Goal: Task Accomplishment & Management: Manage account settings

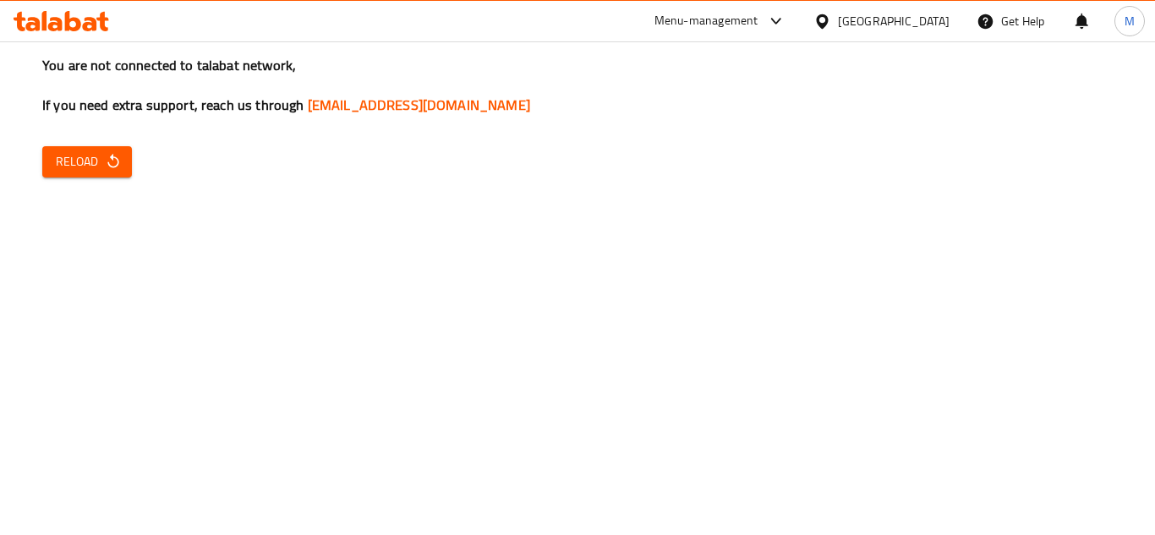
click at [964, 217] on div "You are not connected to talabat network, If you need extra support, reach us t…" at bounding box center [577, 267] width 1155 height 535
click at [931, 19] on div "Bahrain" at bounding box center [894, 21] width 112 height 19
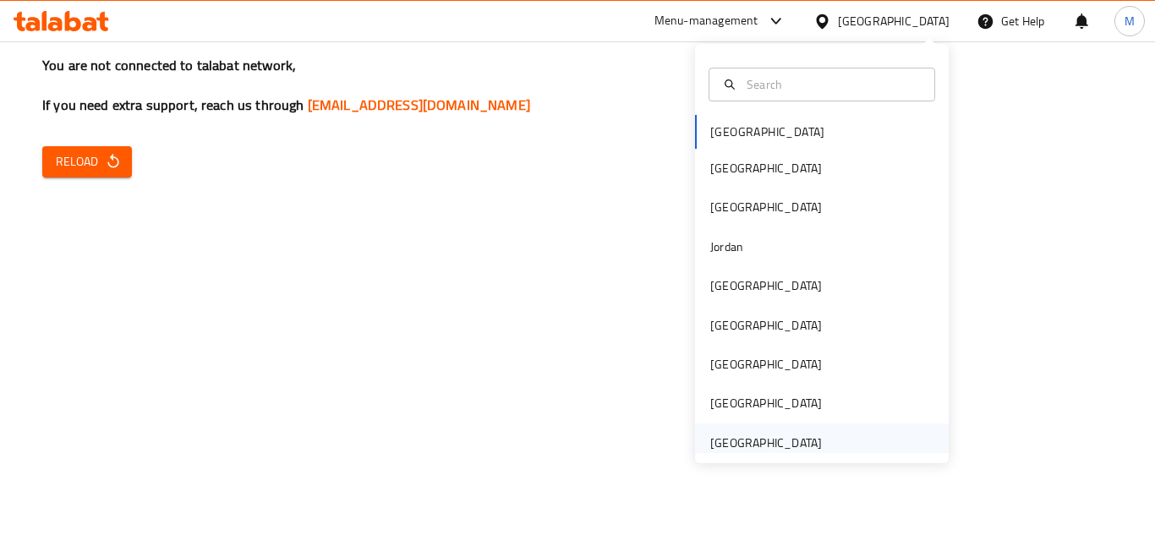
click at [748, 438] on div "[GEOGRAPHIC_DATA]" at bounding box center [766, 443] width 112 height 19
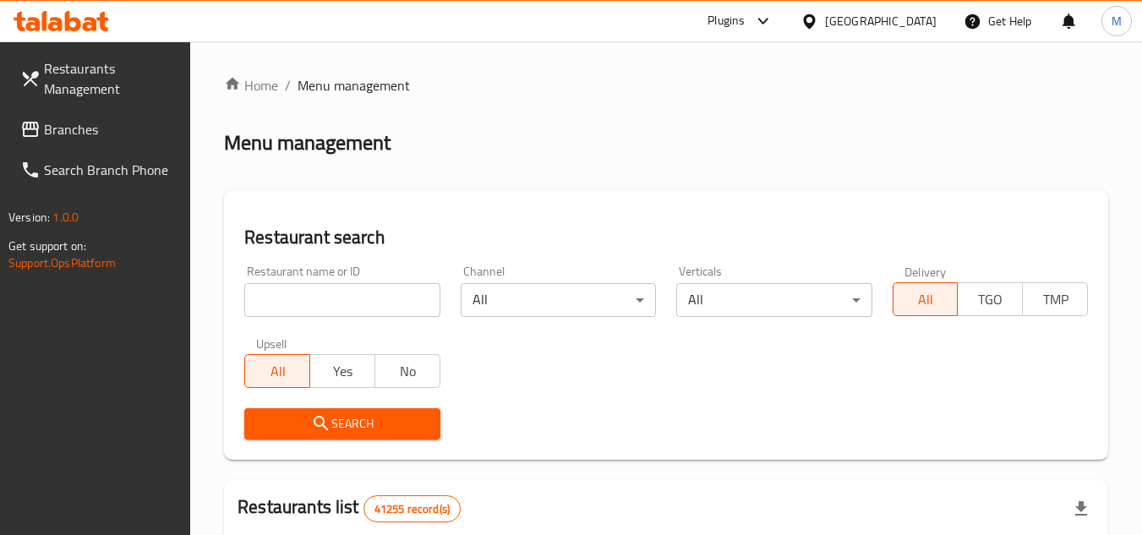
click at [136, 122] on span "Branches" at bounding box center [111, 129] width 134 height 20
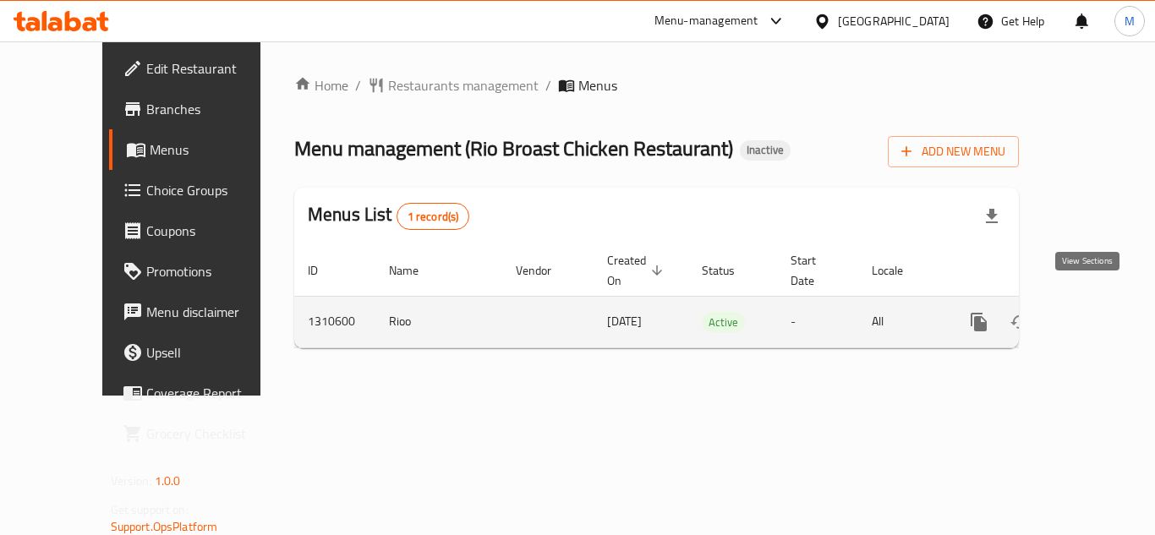
click at [1091, 312] on icon "enhanced table" at bounding box center [1101, 322] width 20 height 20
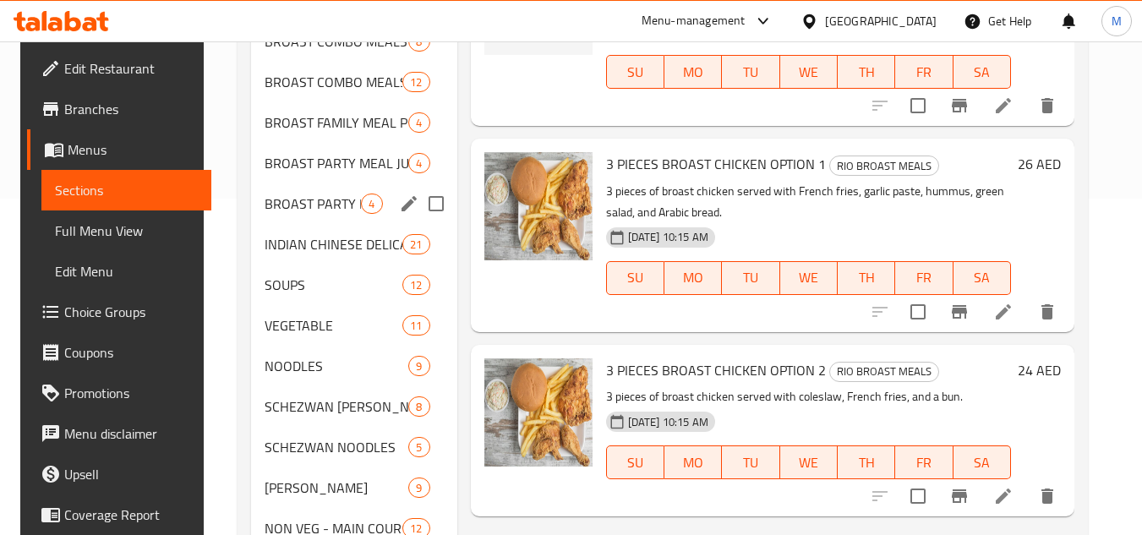
scroll to position [169, 0]
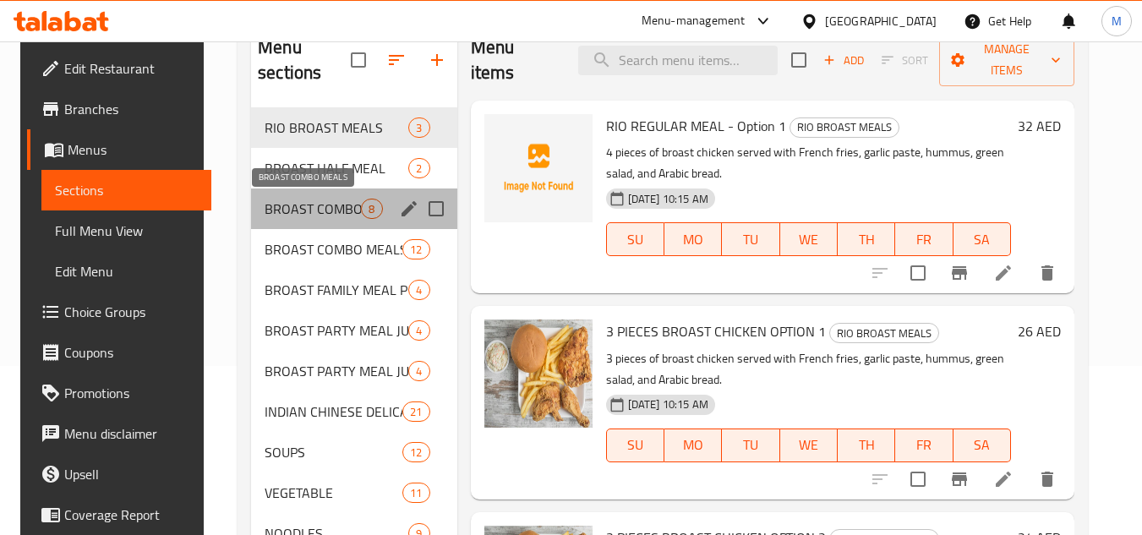
click at [331, 205] on span "BROAST COMBO MEALS" at bounding box center [313, 209] width 96 height 20
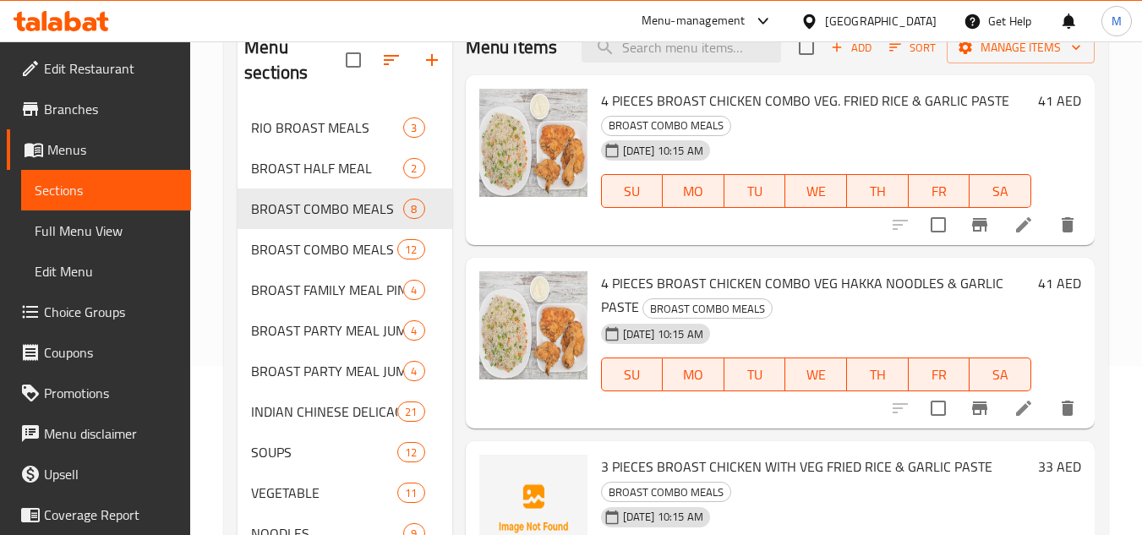
click at [866, 297] on h6 "4 PIECES BROAST CHICKEN COMBO VEG HAKKA NOODLES & GARLIC PASTE BROAST COMBO MEA…" at bounding box center [816, 294] width 430 height 47
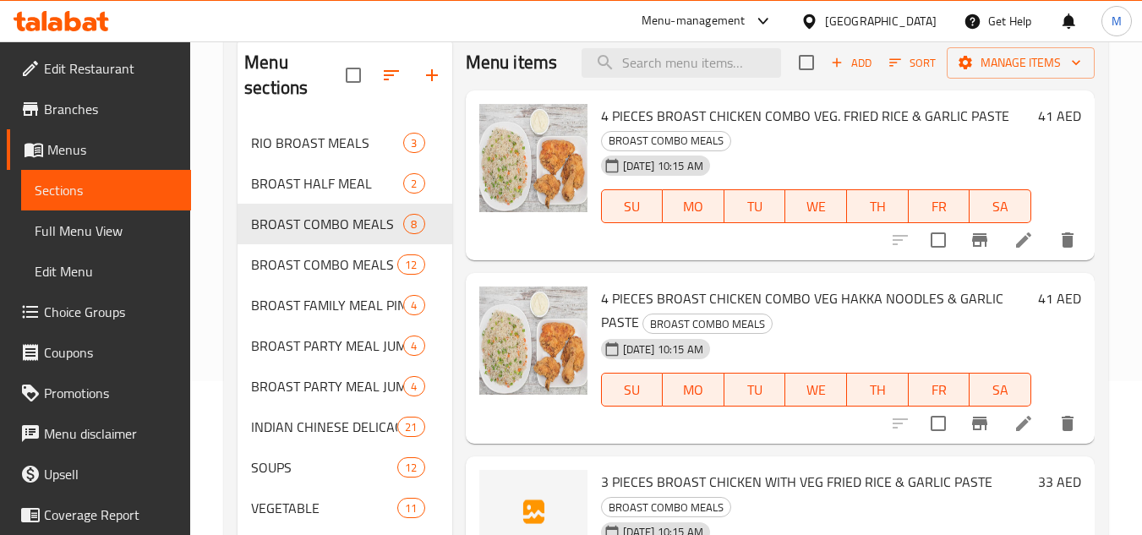
scroll to position [169, 0]
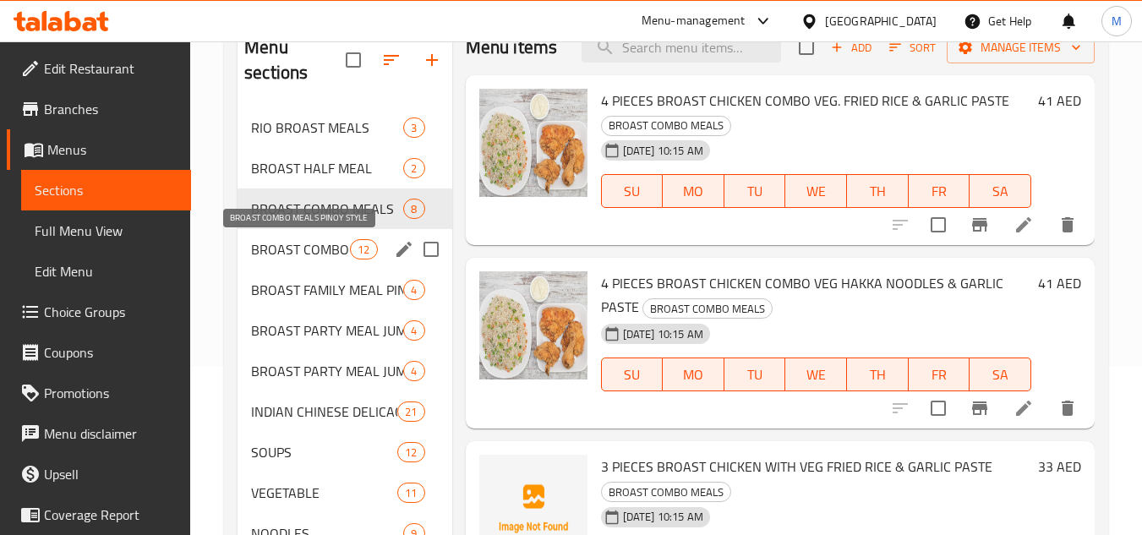
click at [320, 247] on span "BROAST COMBO MEALS PINOY STYLE" at bounding box center [300, 249] width 99 height 20
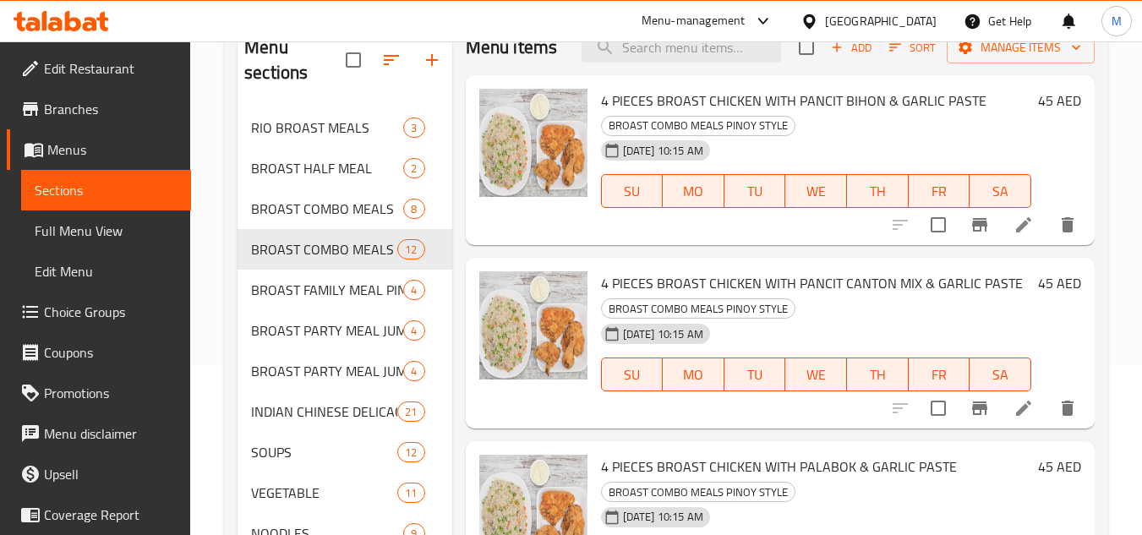
scroll to position [1126, 0]
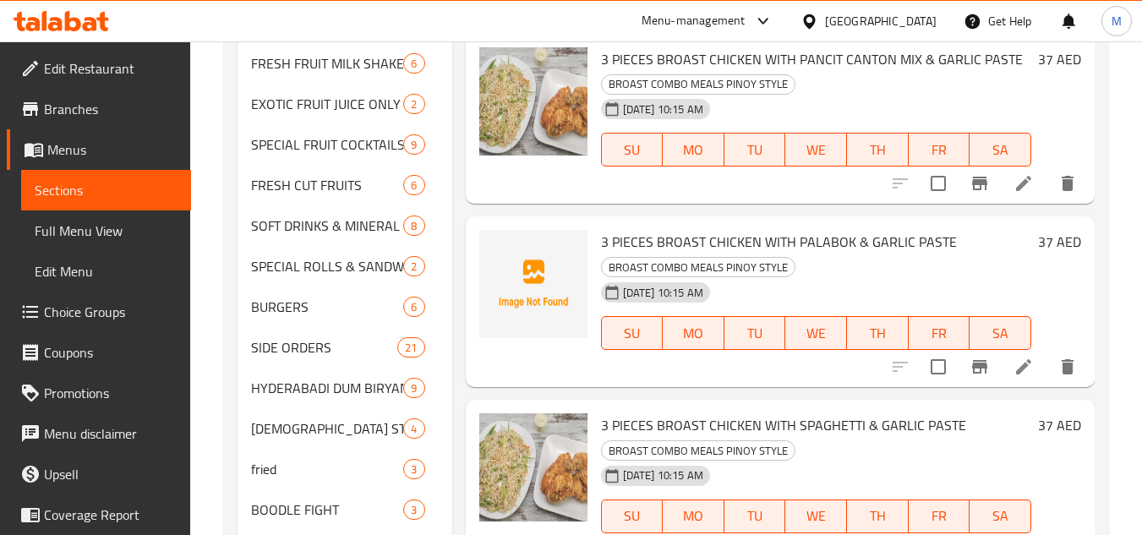
click at [819, 255] on span "3 PIECES BROAST CHICKEN WITH PALABOK & GARLIC PASTE" at bounding box center [779, 241] width 356 height 25
copy span "PALABOK"
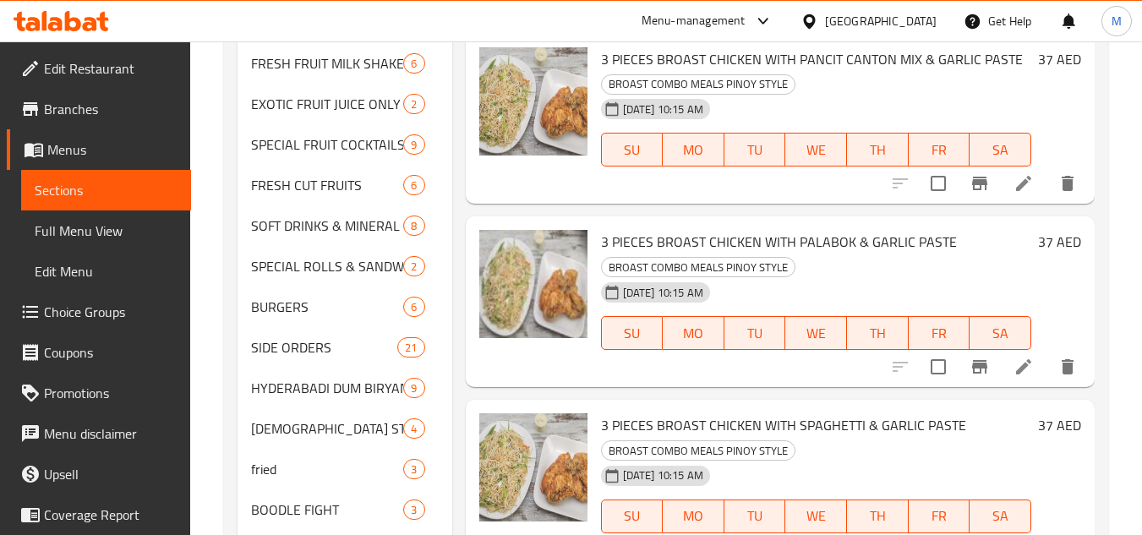
scroll to position [760, 0]
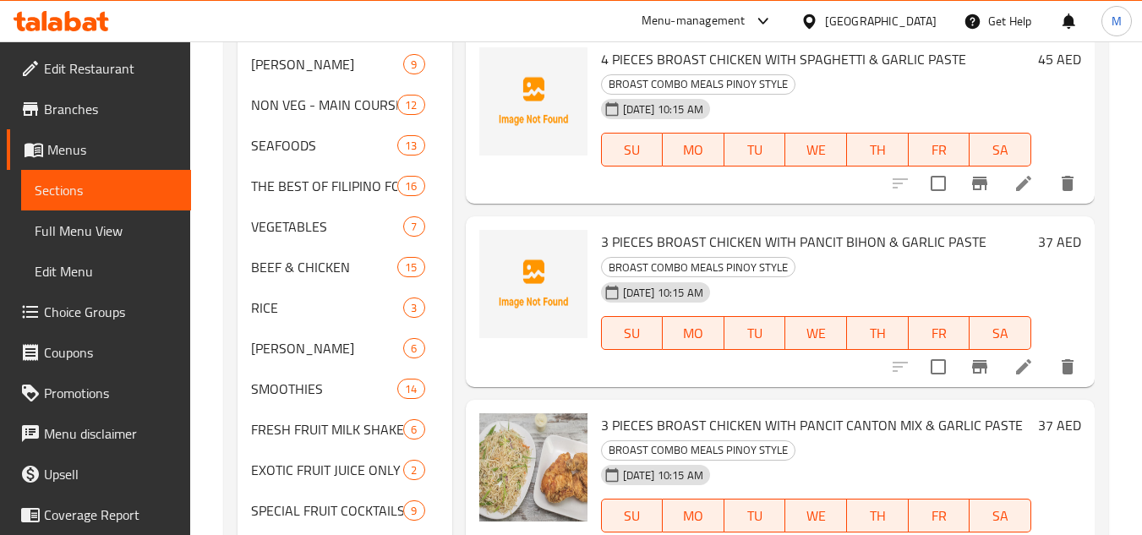
click at [803, 255] on span "3 PIECES BROAST CHICKEN WITH PANCIT BIHON & GARLIC PASTE" at bounding box center [794, 241] width 386 height 25
drag, startPoint x: 803, startPoint y: 262, endPoint x: 861, endPoint y: 267, distance: 57.7
click at [861, 255] on span "3 PIECES BROAST CHICKEN WITH PANCIT BIHON & GARLIC PASTE" at bounding box center [794, 241] width 386 height 25
copy span "PANCIT BIHON"
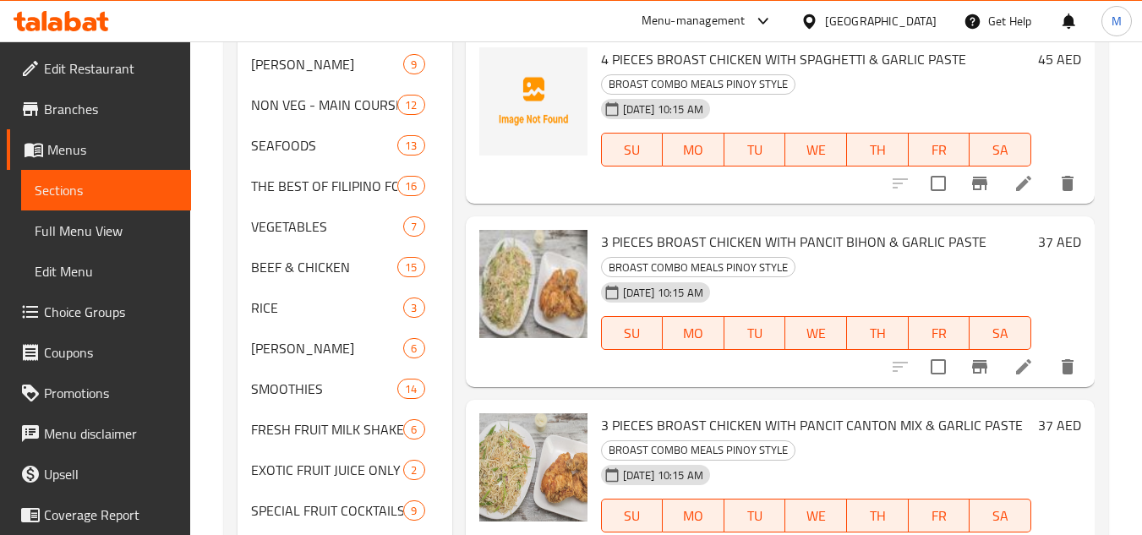
click at [846, 329] on div "09-09-2025 10:15 AM SU MO TU WE TH FR SA" at bounding box center [816, 321] width 444 height 91
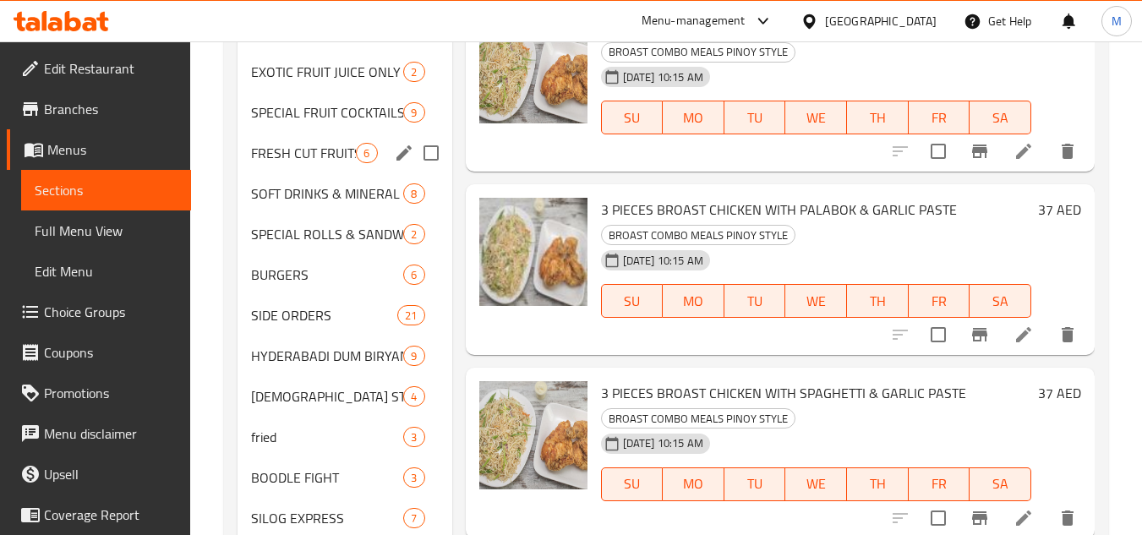
scroll to position [989, 0]
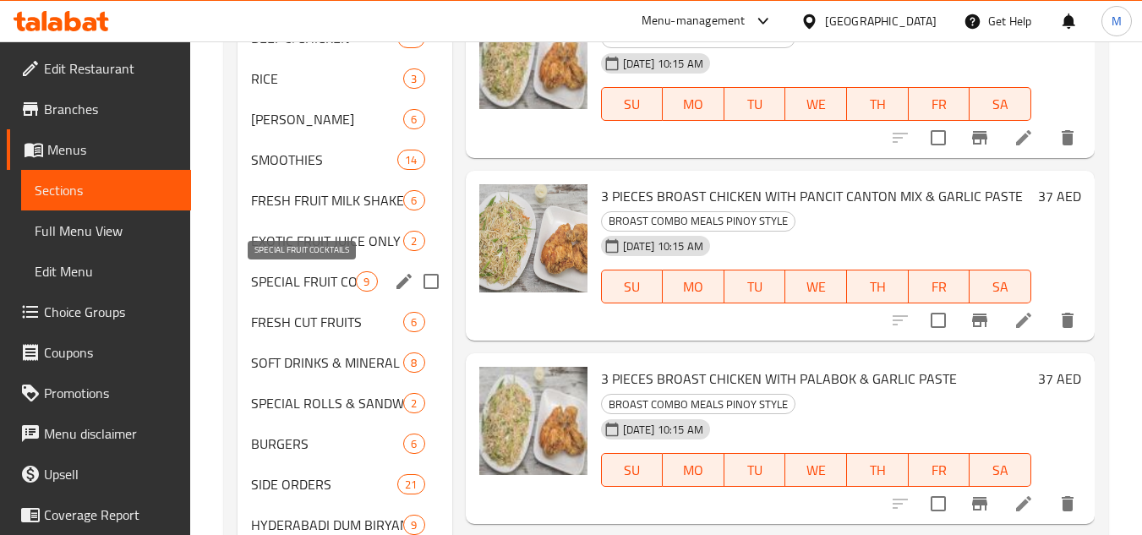
click at [327, 277] on span "SPECIAL FRUIT COCKTAILS" at bounding box center [303, 281] width 105 height 20
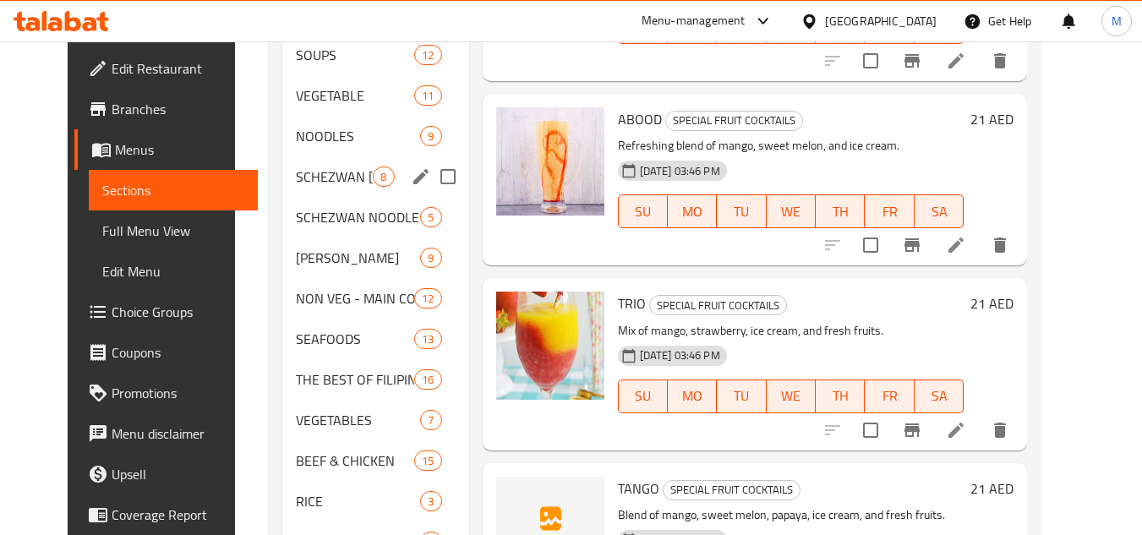
scroll to position [482, 0]
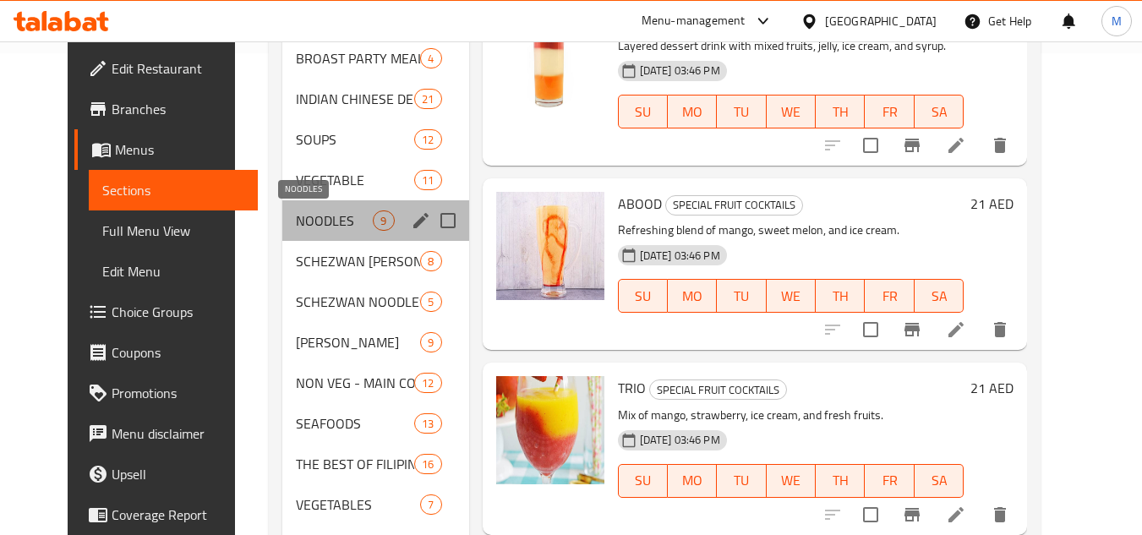
click at [318, 211] on span "NOODLES" at bounding box center [334, 221] width 77 height 20
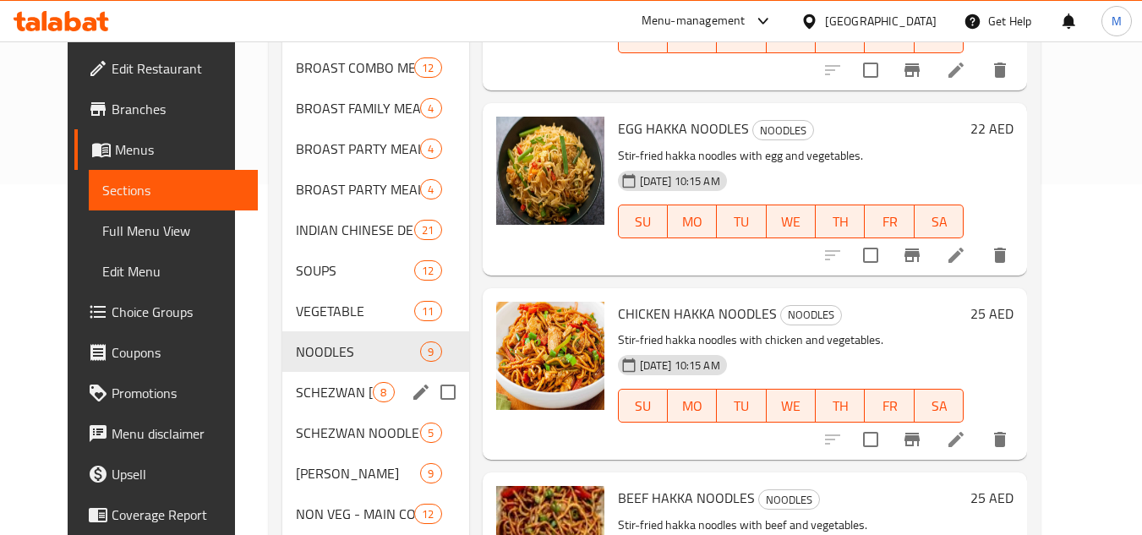
scroll to position [423, 0]
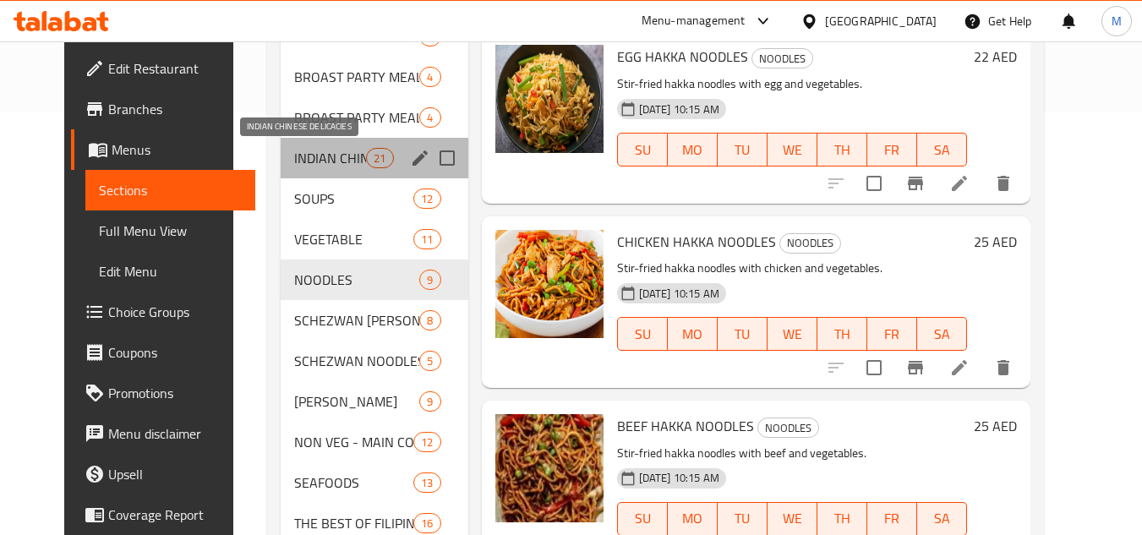
click at [337, 164] on span "INDIAN CHINESE DELICACIES" at bounding box center [330, 158] width 72 height 20
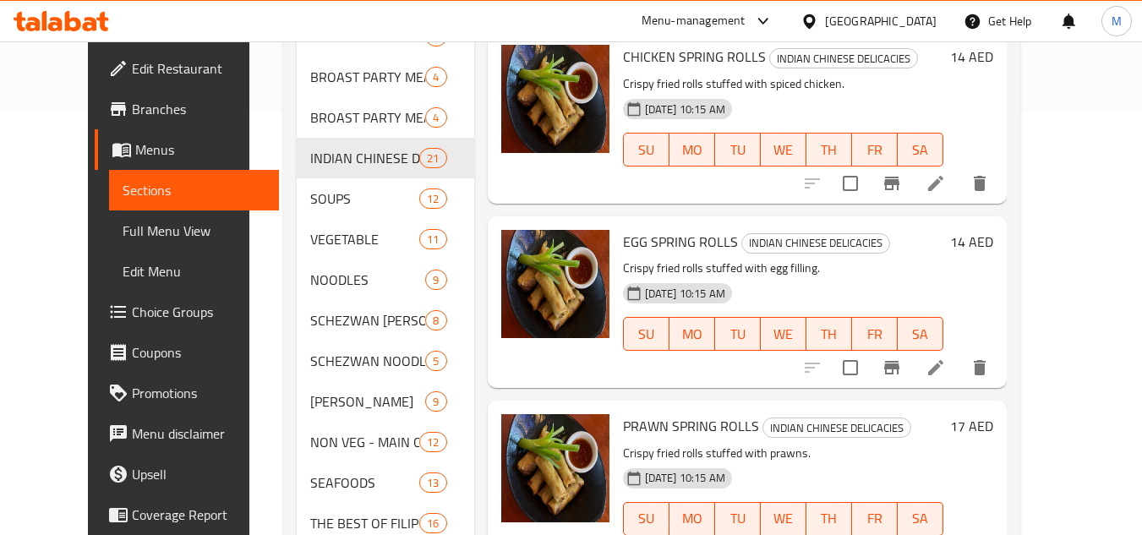
scroll to position [862, 0]
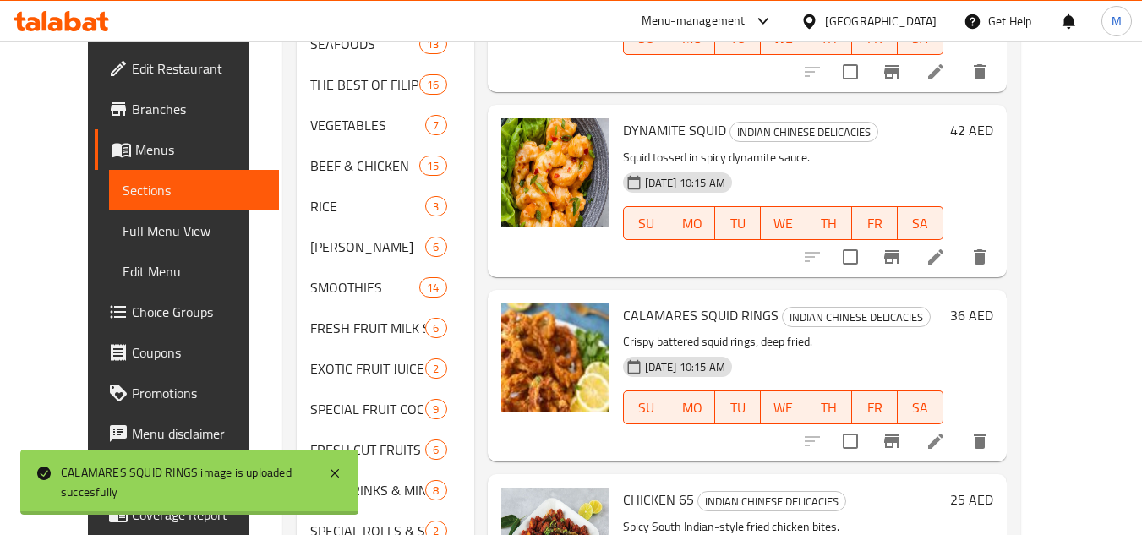
click at [909, 350] on div "09-09-2025 10:15 AM SU MO TU WE TH FR SA" at bounding box center [783, 395] width 334 height 91
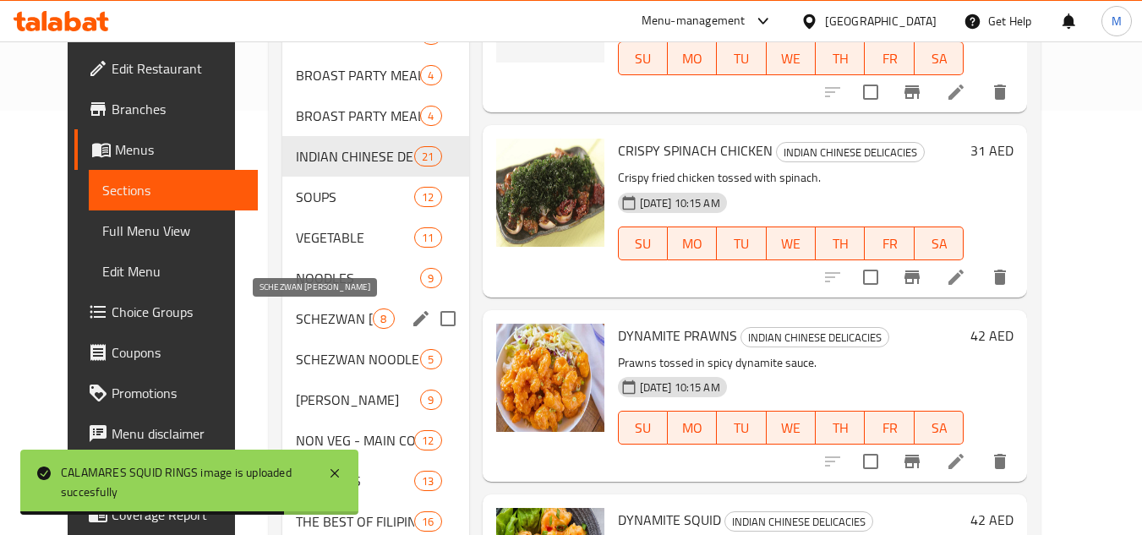
scroll to position [354, 0]
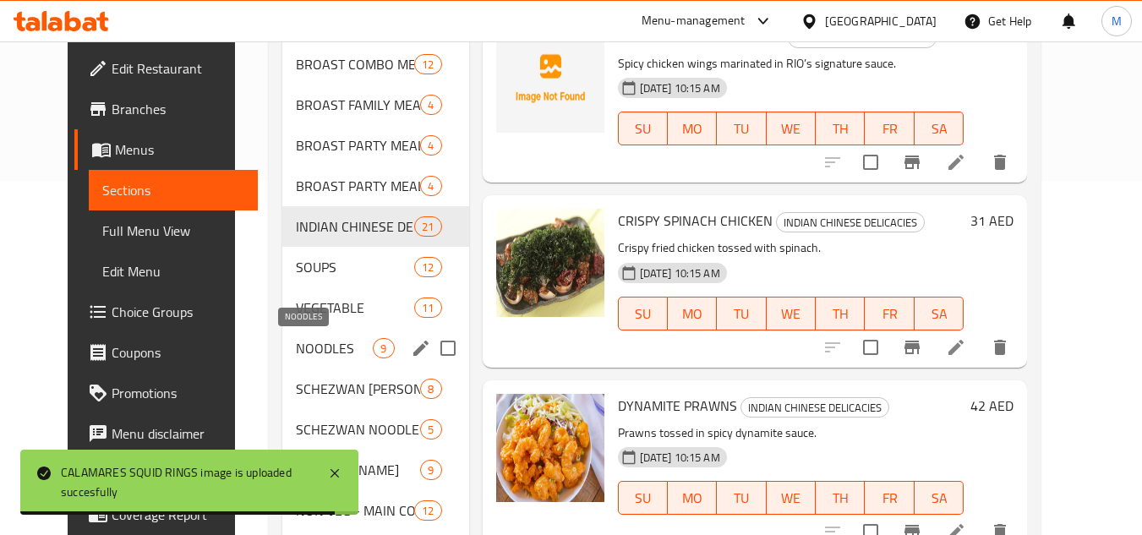
click at [337, 341] on span "NOODLES" at bounding box center [334, 348] width 77 height 20
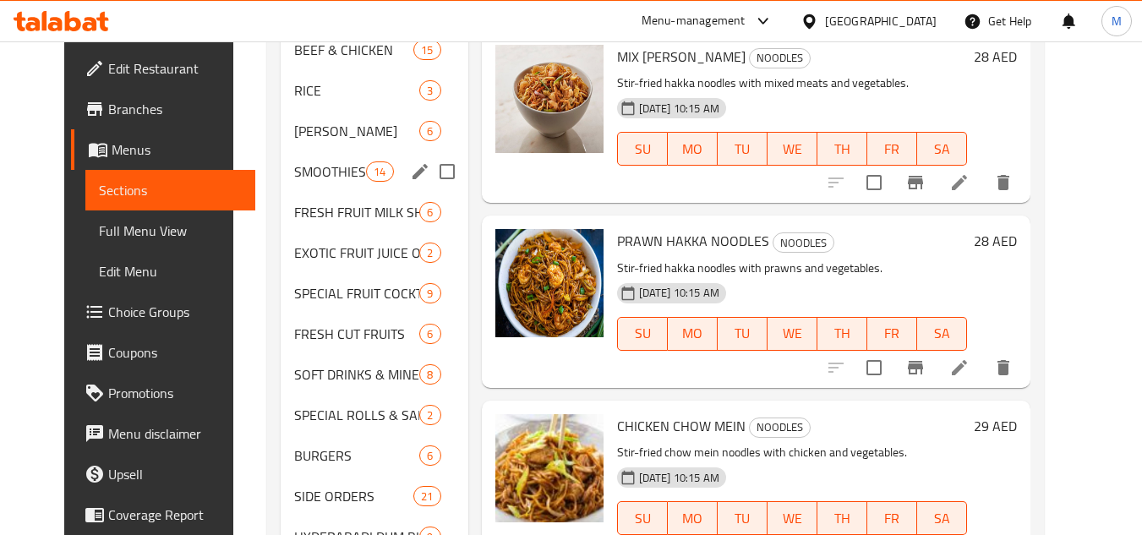
scroll to position [1015, 0]
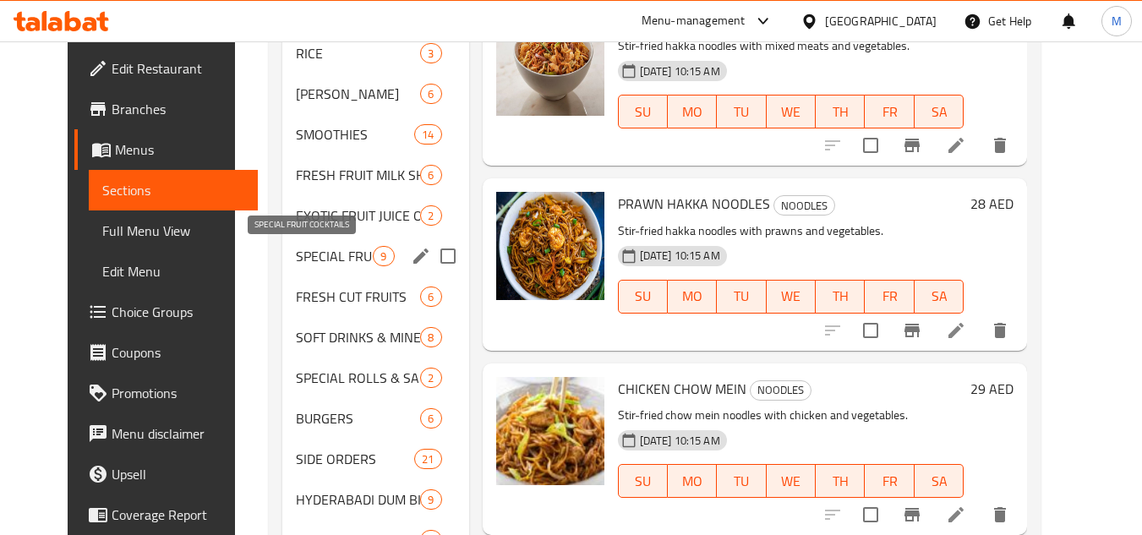
click at [298, 246] on span "SPECIAL FRUIT COCKTAILS" at bounding box center [334, 256] width 77 height 20
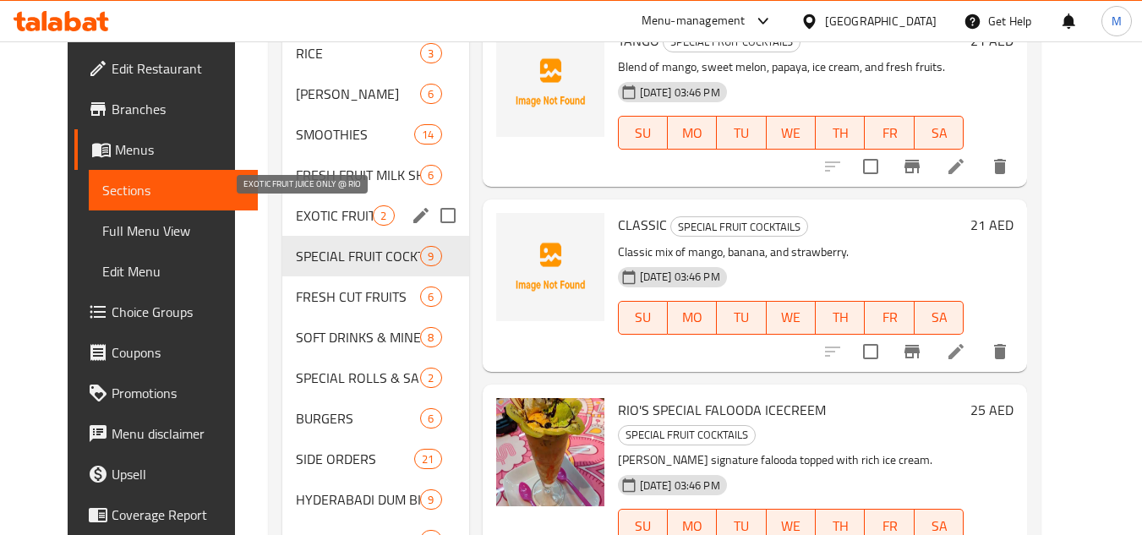
click at [305, 219] on span "EXOTIC FRUIT JUICE ONLY @ RIO" at bounding box center [334, 215] width 77 height 20
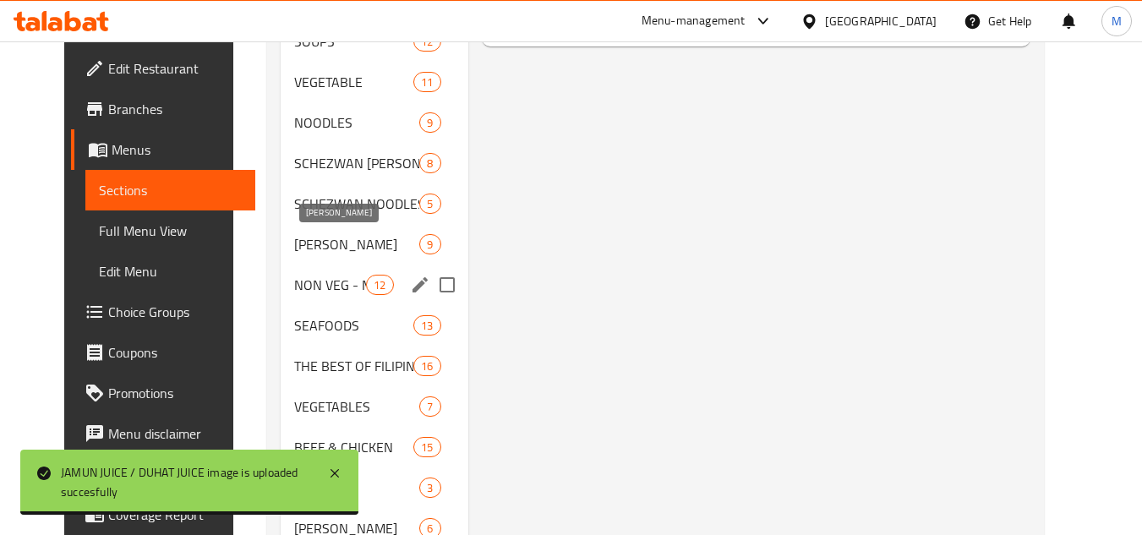
scroll to position [678, 0]
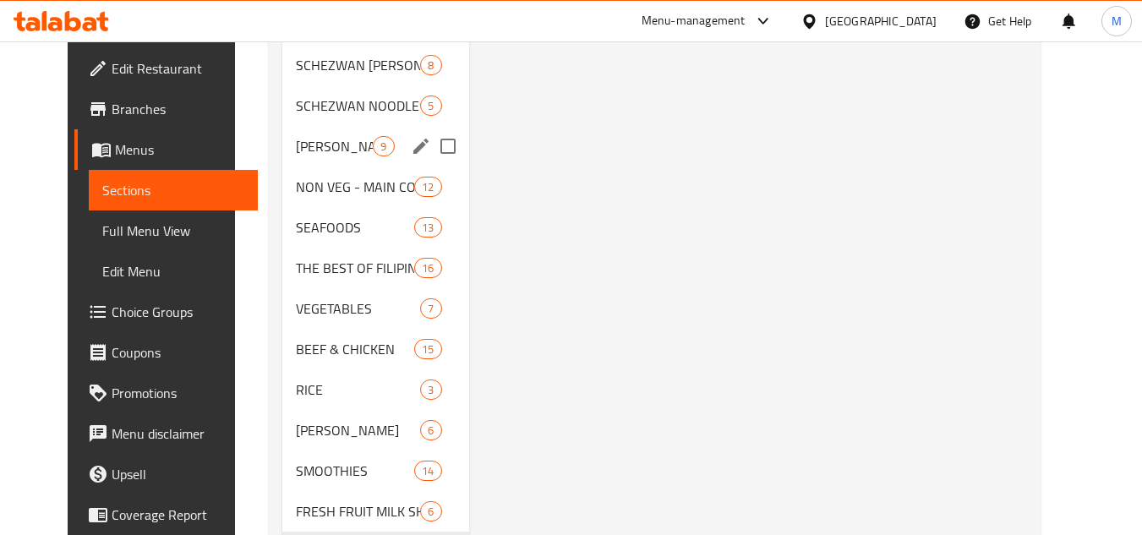
click at [324, 134] on div "FRIED RICE 9" at bounding box center [375, 146] width 186 height 41
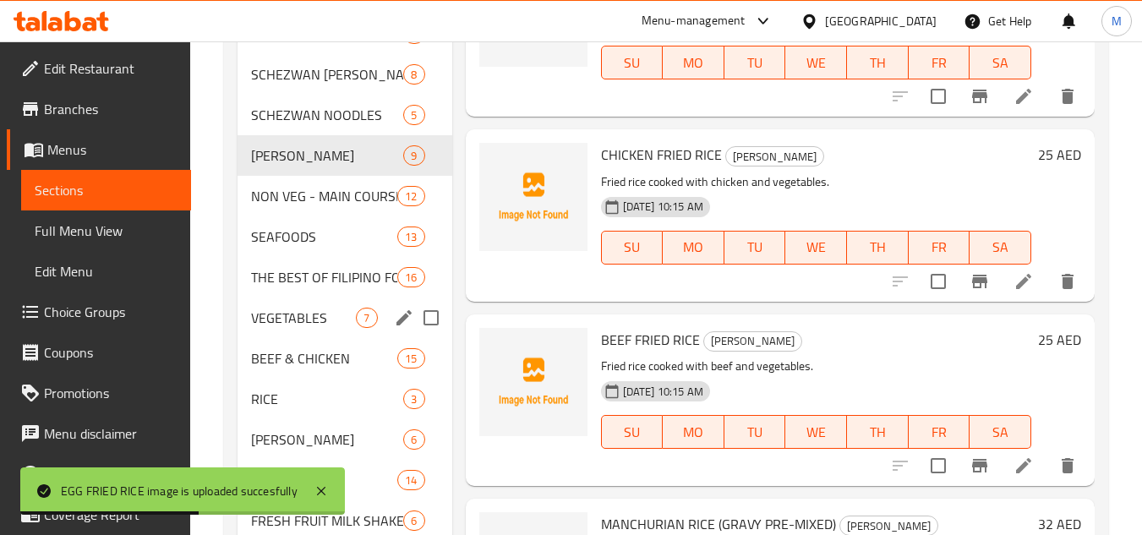
scroll to position [694, 0]
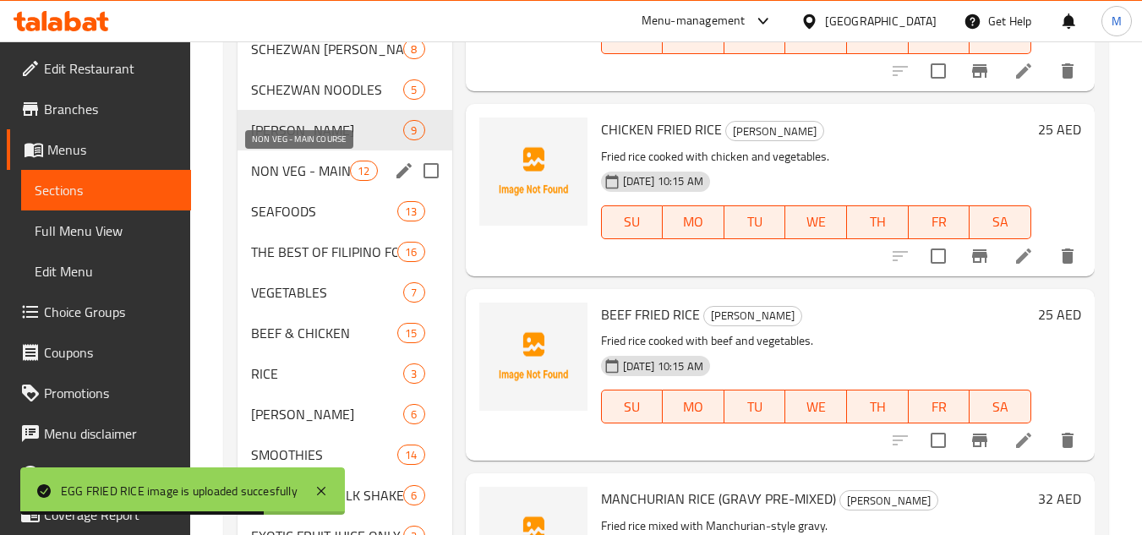
click at [326, 170] on span "NON VEG - MAIN COURSE" at bounding box center [300, 171] width 99 height 20
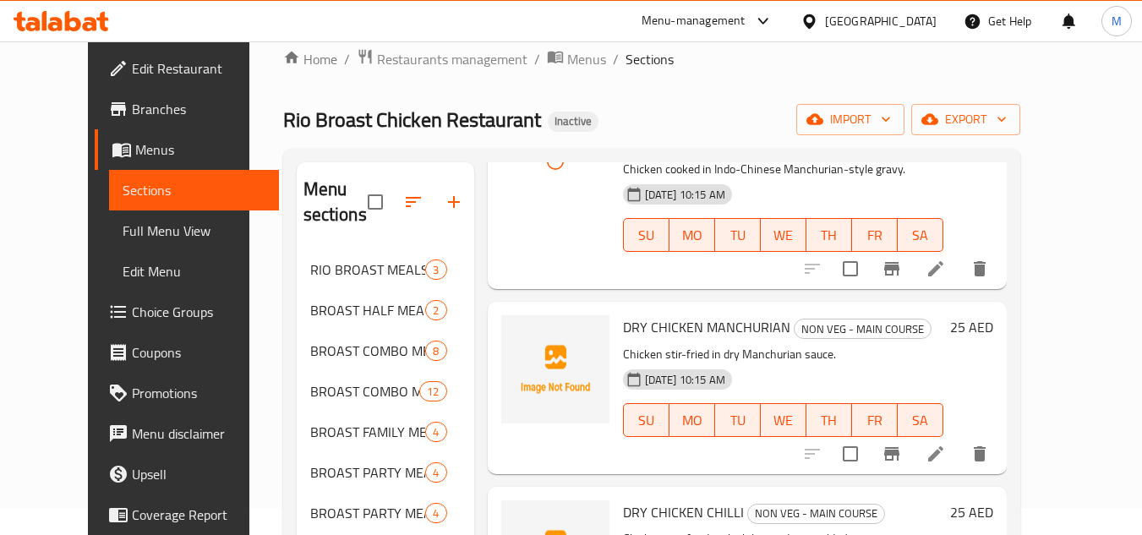
scroll to position [169, 0]
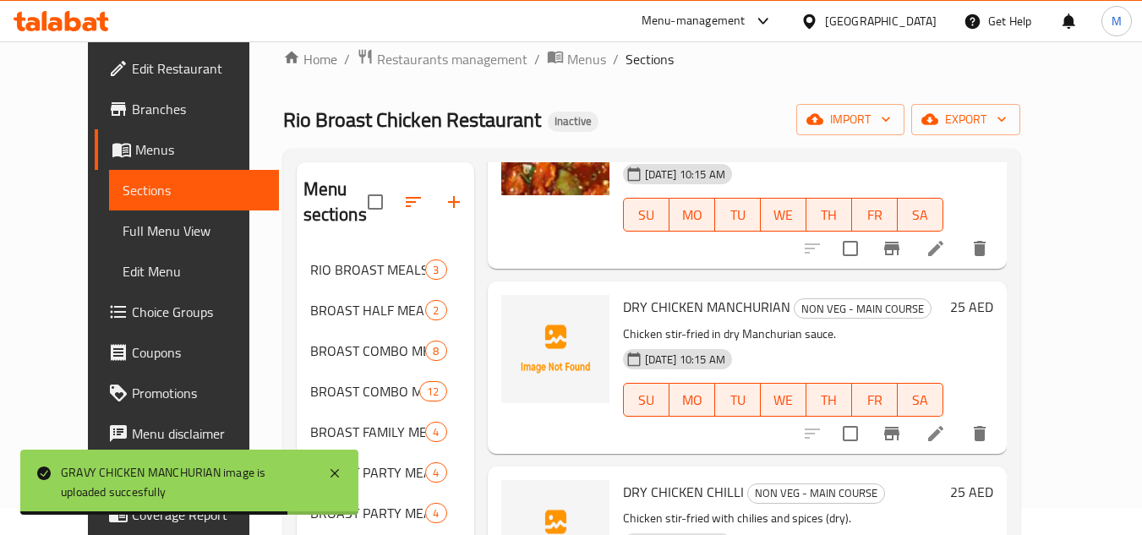
click at [936, 342] on div "09-09-2025 10:15 AM SU MO TU WE TH FR SA" at bounding box center [783, 387] width 334 height 91
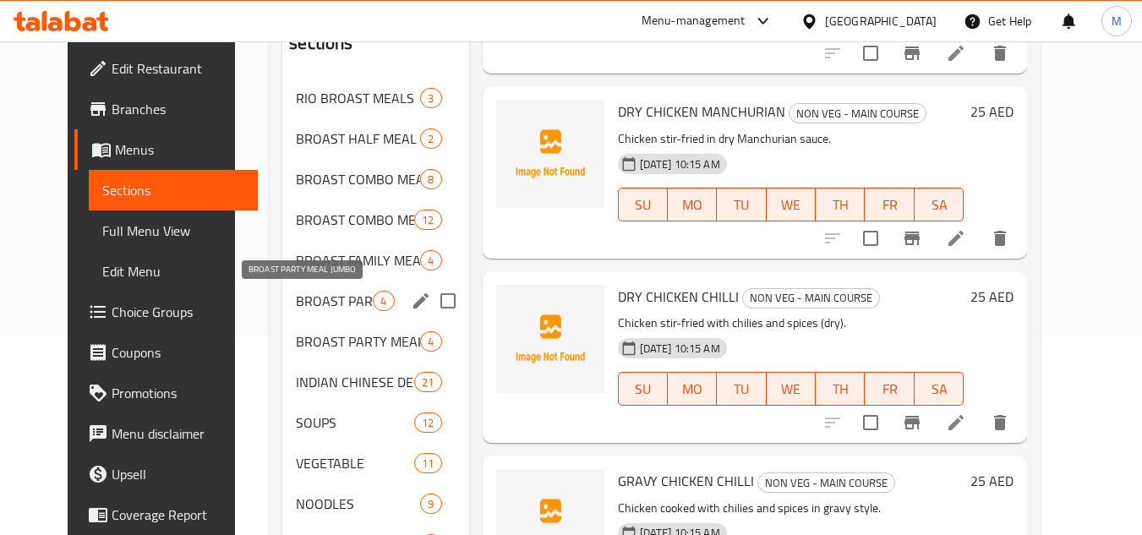
scroll to position [228, 0]
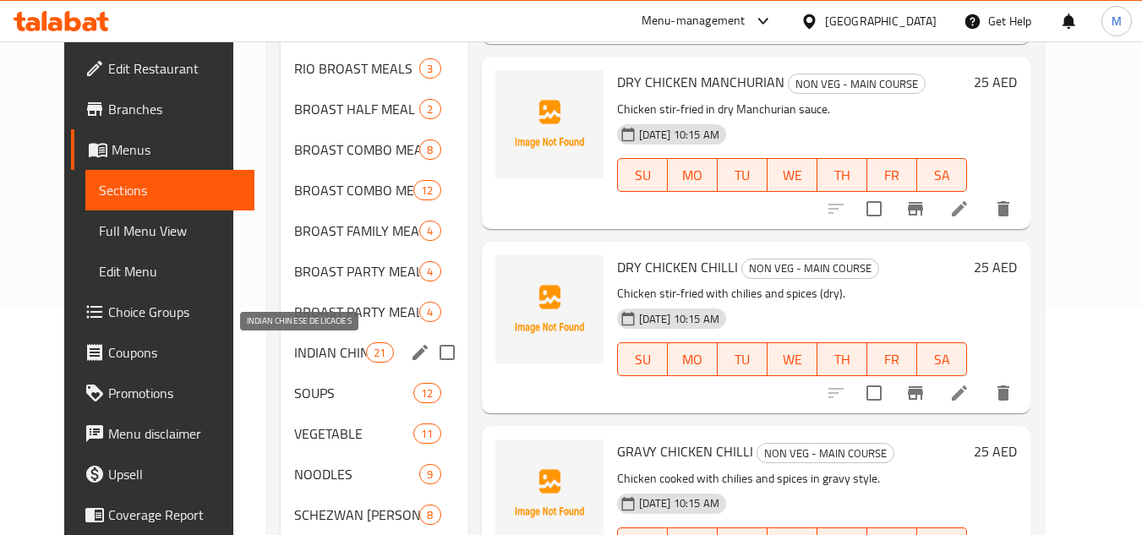
click at [310, 355] on span "INDIAN CHINESE DELICACIES" at bounding box center [330, 352] width 72 height 20
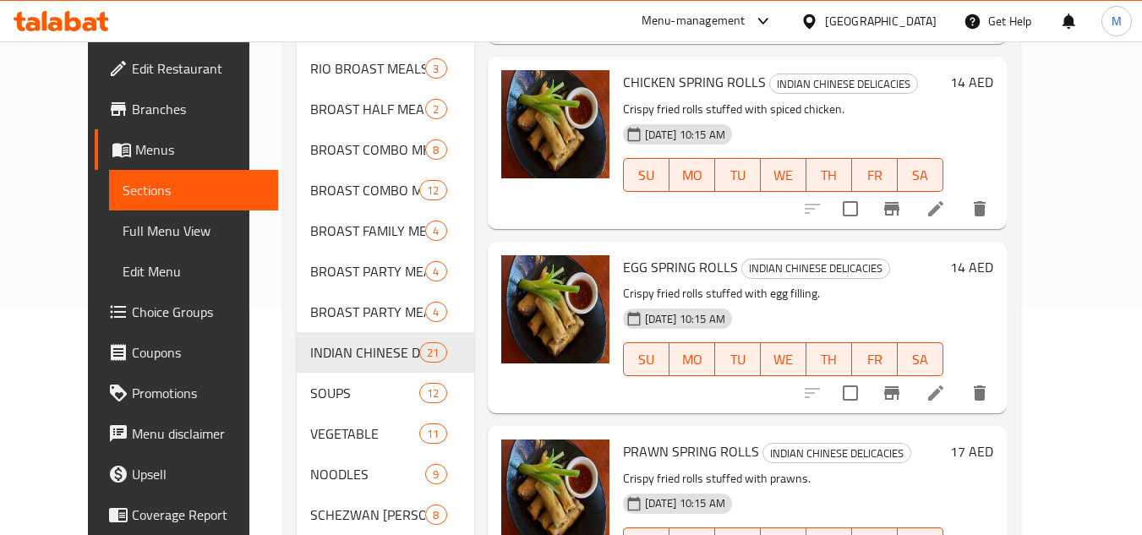
scroll to position [1285, 0]
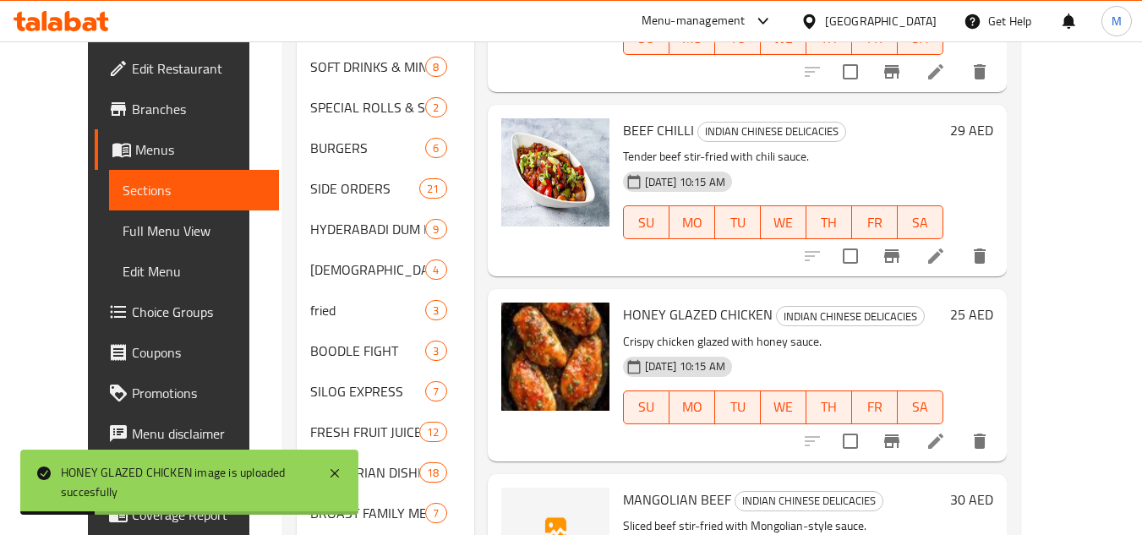
click at [890, 331] on p "Crispy chicken glazed with honey sauce." at bounding box center [783, 341] width 320 height 21
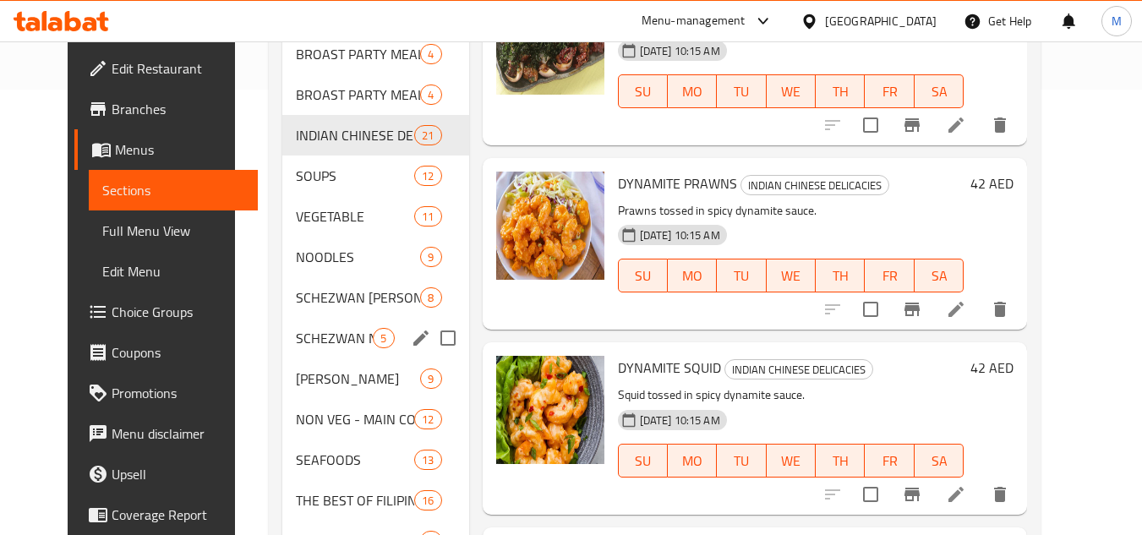
scroll to position [440, 0]
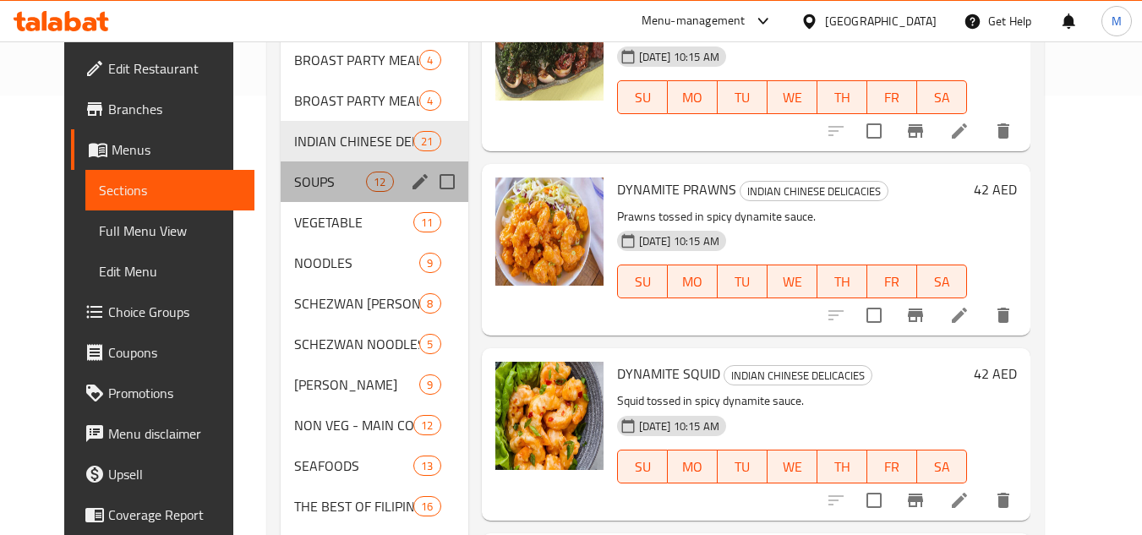
click at [319, 192] on div "SOUPS 12" at bounding box center [375, 182] width 188 height 41
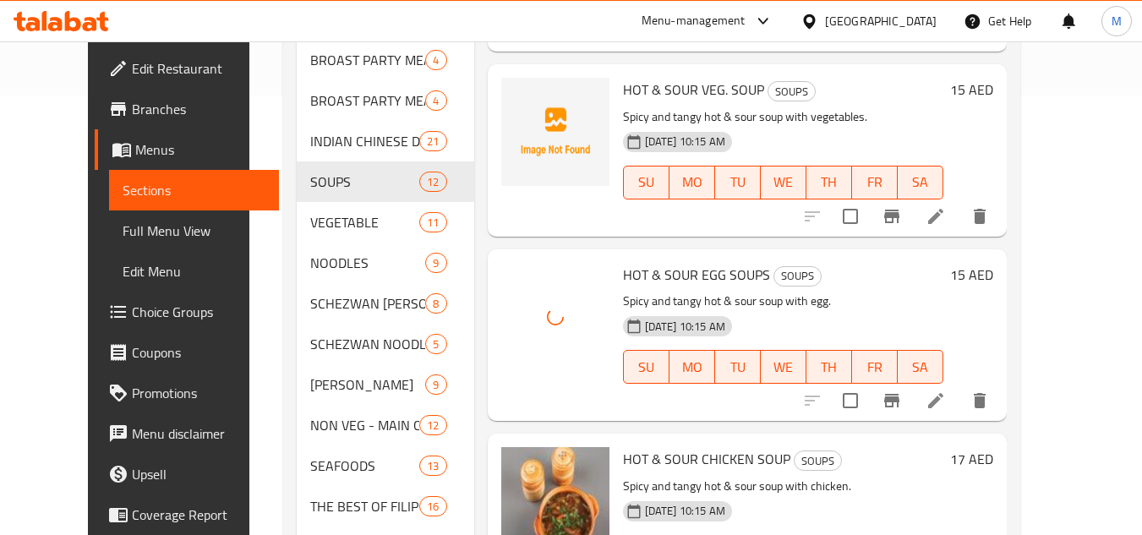
scroll to position [235, 0]
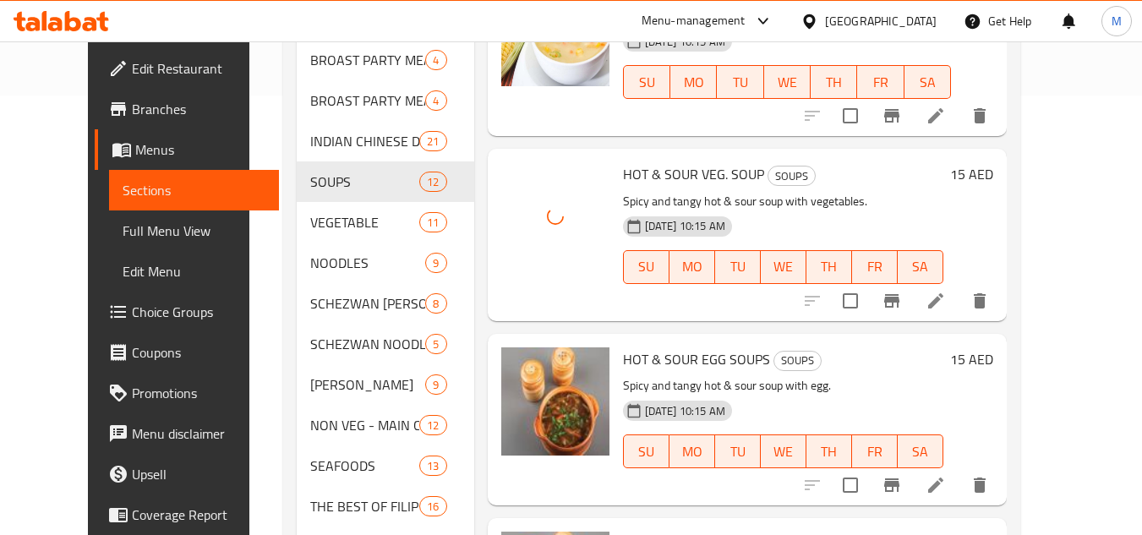
click at [852, 205] on p "Spicy and tangy hot & sour soup with vegetables." at bounding box center [783, 201] width 320 height 21
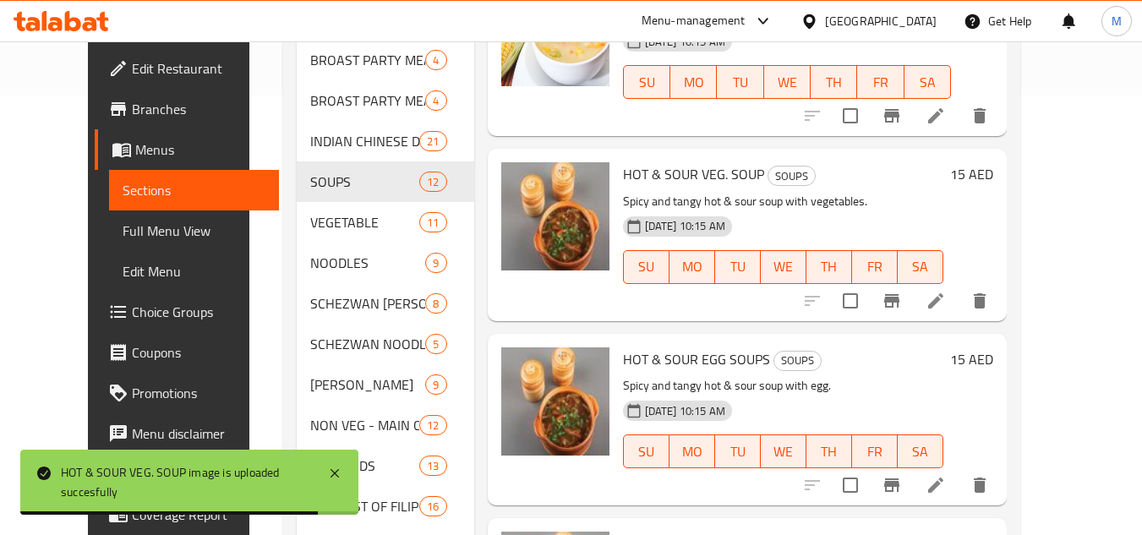
click at [775, 293] on div "09-09-2025 10:15 AM SU MO TU WE TH FR SA" at bounding box center [783, 255] width 334 height 91
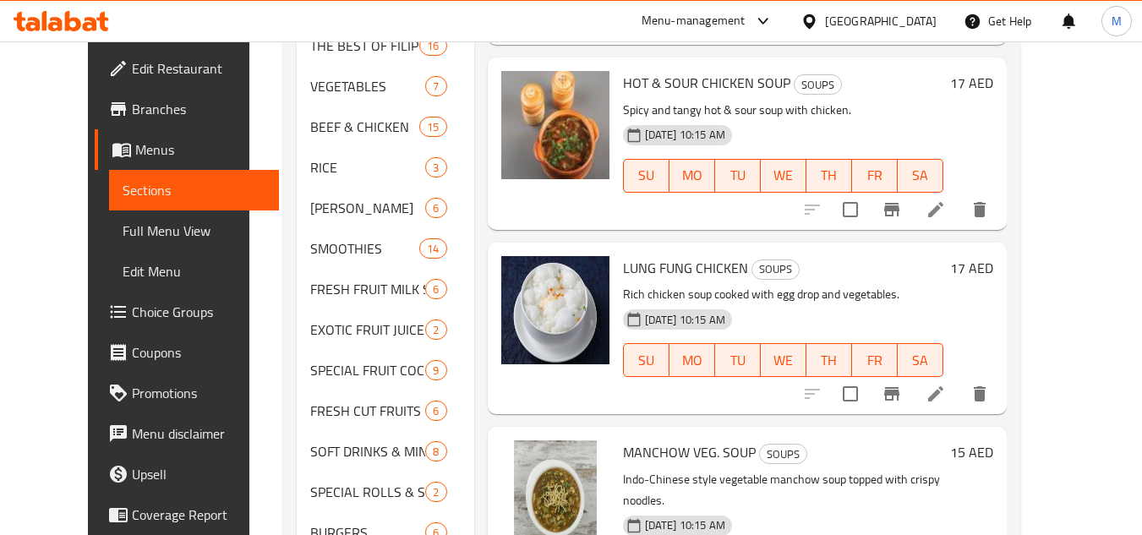
click at [867, 266] on h6 "LUNG FUNG CHICKEN SOUPS" at bounding box center [783, 268] width 320 height 24
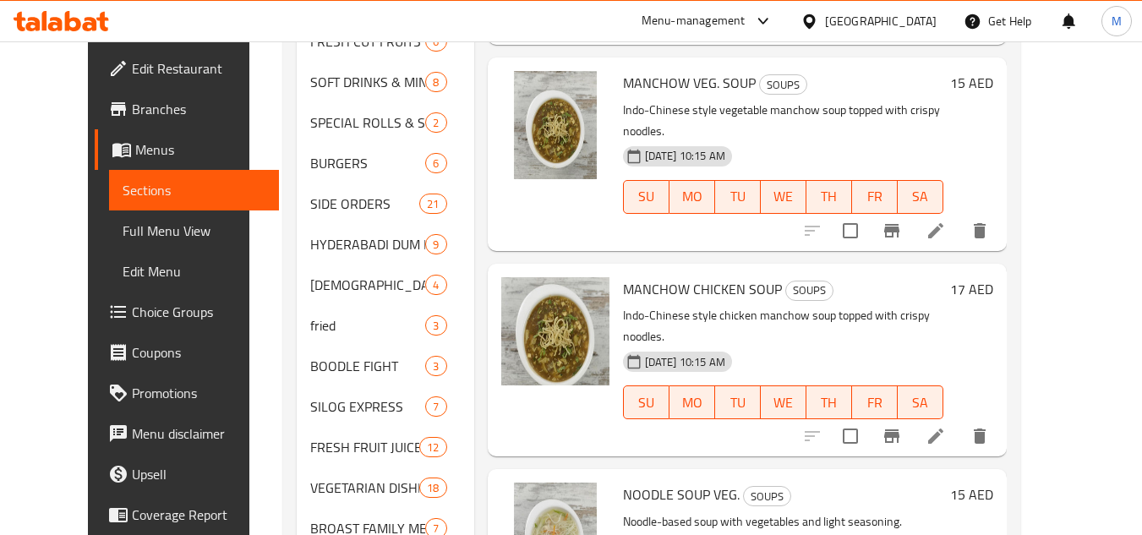
click at [950, 282] on div "MANCHOW CHICKEN SOUP SOUPS Indo-Chinese style chicken manchow soup topped with …" at bounding box center [783, 360] width 334 height 179
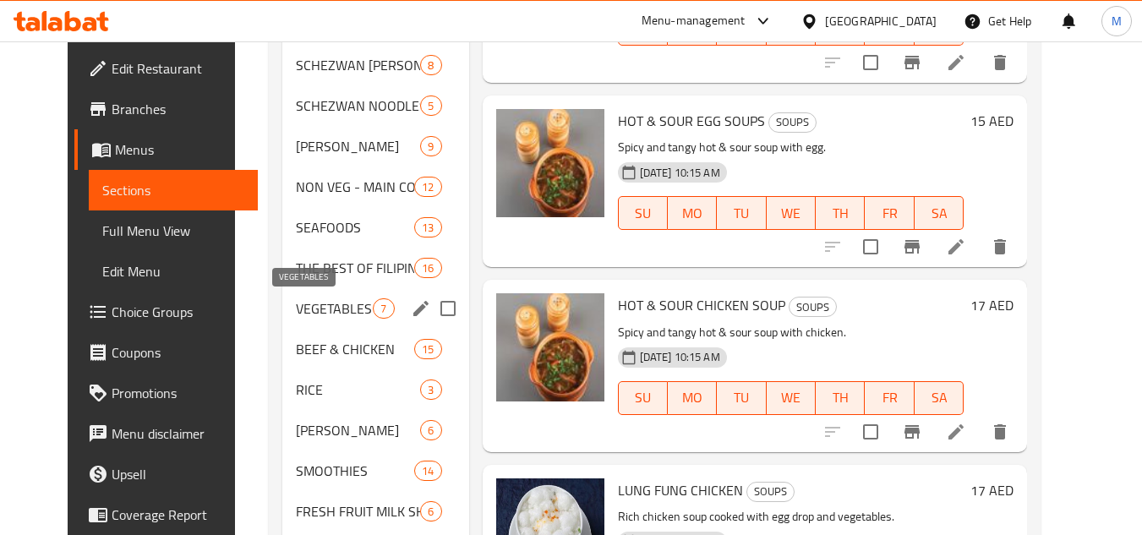
scroll to position [509, 0]
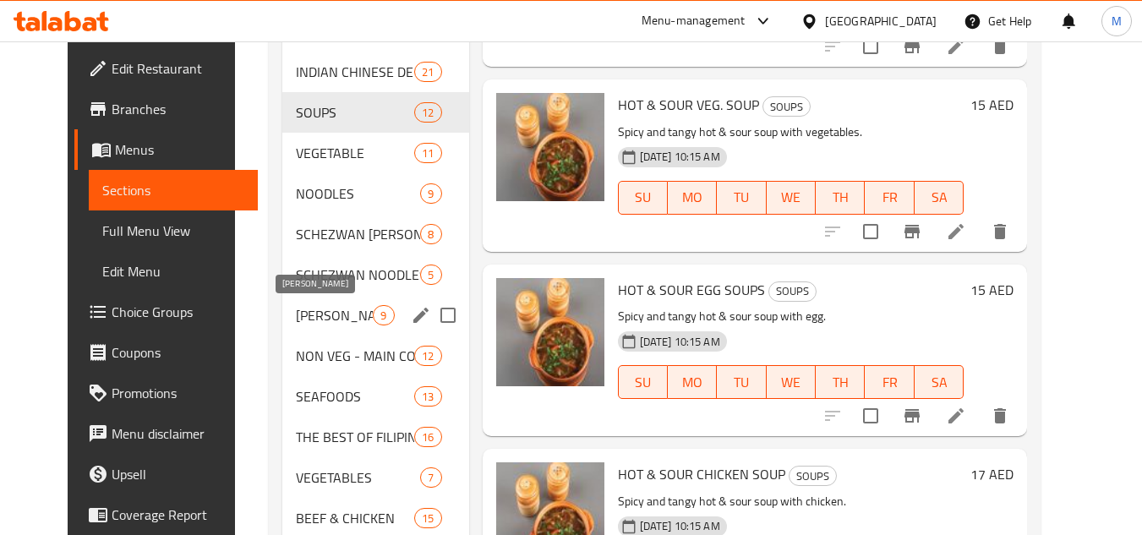
click at [326, 309] on span "[PERSON_NAME]" at bounding box center [334, 315] width 77 height 20
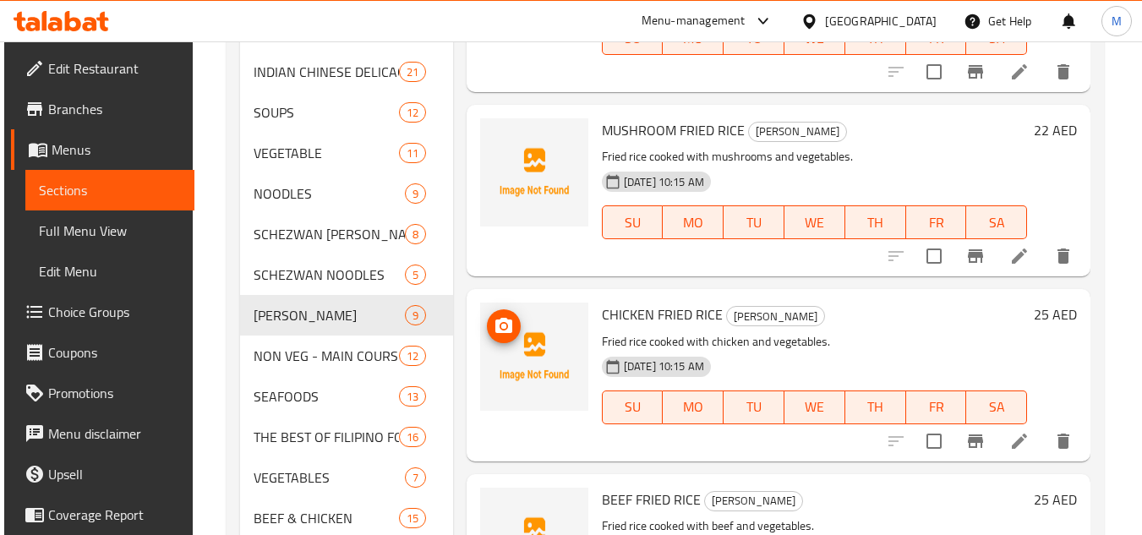
scroll to position [926, 0]
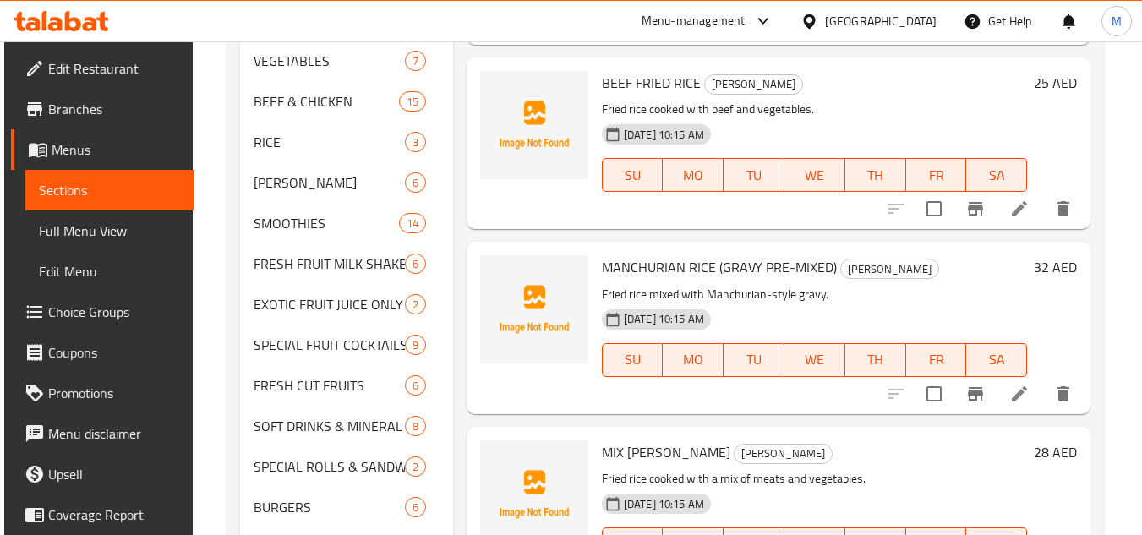
click at [733, 265] on span "MANCHURIAN RICE (GRAVY PRE-MIXED)" at bounding box center [719, 267] width 235 height 25
copy h6 "MANCHURIAN RICE (GRAVY PRE-MIXED)"
click at [870, 293] on p "Fried rice mixed with Manchurian-style gravy." at bounding box center [814, 294] width 425 height 21
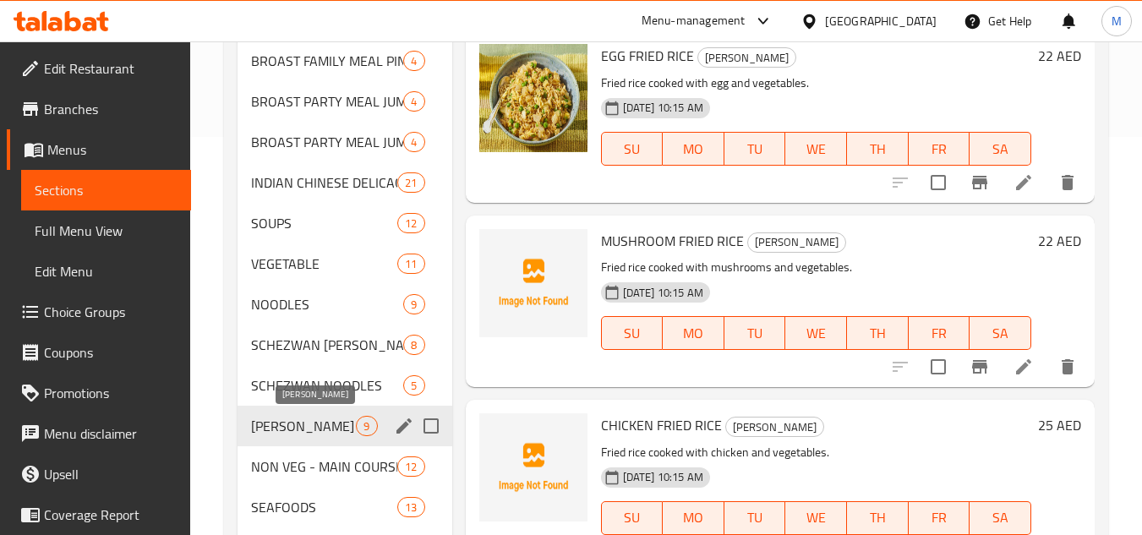
scroll to position [507, 0]
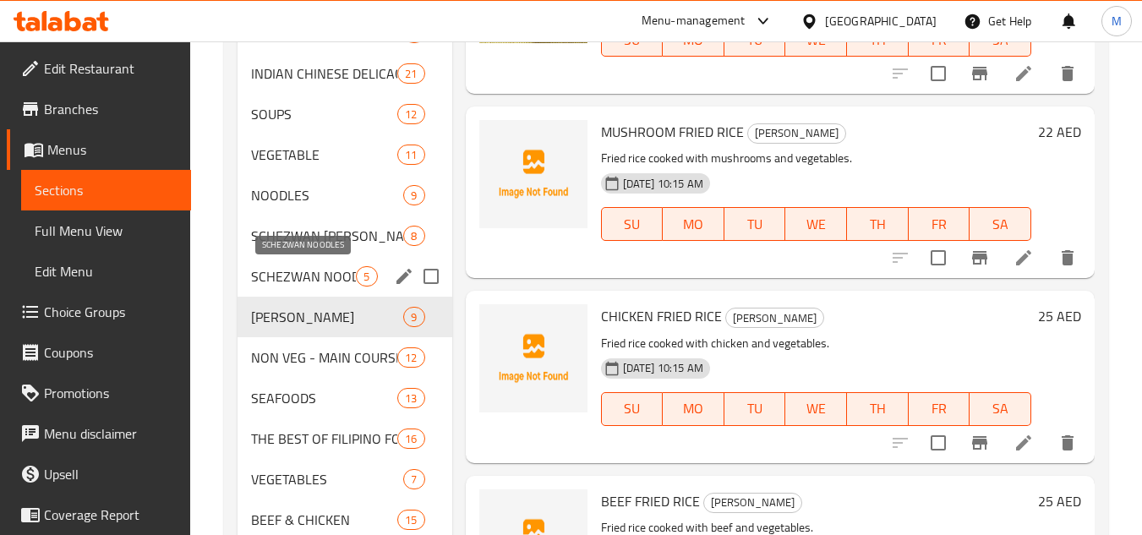
click at [301, 272] on span "SCHEZWAN NOODLES" at bounding box center [303, 276] width 105 height 20
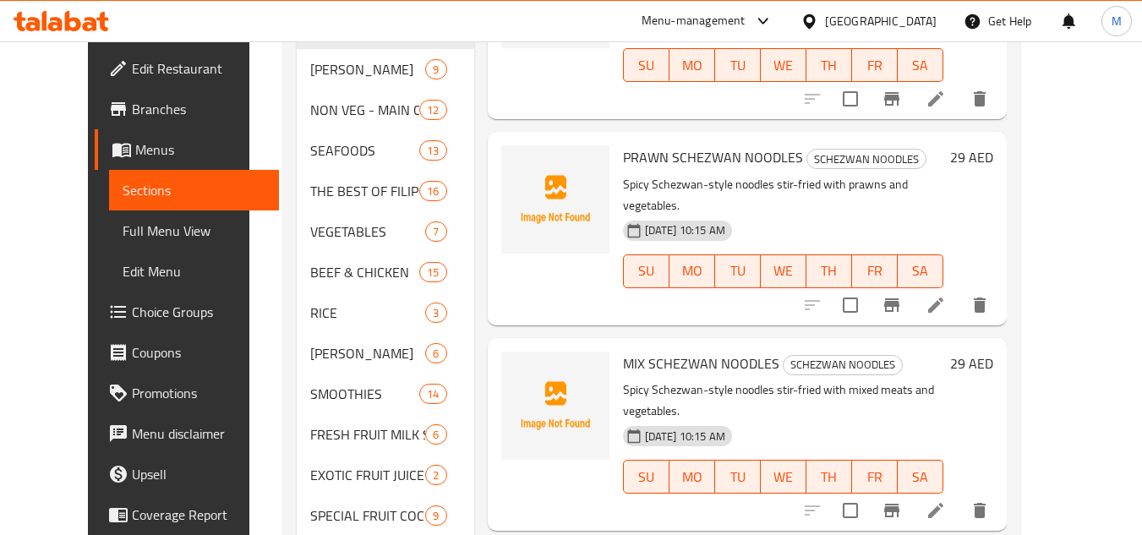
scroll to position [761, 0]
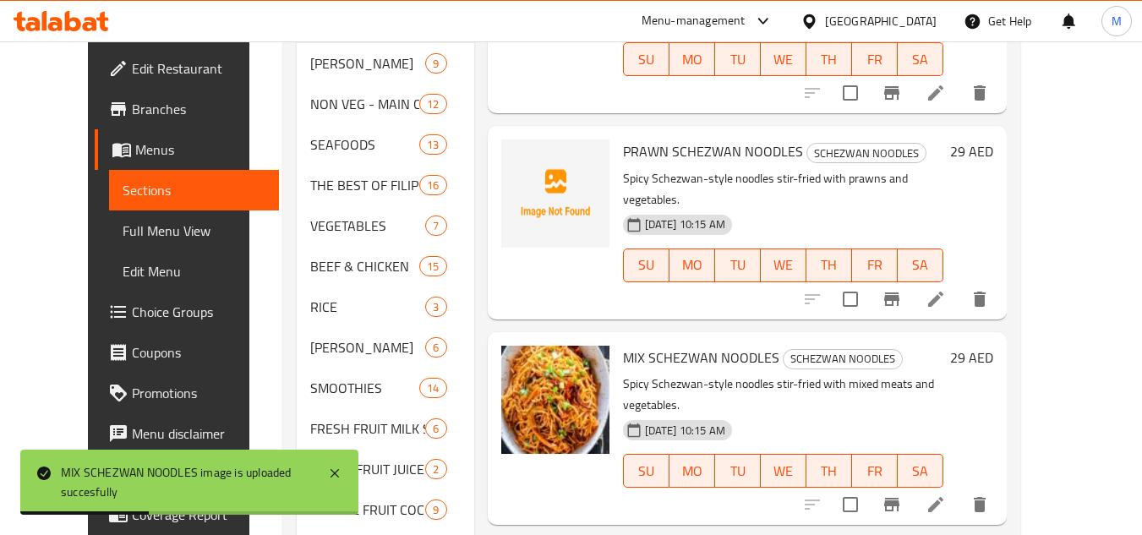
click at [829, 404] on div "Menu items Add Sort Manage items BEEF SCHEZWAN NOODLES SCHEZWAN NOODLES Spicy S…" at bounding box center [740, 368] width 533 height 1880
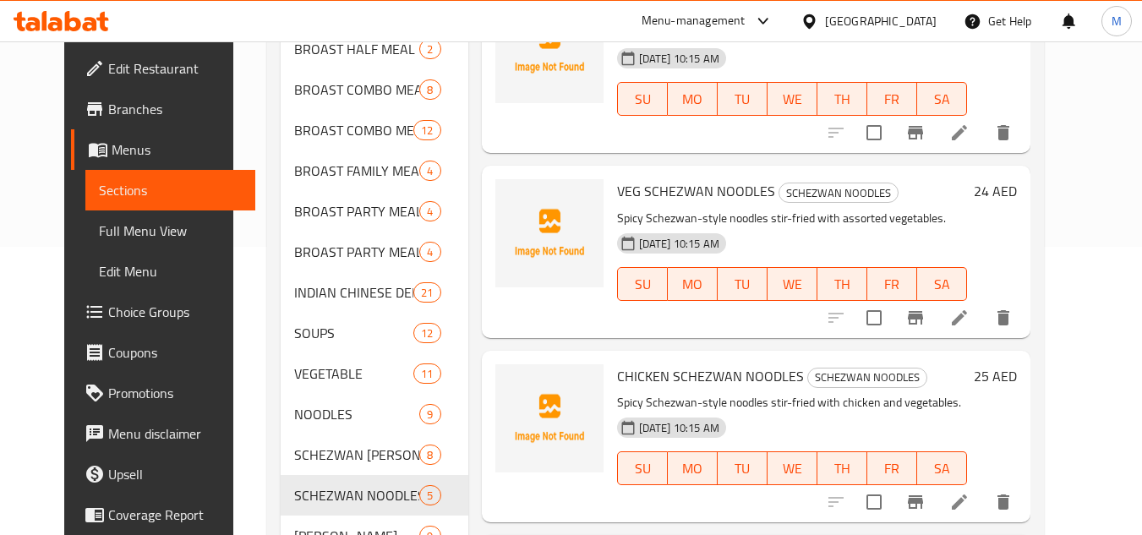
scroll to position [254, 0]
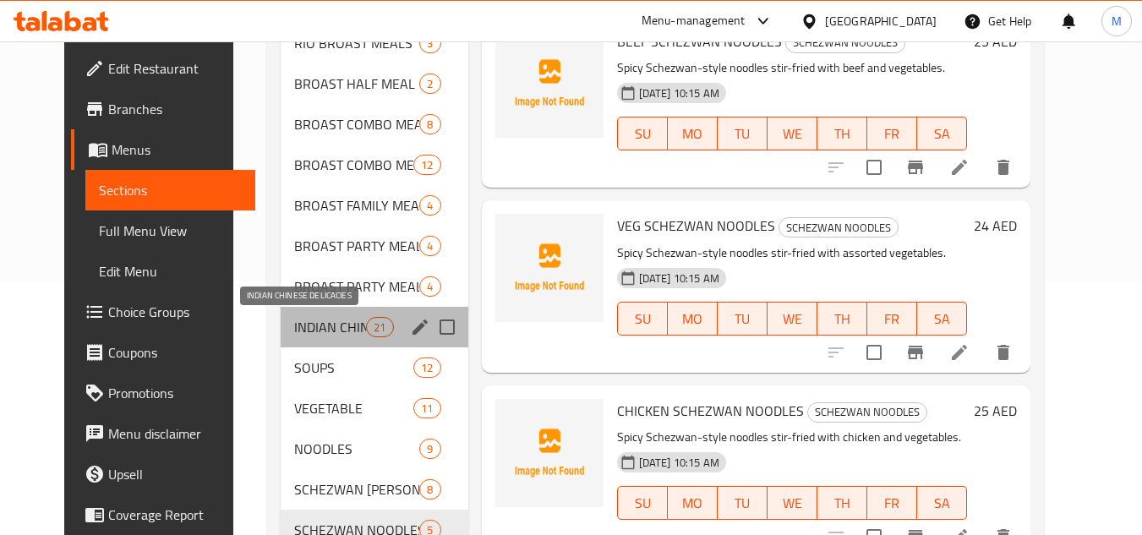
click at [320, 337] on span "INDIAN CHINESE DELICACIES" at bounding box center [330, 327] width 72 height 20
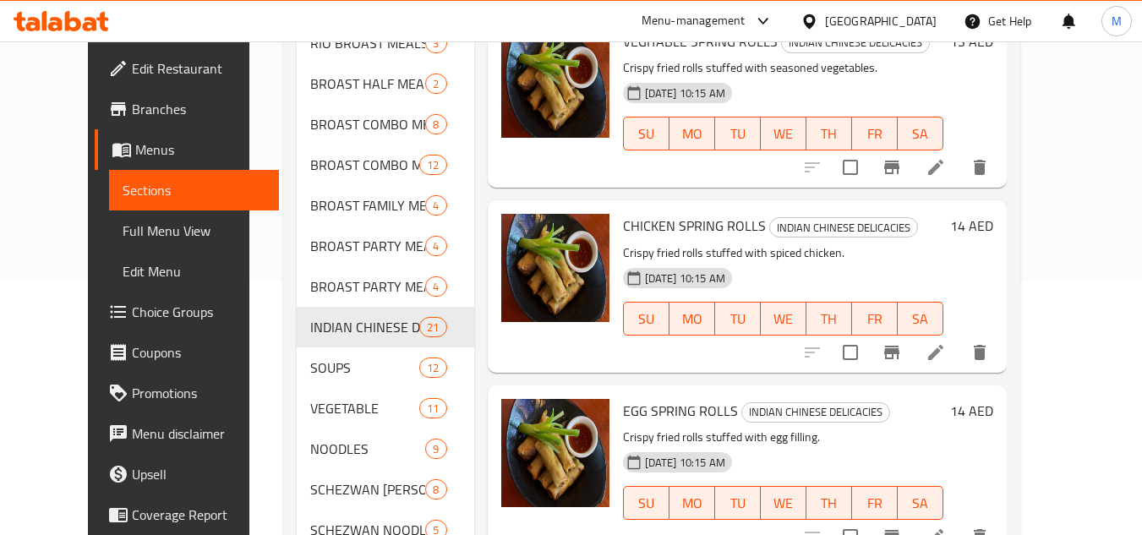
scroll to position [1321, 0]
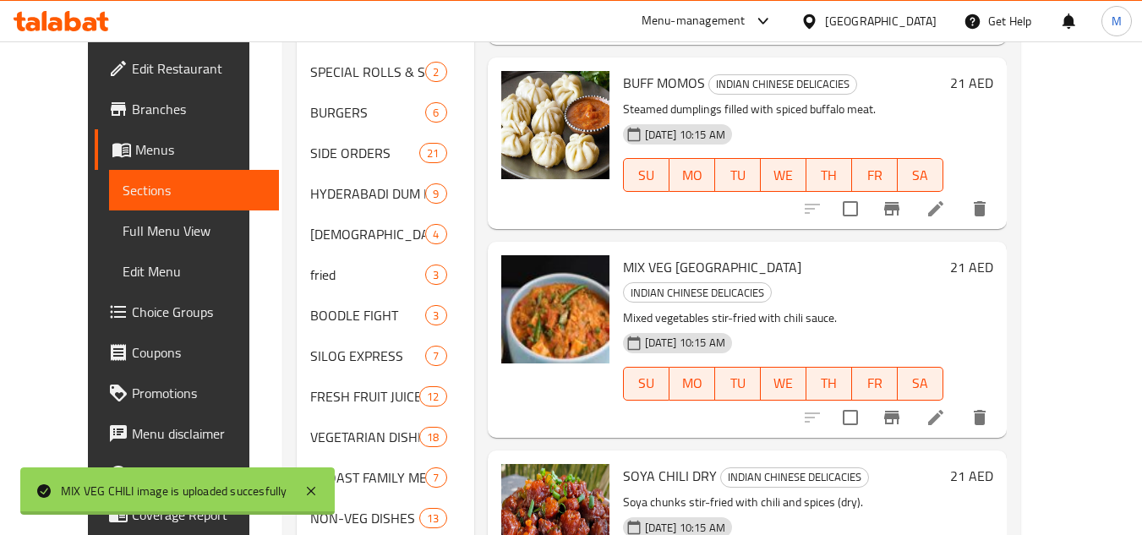
click at [936, 326] on div "09-09-2025 10:15 AM SU MO TU WE TH FR SA" at bounding box center [783, 371] width 334 height 91
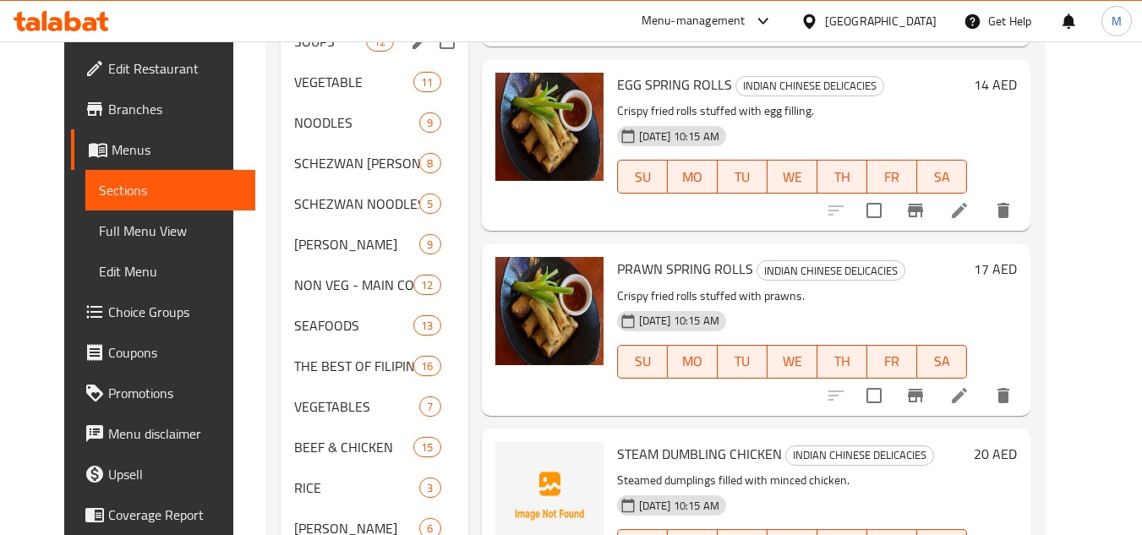
scroll to position [592, 0]
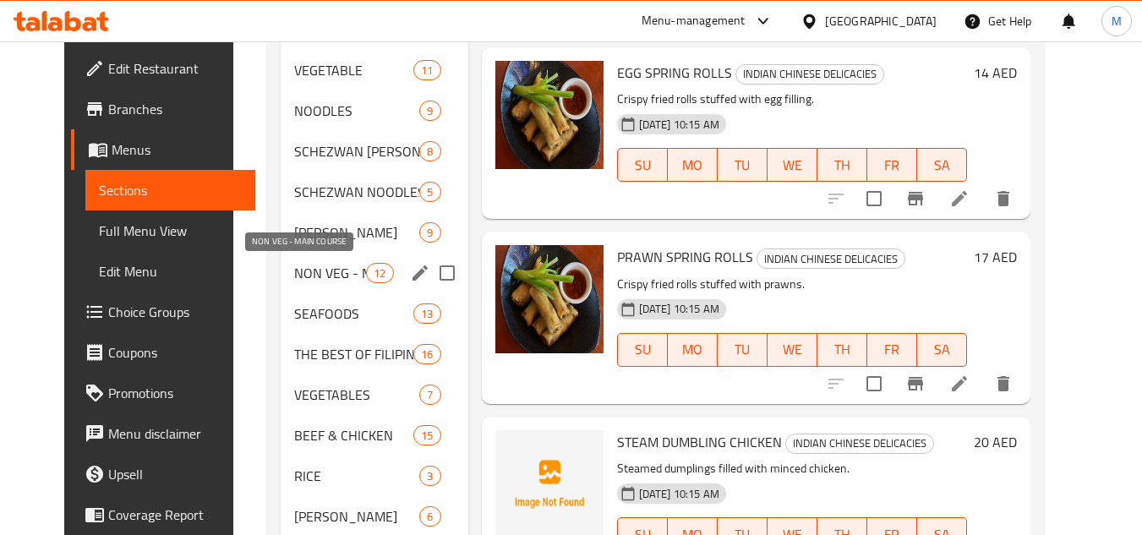
click at [325, 266] on span "NON VEG - MAIN COURSE" at bounding box center [330, 273] width 72 height 20
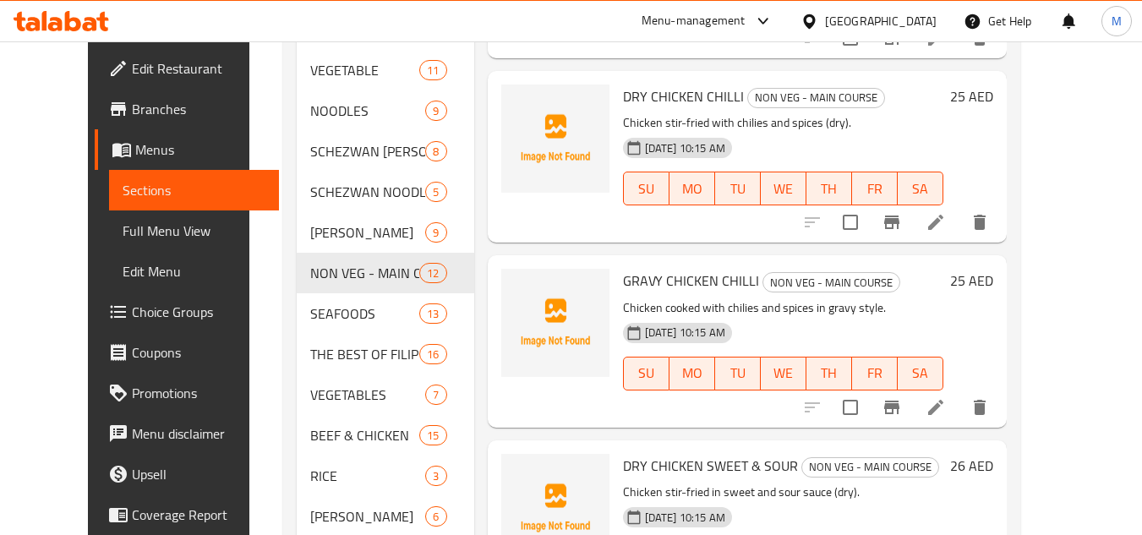
scroll to position [405, 0]
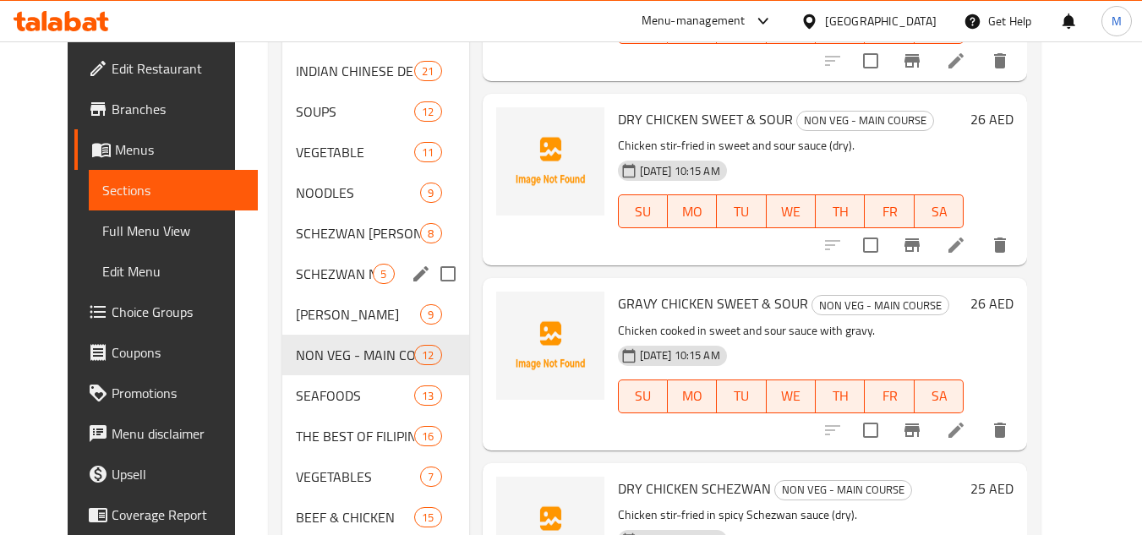
scroll to position [539, 0]
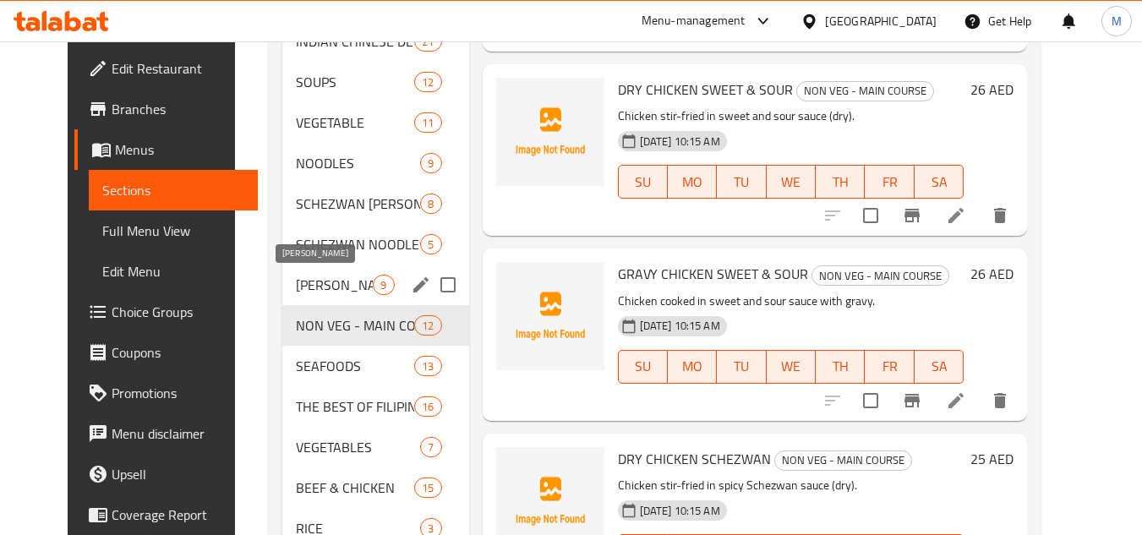
click at [311, 279] on span "[PERSON_NAME]" at bounding box center [334, 285] width 77 height 20
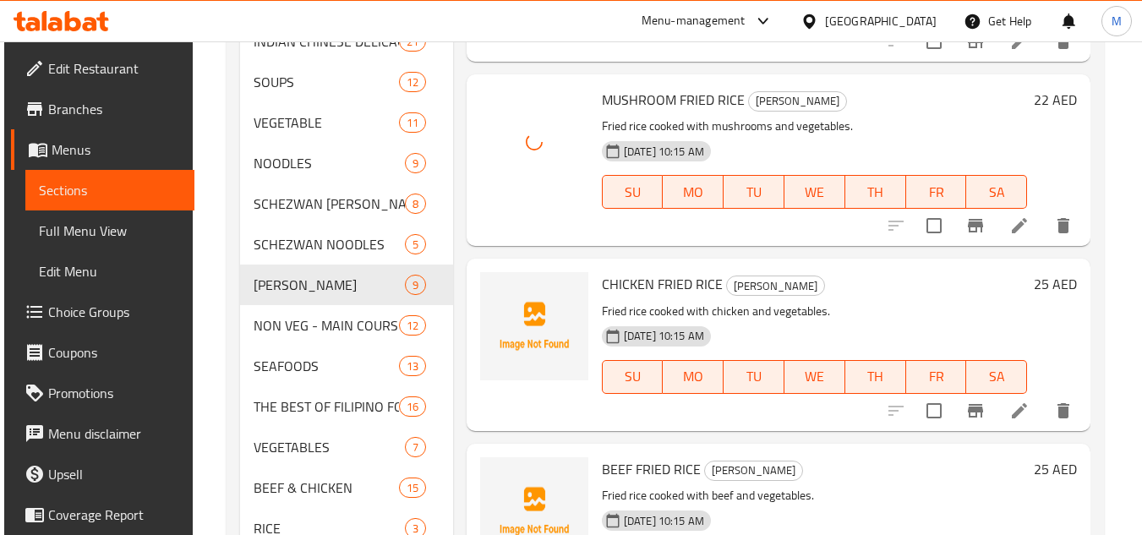
click at [946, 294] on h6 "CHICKEN FRIED RICE FRIED RICE" at bounding box center [814, 284] width 425 height 24
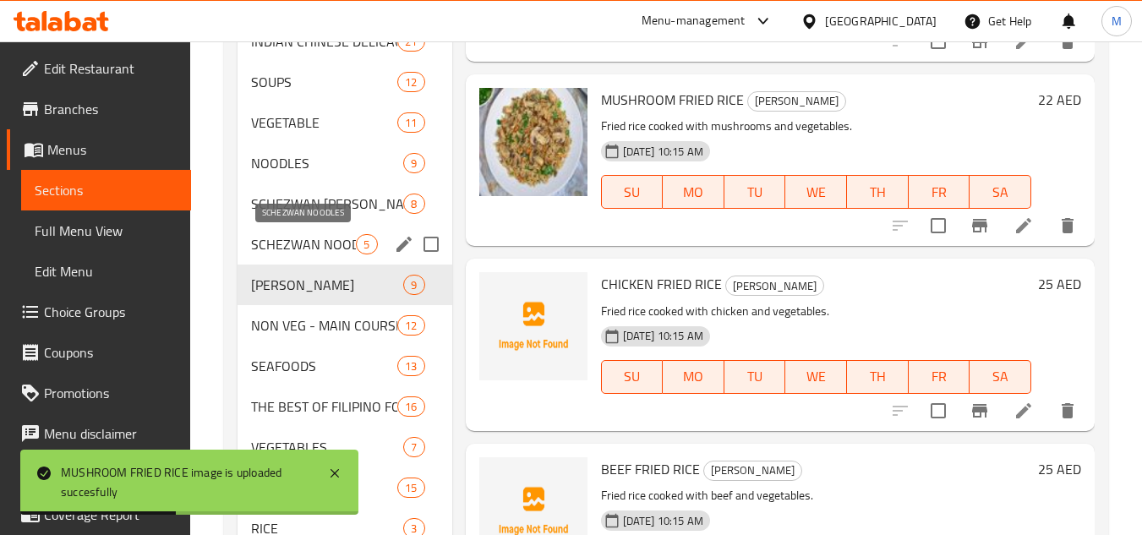
click at [311, 248] on span "SCHEZWAN NOODLES" at bounding box center [303, 244] width 105 height 20
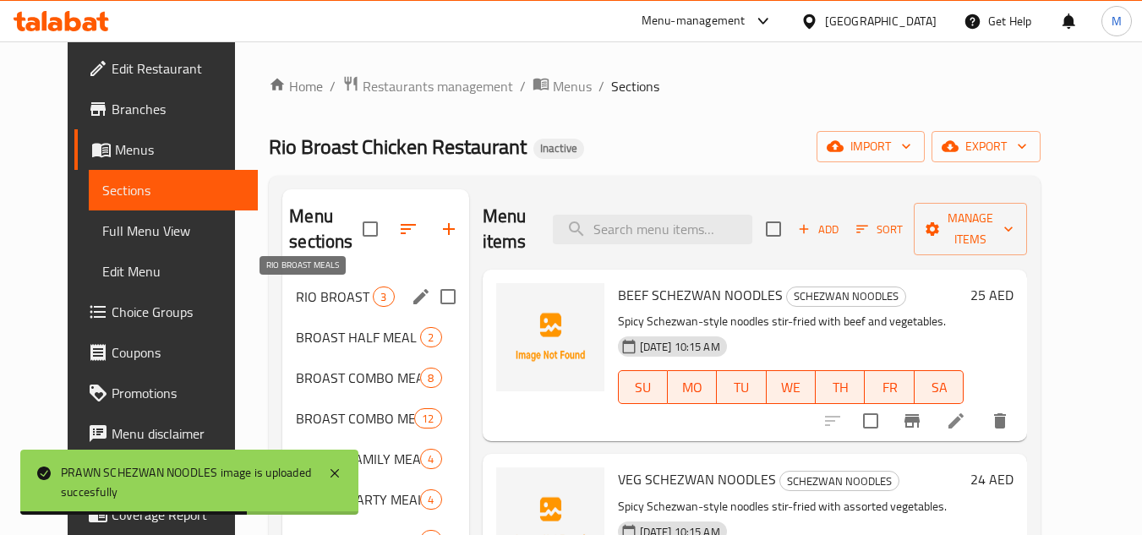
click at [316, 300] on span "RIO BROAST MEALS" at bounding box center [334, 297] width 77 height 20
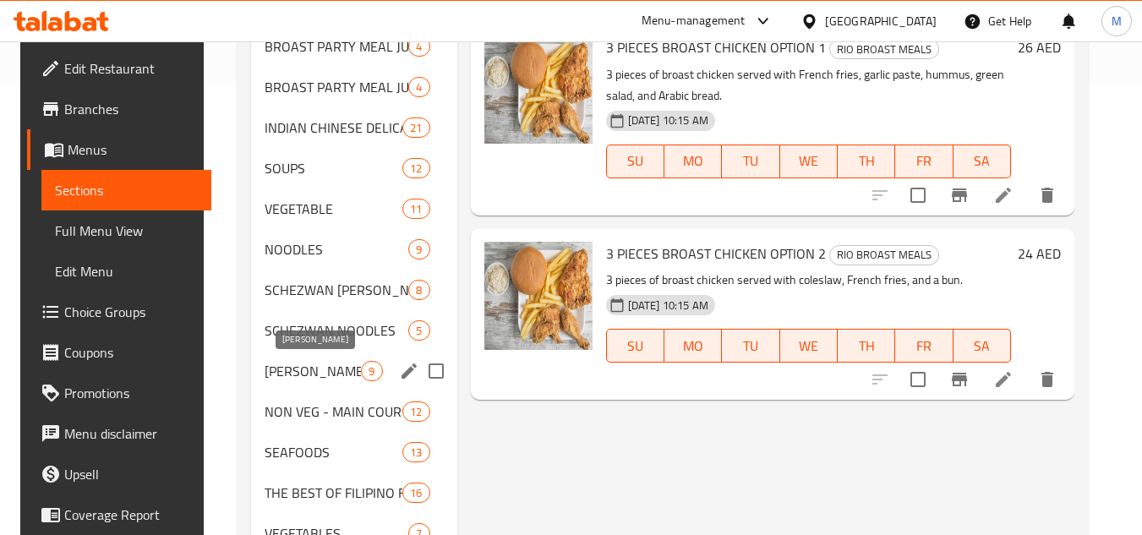
scroll to position [423, 0]
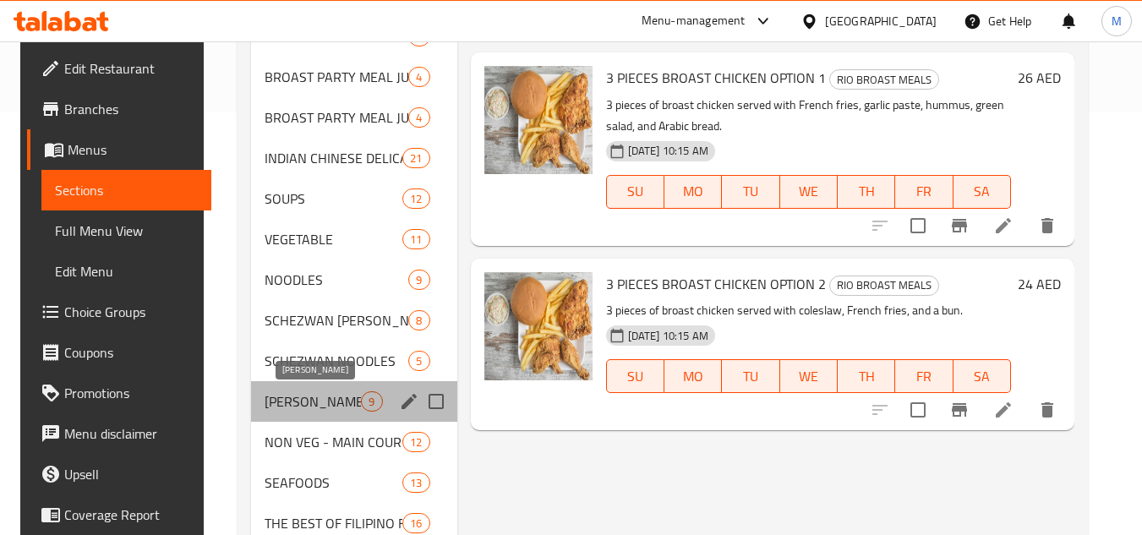
click at [317, 396] on span "[PERSON_NAME]" at bounding box center [313, 402] width 96 height 20
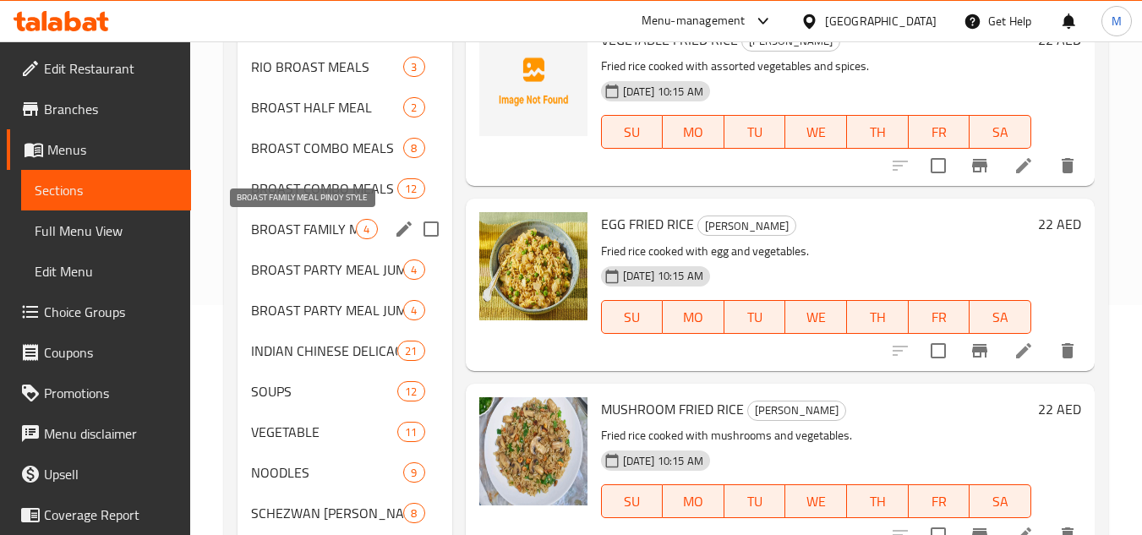
scroll to position [228, 0]
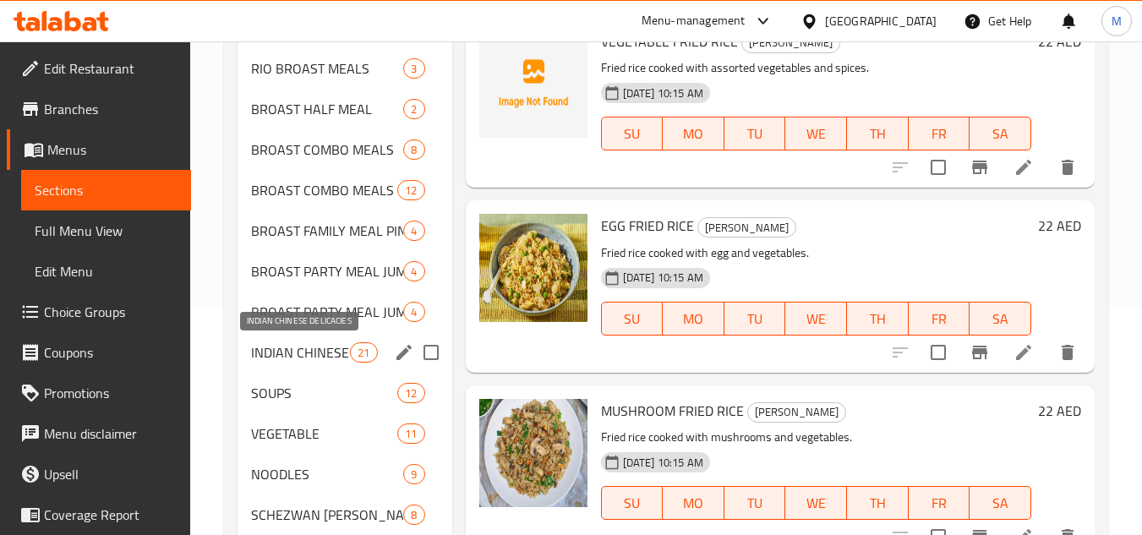
click at [324, 359] on span "INDIAN CHINESE DELICACIES" at bounding box center [300, 352] width 99 height 20
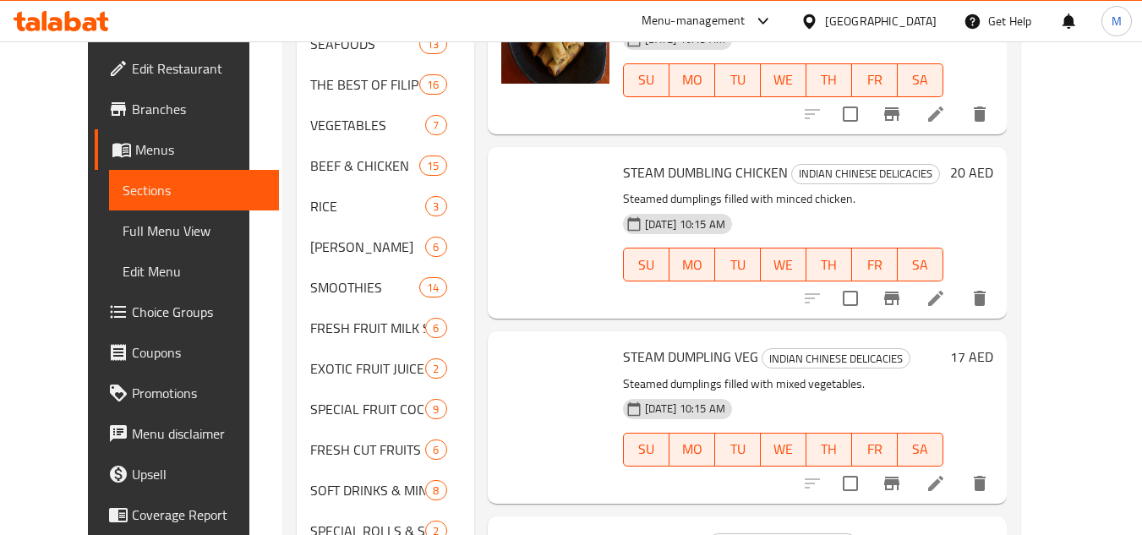
scroll to position [1198, 0]
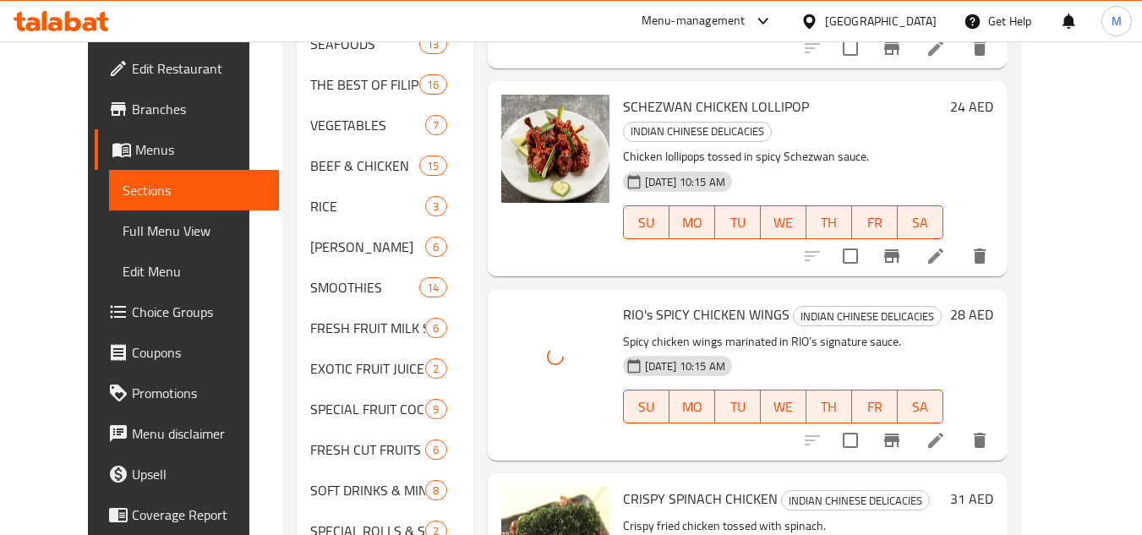
click at [932, 349] on div "09-09-2025 10:15 AM SU MO TU WE TH FR SA" at bounding box center [783, 394] width 334 height 91
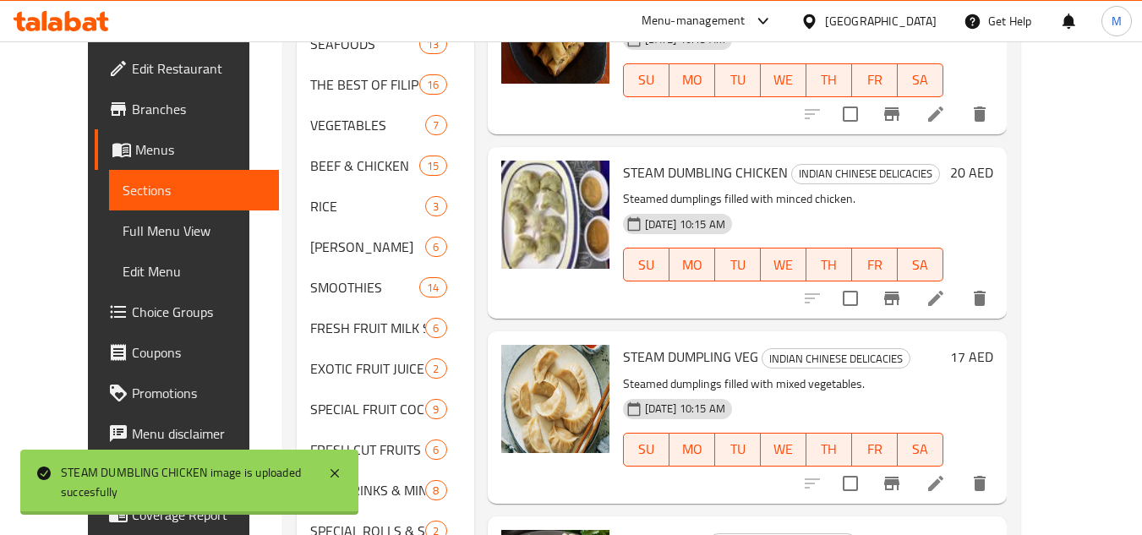
click at [944, 376] on p "Steamed dumplings filled with mixed vegetables." at bounding box center [783, 384] width 320 height 21
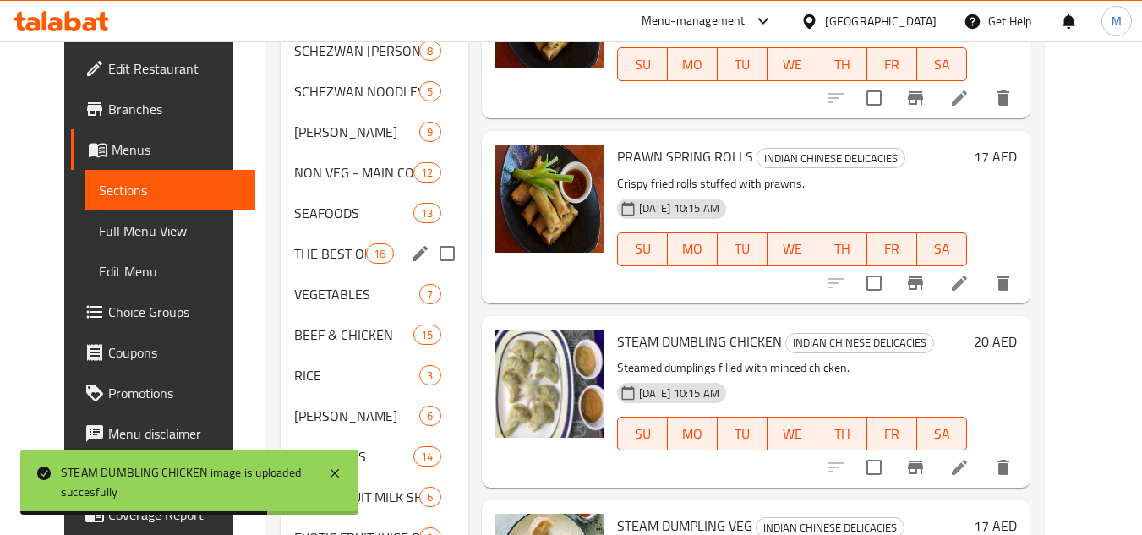
scroll to position [523, 0]
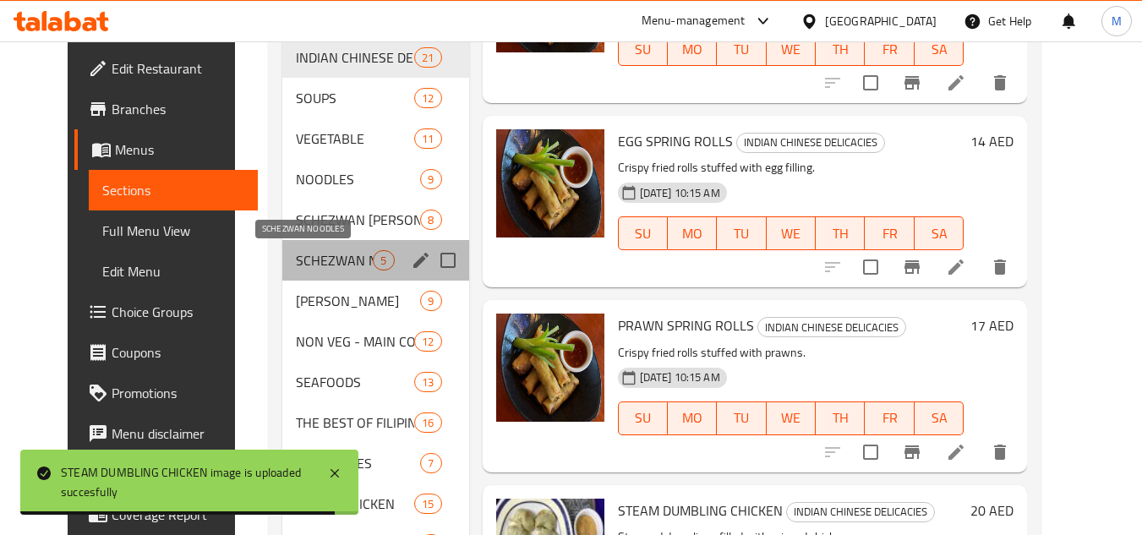
click at [338, 260] on span "SCHEZWAN NOODLES" at bounding box center [334, 260] width 77 height 20
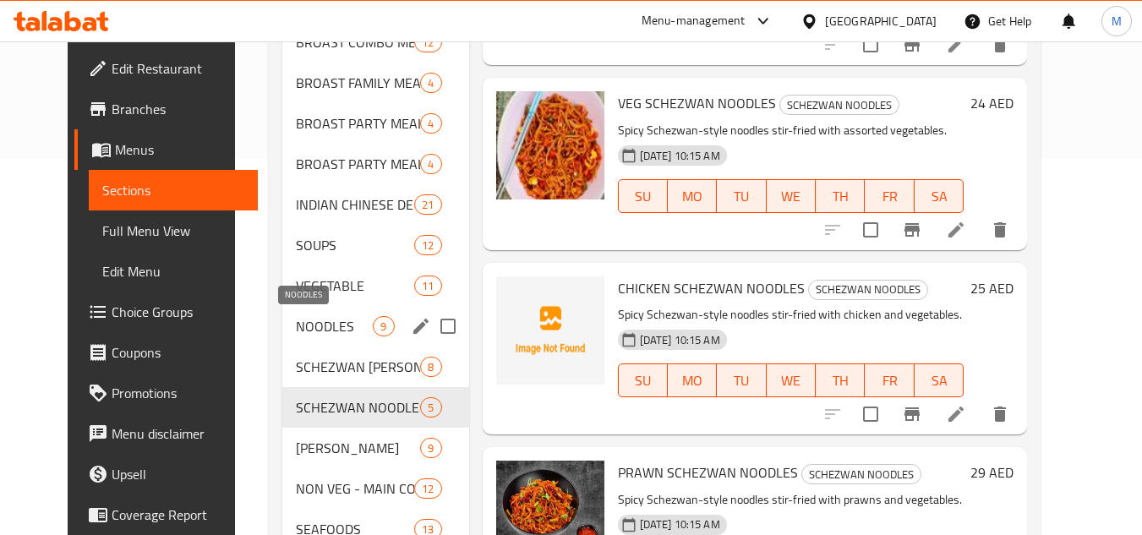
scroll to position [441, 0]
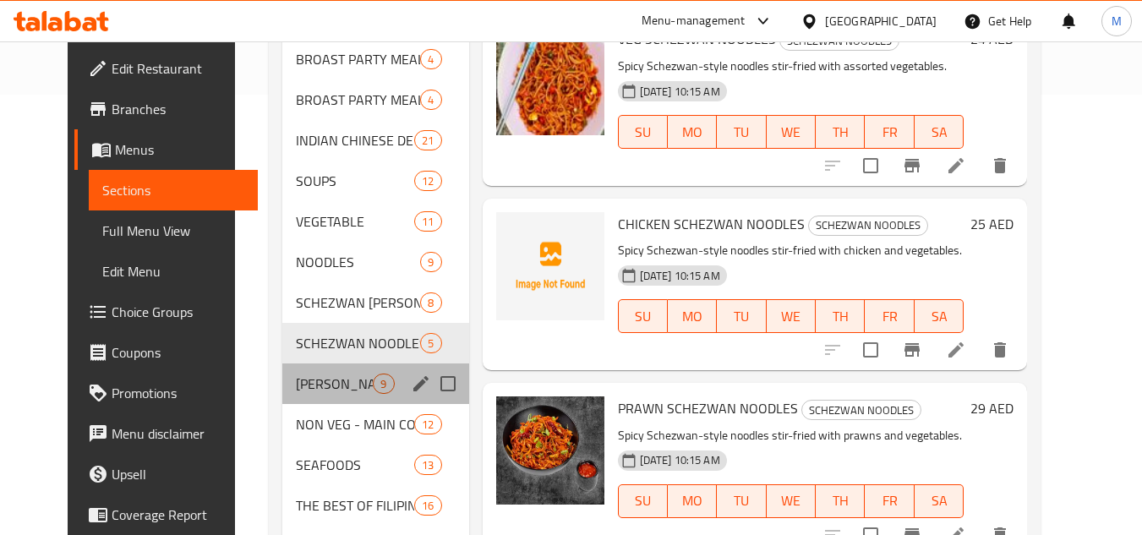
click at [331, 372] on div "FRIED RICE 9" at bounding box center [375, 384] width 186 height 41
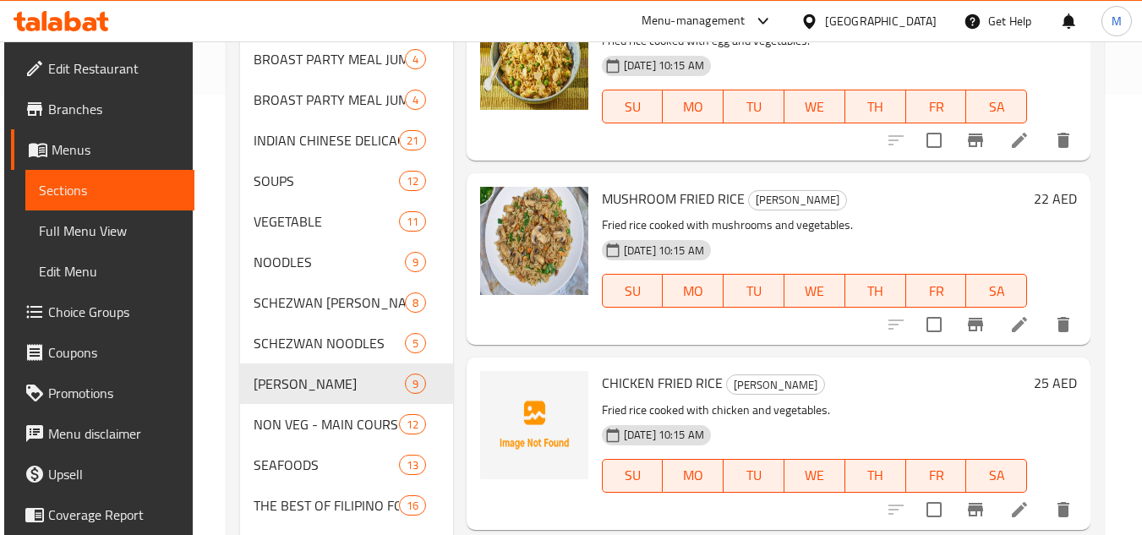
scroll to position [2, 0]
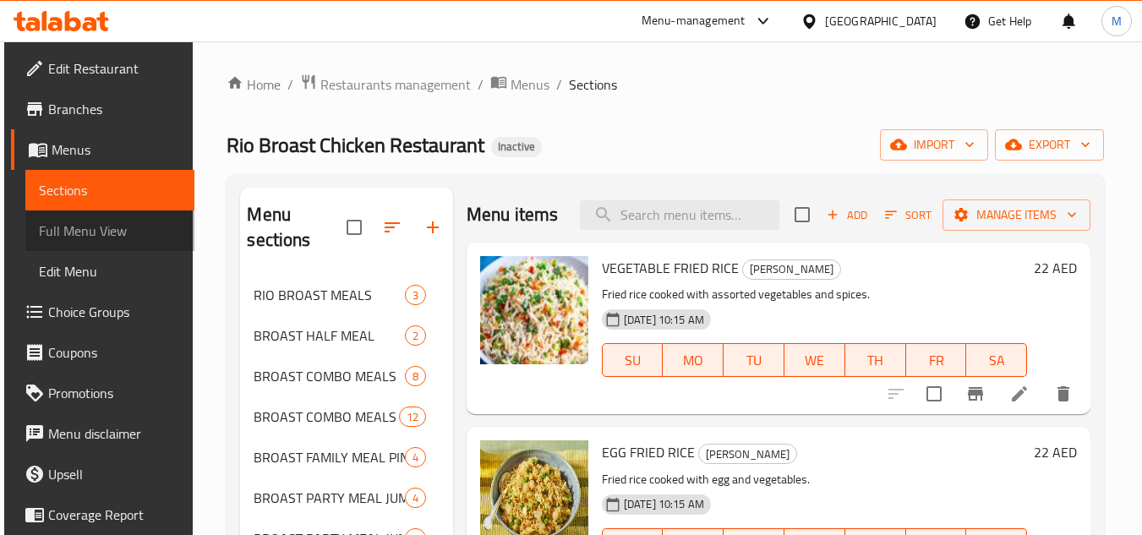
click at [112, 221] on span "Full Menu View" at bounding box center [110, 231] width 143 height 20
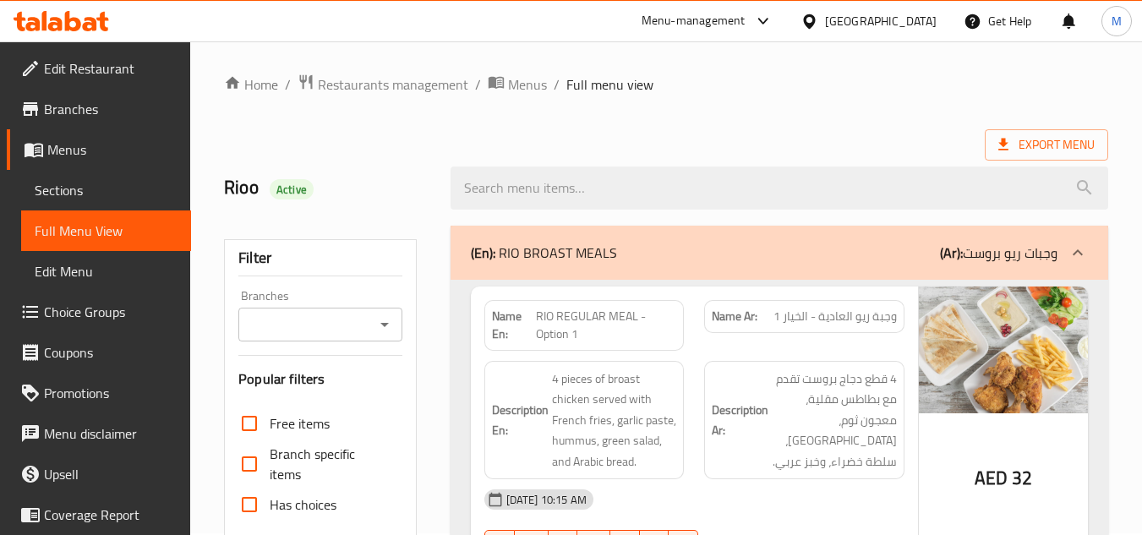
checkbox input "false"
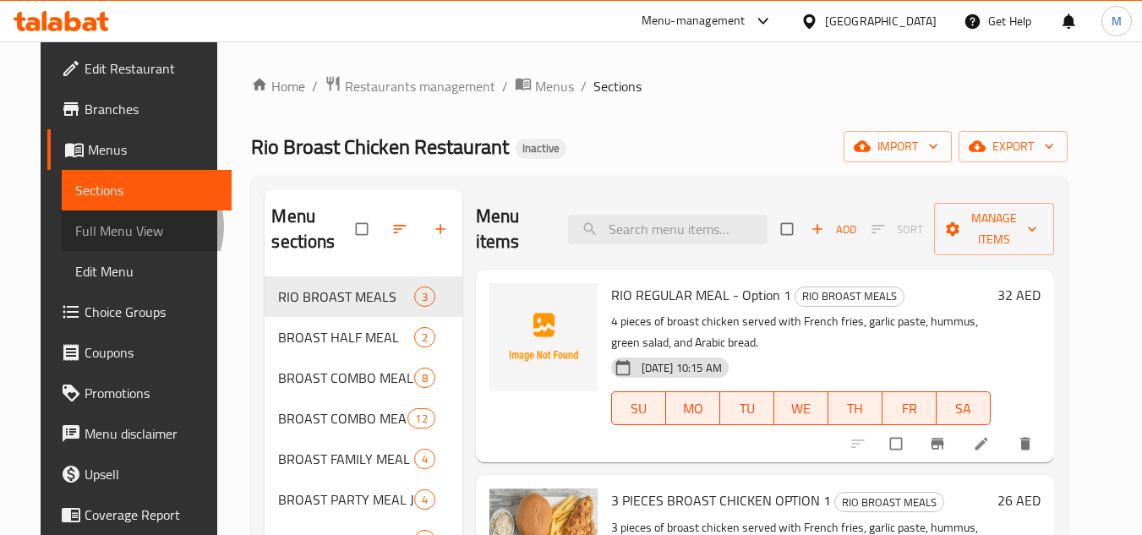
click at [96, 227] on span "Full Menu View" at bounding box center [146, 231] width 143 height 20
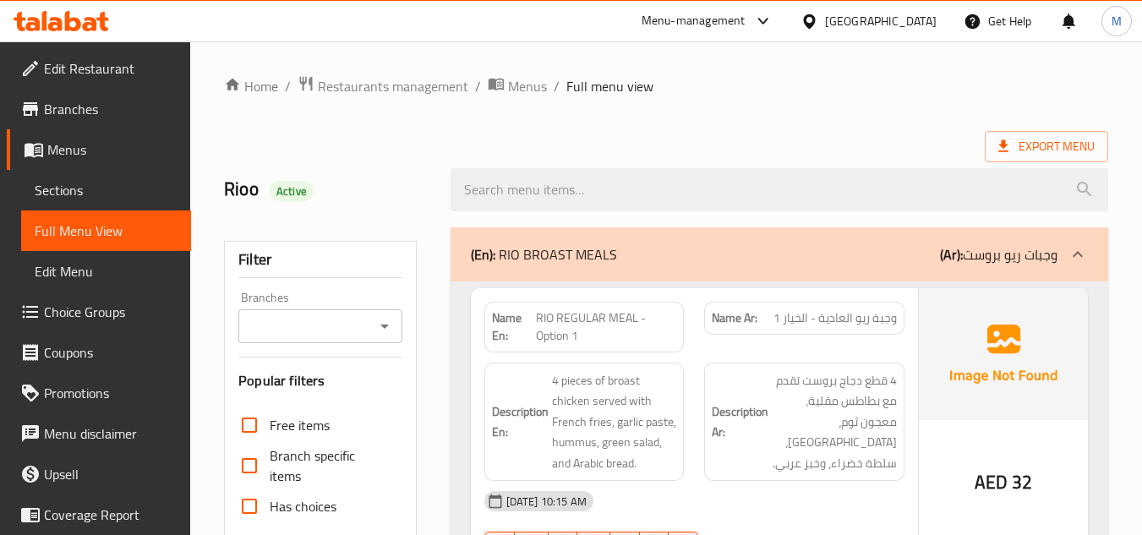
drag, startPoint x: 733, startPoint y: 123, endPoint x: 687, endPoint y: 129, distance: 45.9
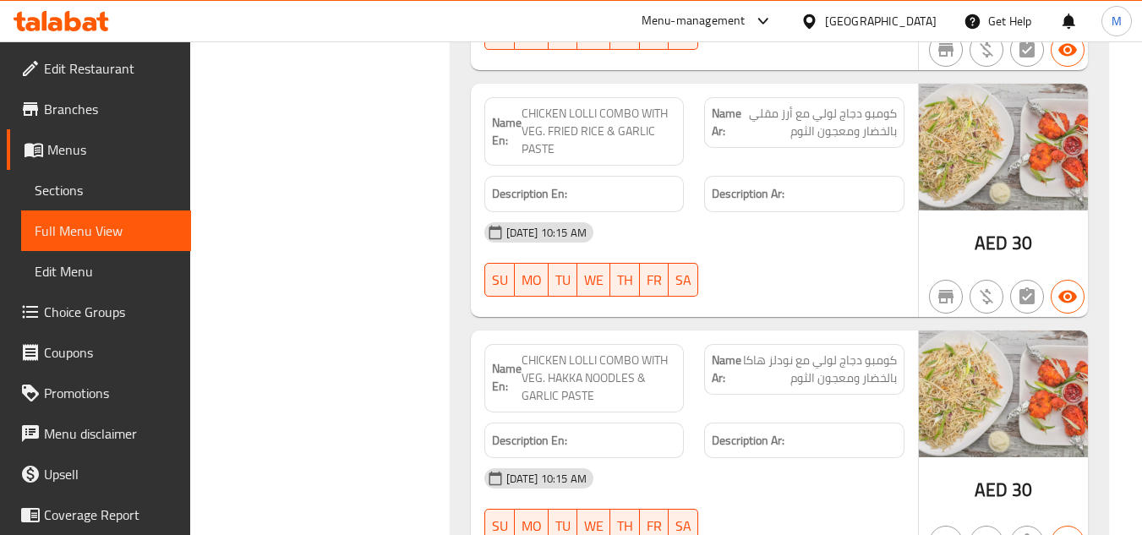
scroll to position [3727, 0]
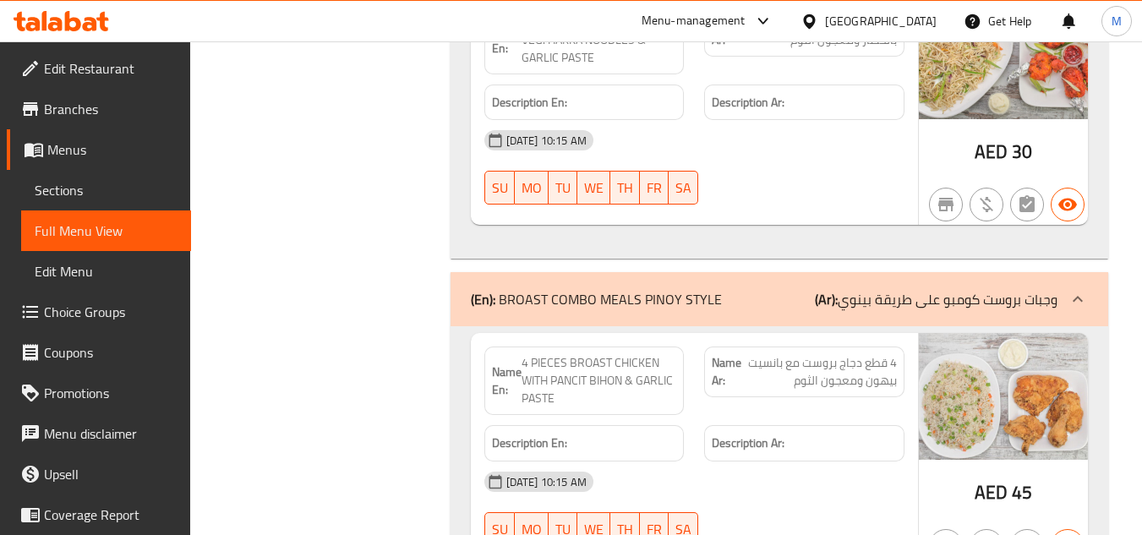
click at [747, 194] on div "09-09-2025 10:15 AM SU MO TU WE TH FR SA" at bounding box center [694, 167] width 441 height 95
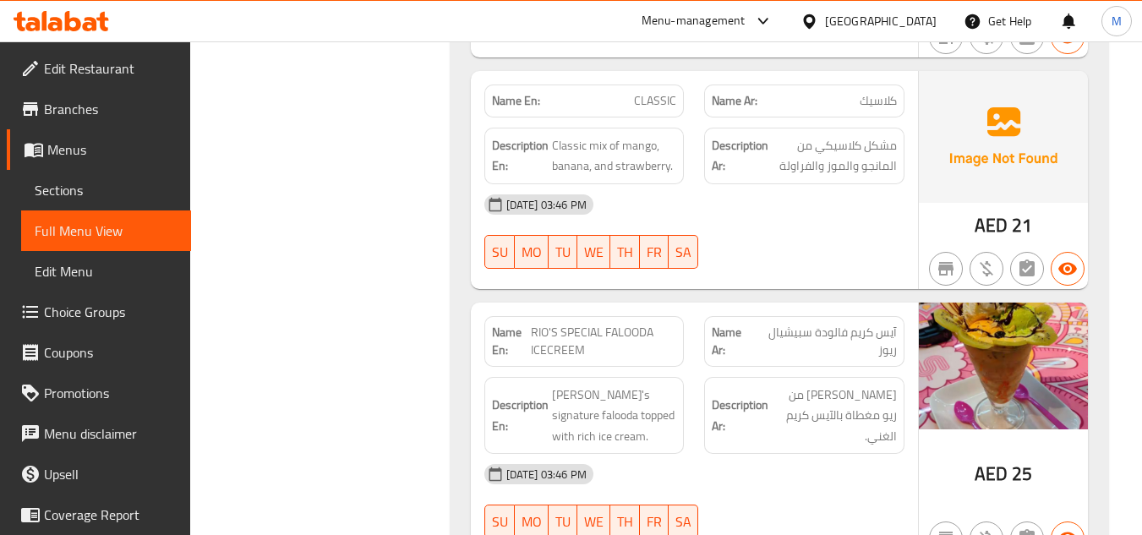
scroll to position [35336, 0]
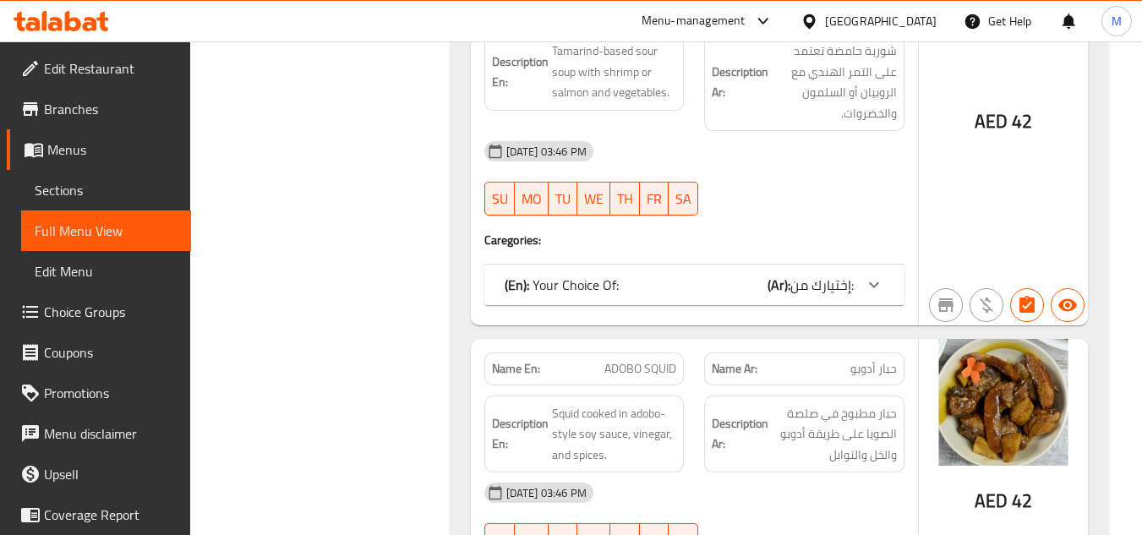
click at [802, 232] on h4 "Caregories:" at bounding box center [695, 240] width 420 height 17
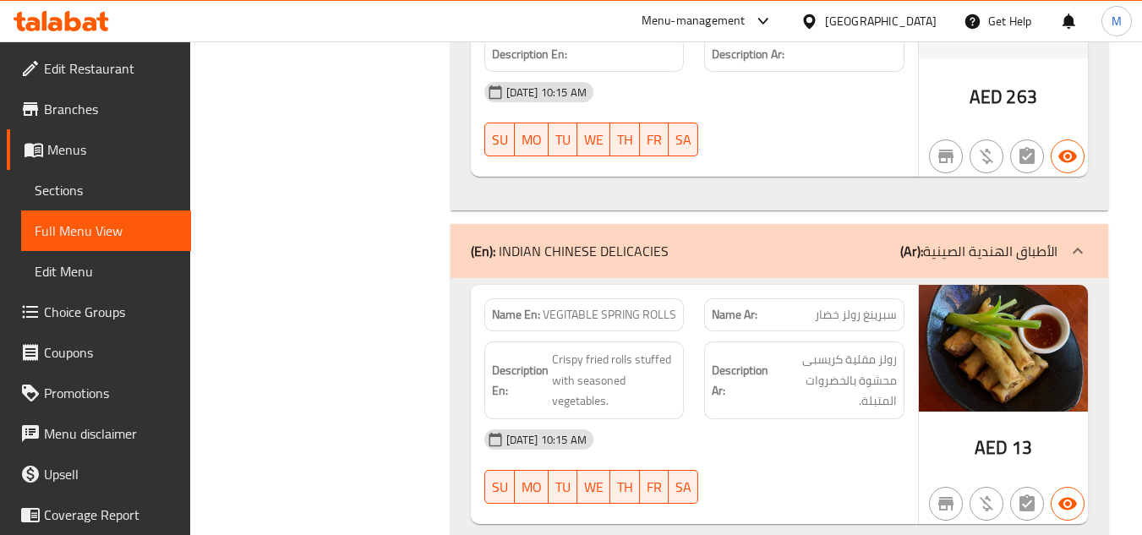
scroll to position [45751, 0]
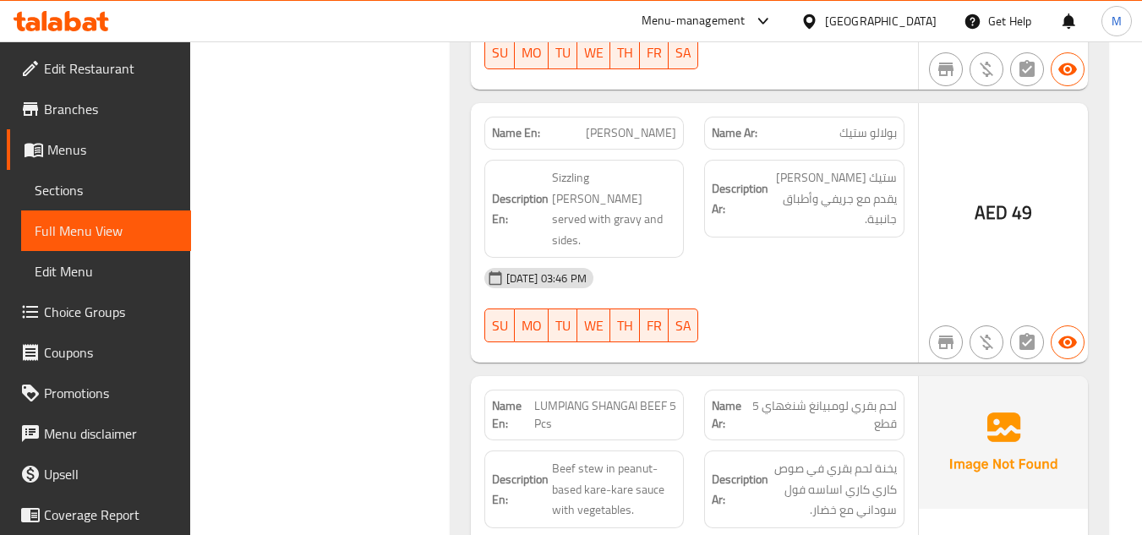
scroll to position [36767, 0]
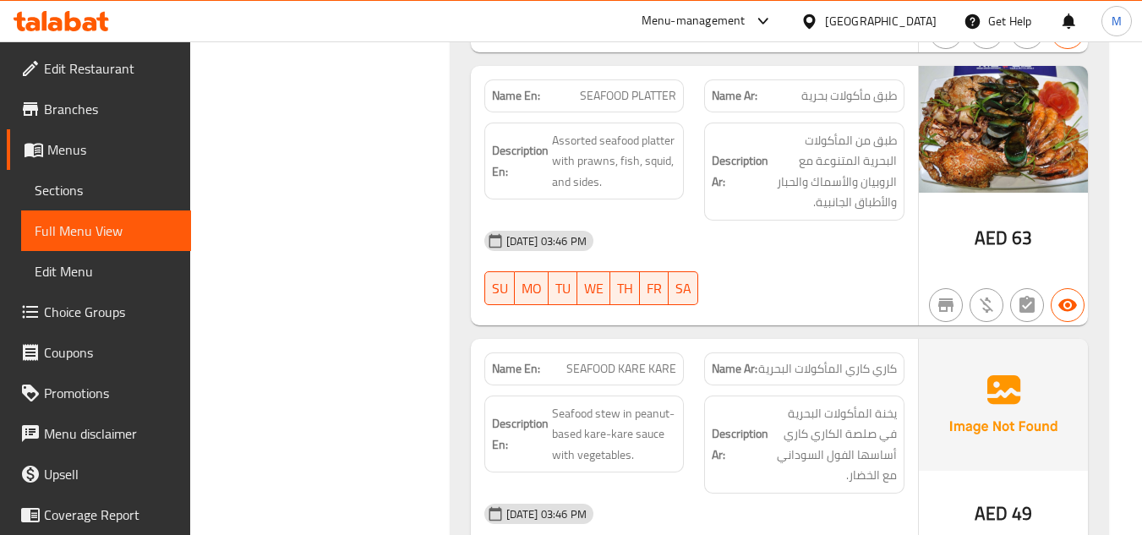
click at [857, 221] on div "09-09-2025 03:46 PM SU MO TU WE TH FR SA" at bounding box center [694, 268] width 441 height 95
click at [830, 221] on div "09-09-2025 03:46 PM SU MO TU WE TH FR SA" at bounding box center [694, 268] width 441 height 95
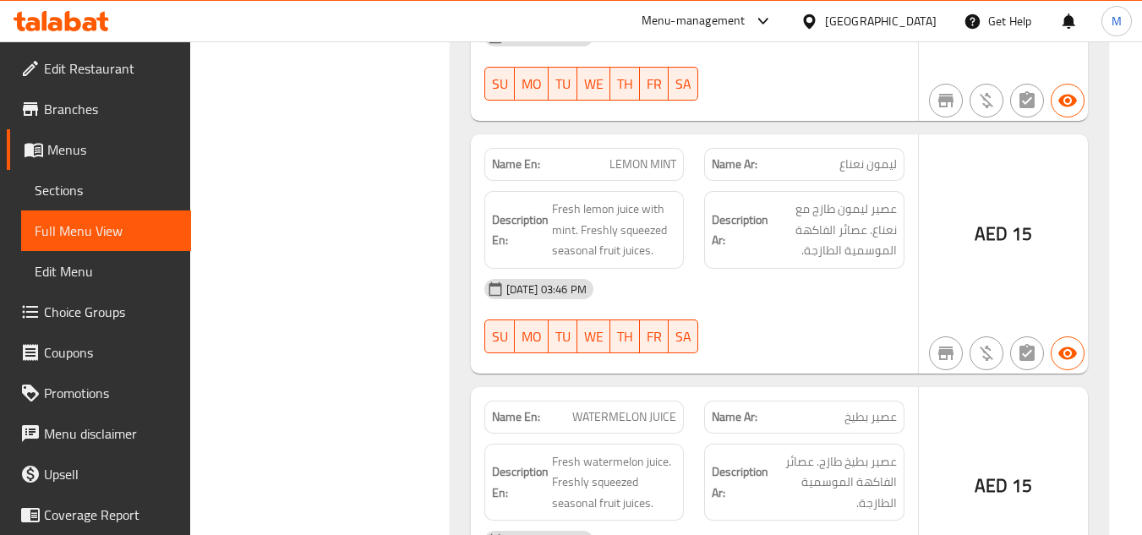
scroll to position [54787, 0]
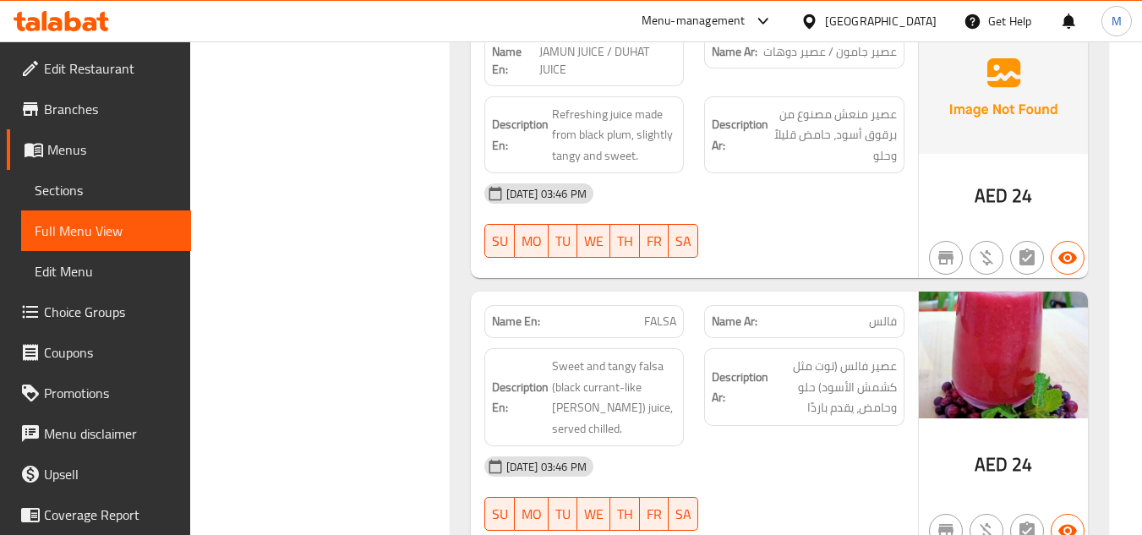
click at [806, 521] on div at bounding box center [804, 531] width 221 height 20
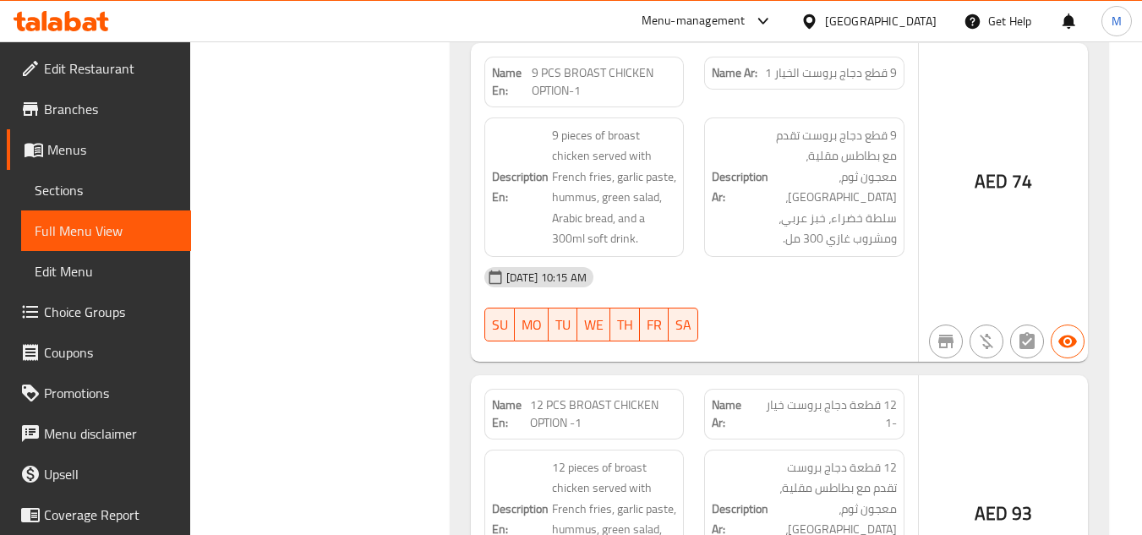
scroll to position [8722, 0]
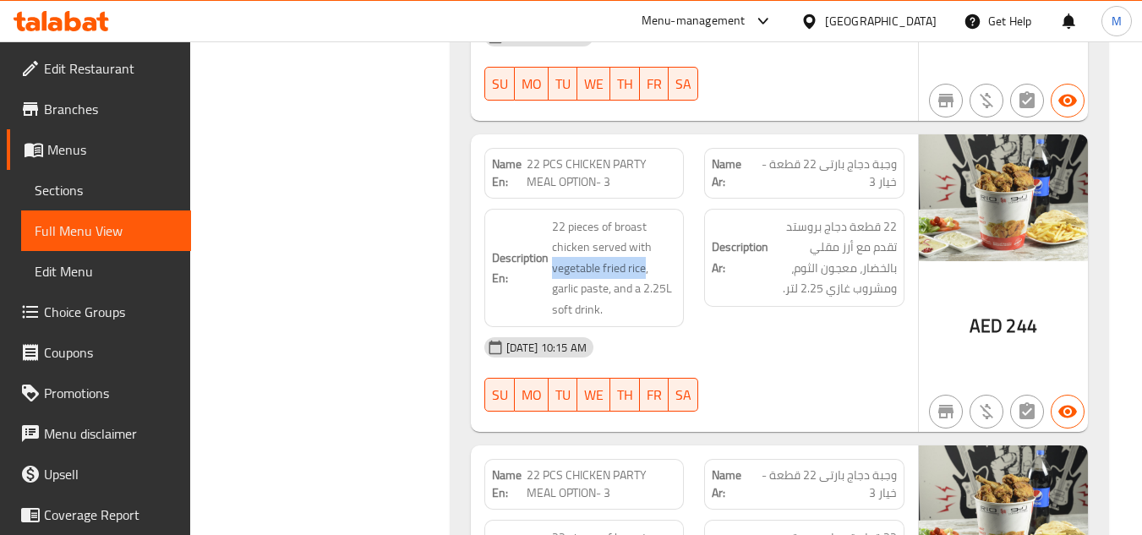
click at [96, 195] on span "Sections" at bounding box center [106, 190] width 143 height 20
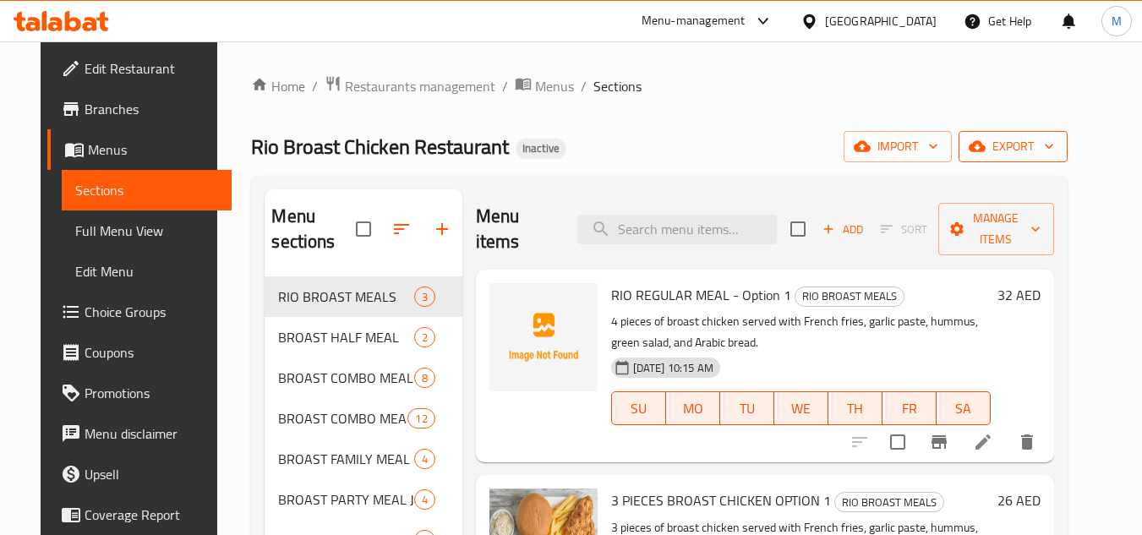
click at [1032, 145] on span "export" at bounding box center [1013, 146] width 82 height 21
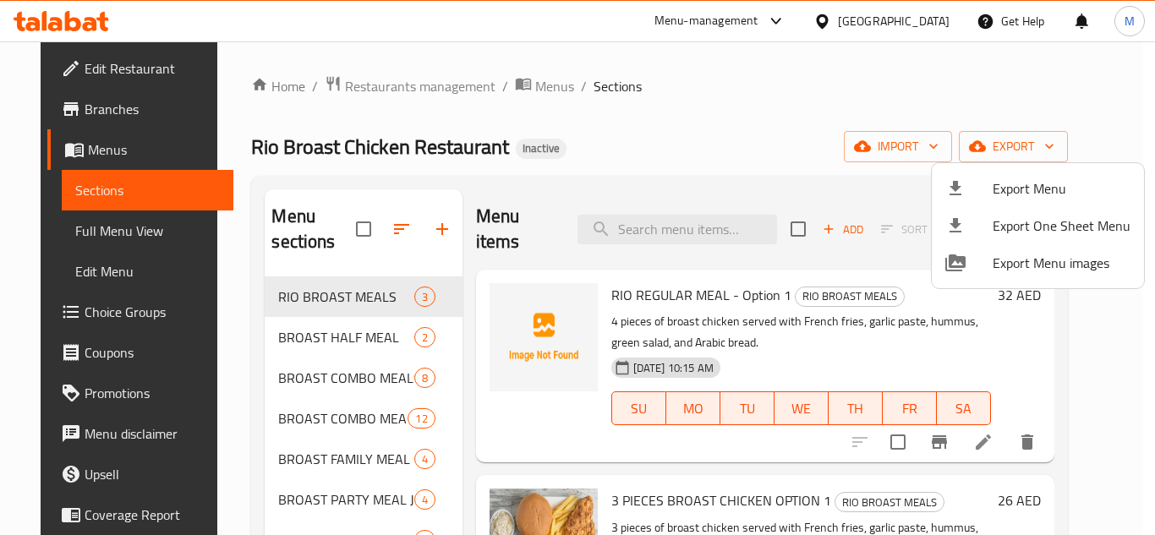
click at [1032, 178] on span "Export Menu" at bounding box center [1062, 188] width 138 height 20
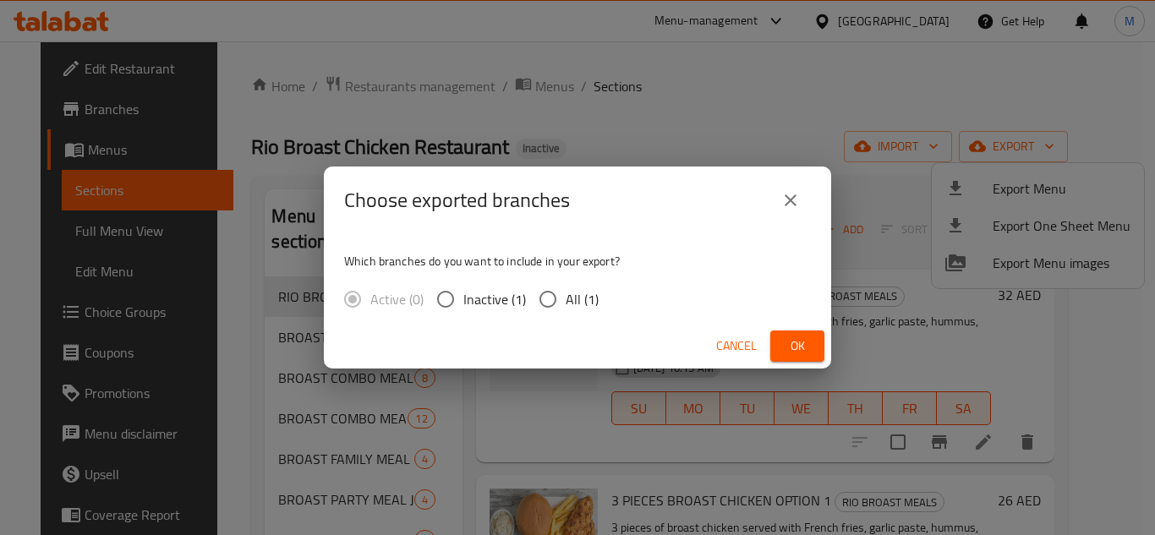
click at [534, 298] on input "All (1)" at bounding box center [548, 300] width 36 height 36
radio input "true"
click at [800, 354] on span "Ok" at bounding box center [797, 346] width 27 height 21
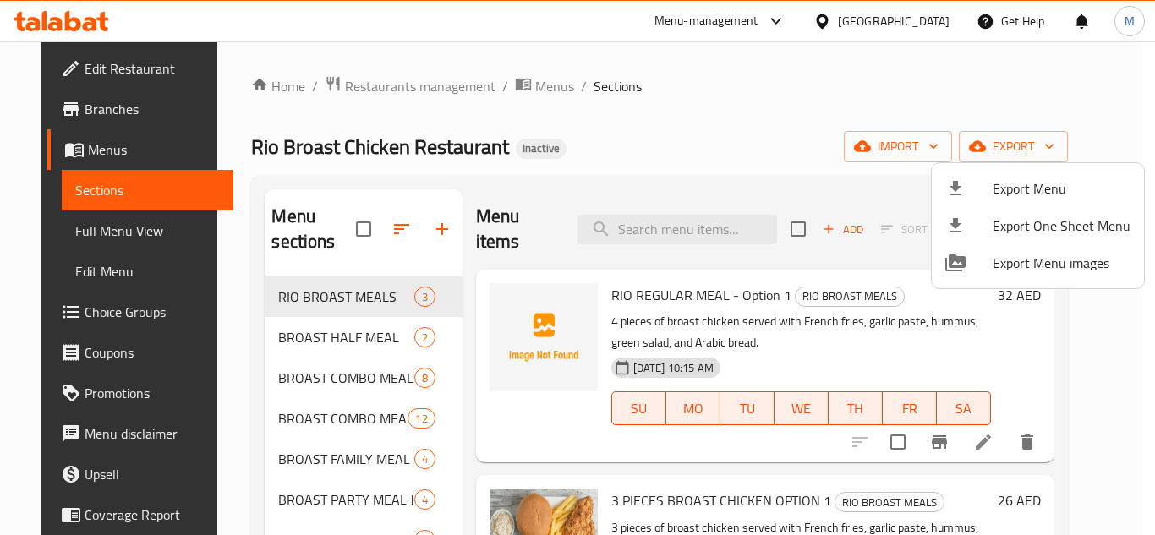
click at [714, 129] on div at bounding box center [577, 267] width 1155 height 535
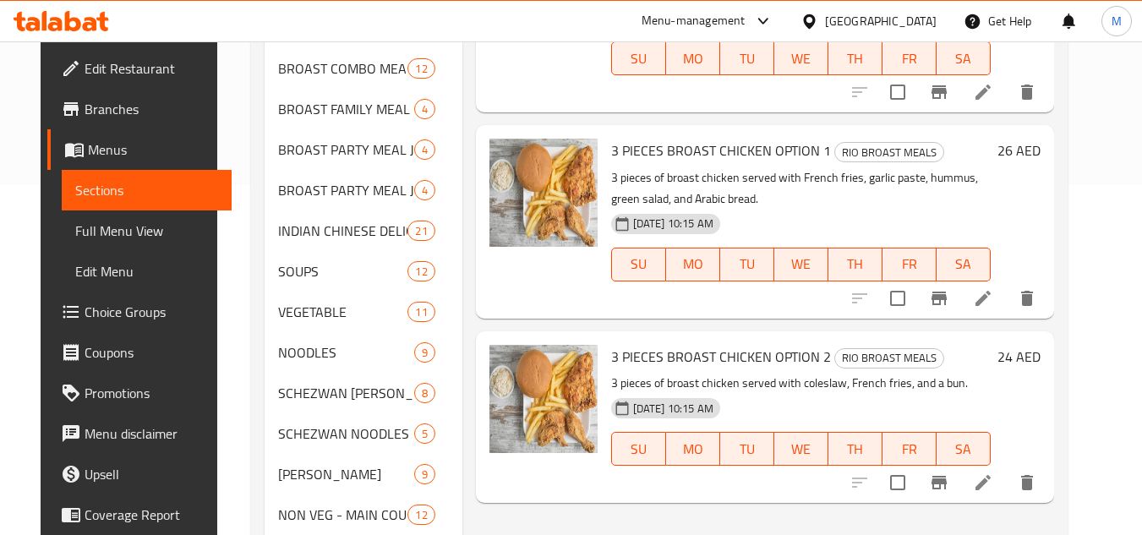
scroll to position [85, 0]
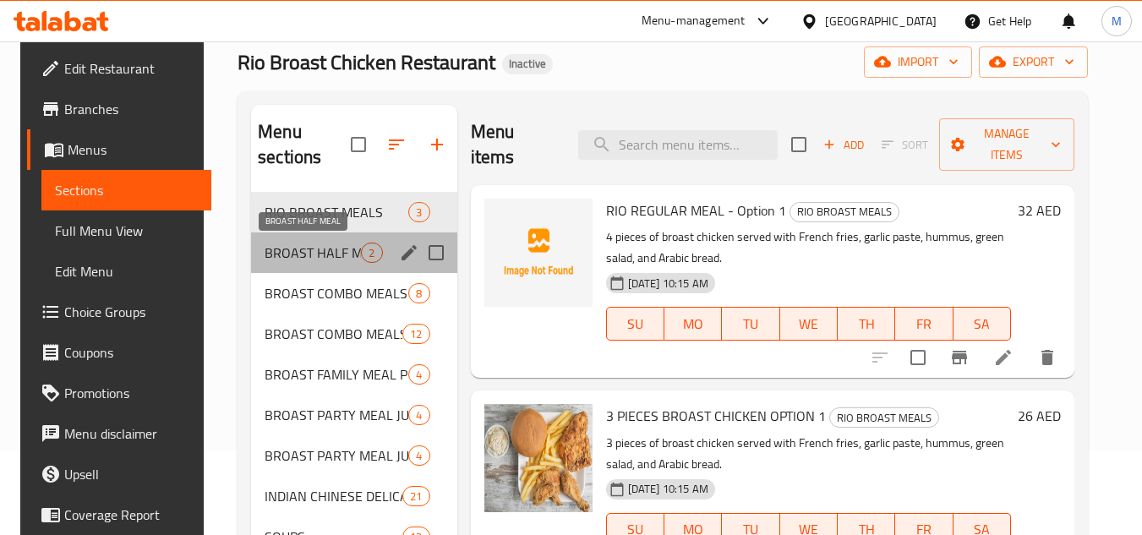
click at [337, 255] on span "BROAST HALF MEAL" at bounding box center [313, 253] width 96 height 20
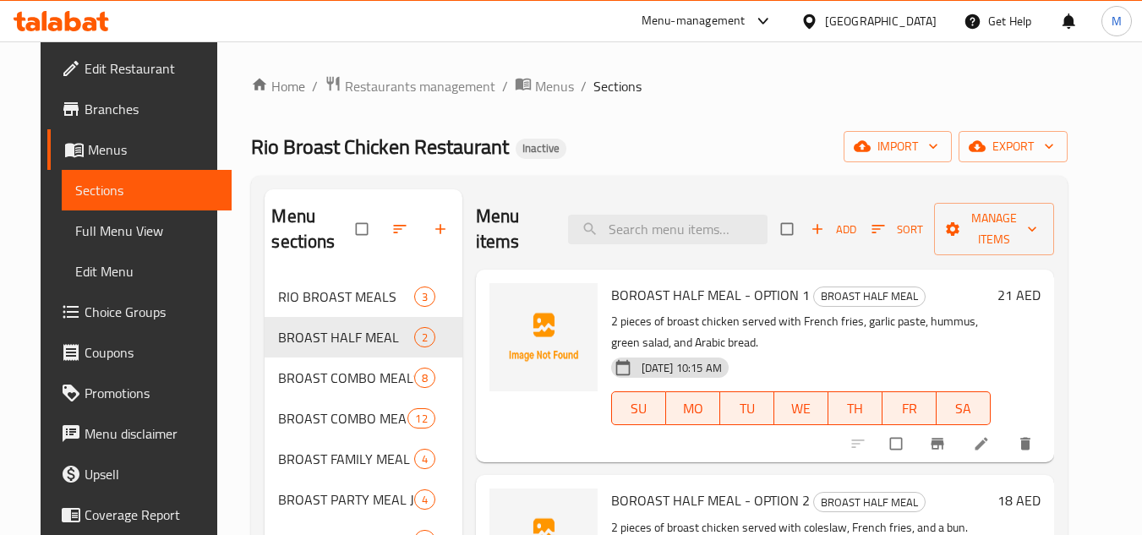
scroll to position [85, 0]
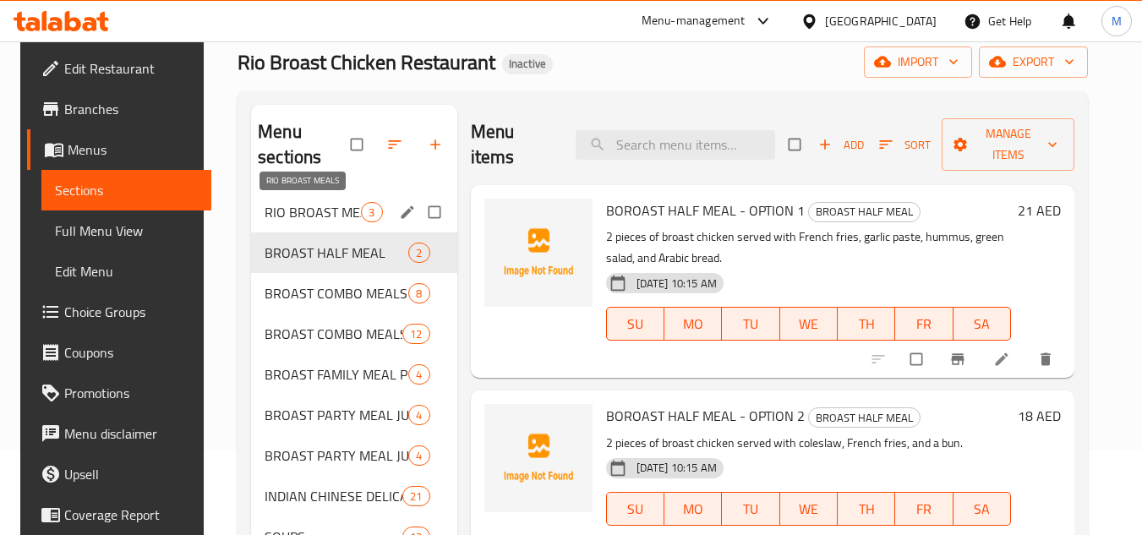
click at [348, 208] on span "RIO BROAST MEALS" at bounding box center [313, 212] width 96 height 20
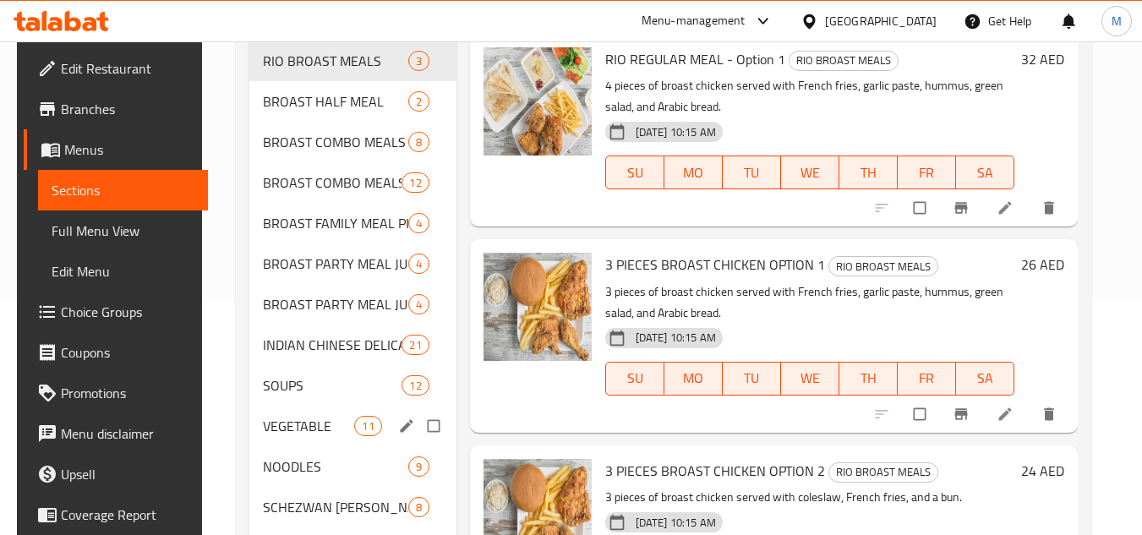
scroll to position [169, 0]
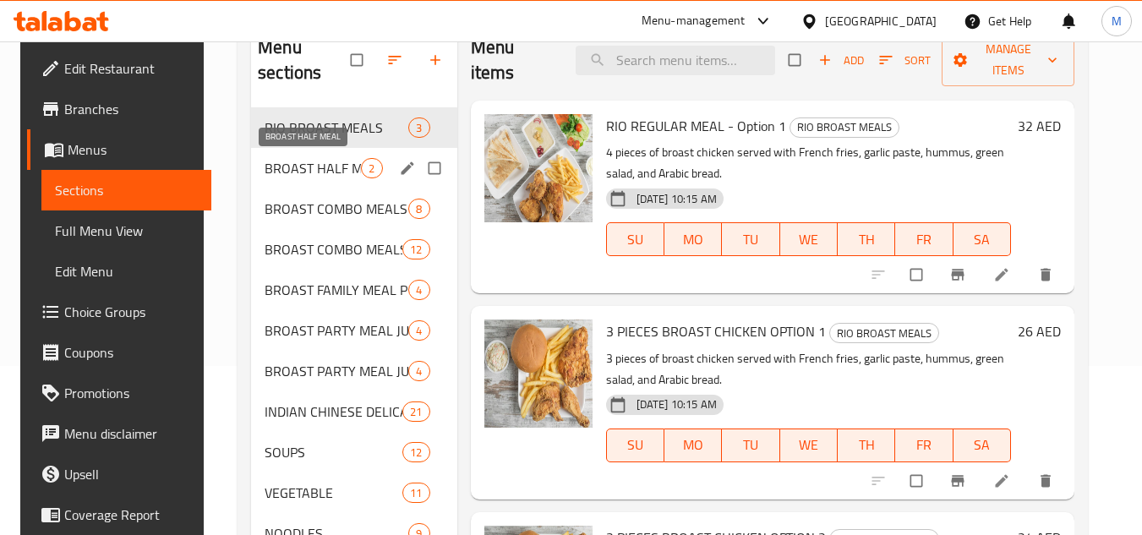
click at [324, 158] on span "BROAST HALF MEAL" at bounding box center [313, 168] width 96 height 20
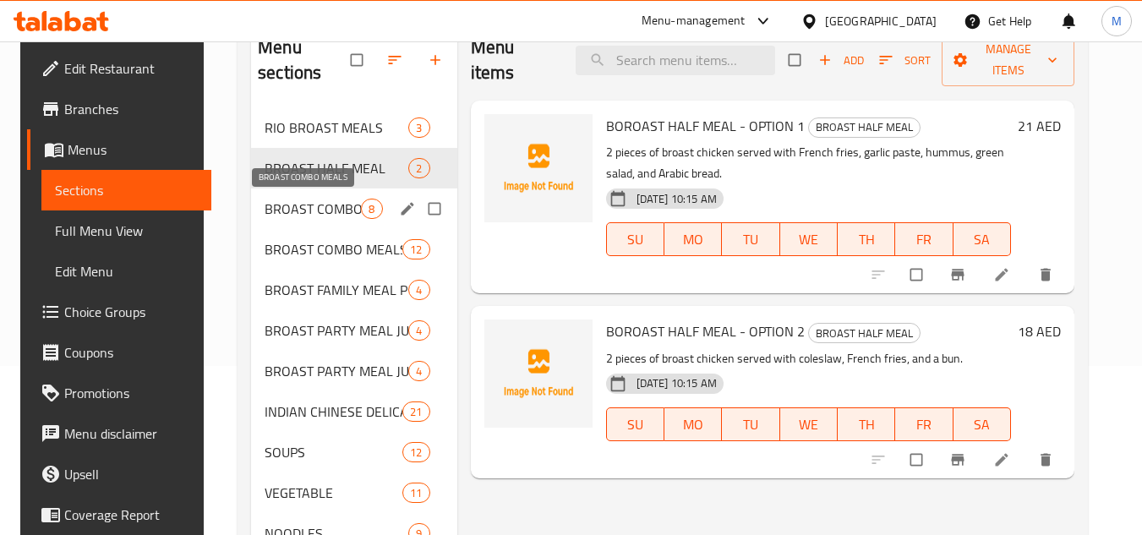
click at [330, 216] on span "BROAST COMBO MEALS" at bounding box center [313, 209] width 96 height 20
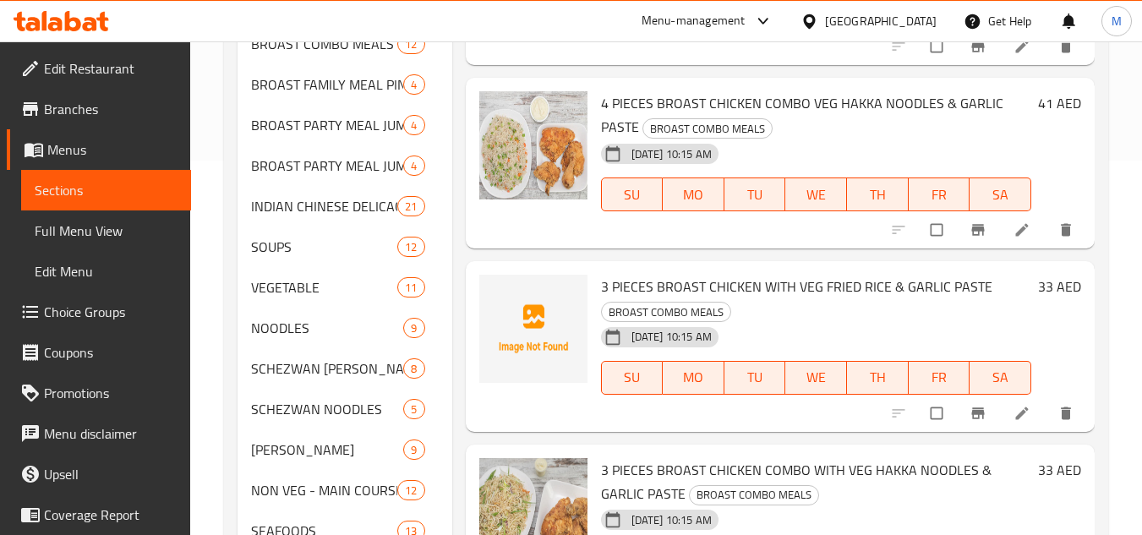
scroll to position [169, 0]
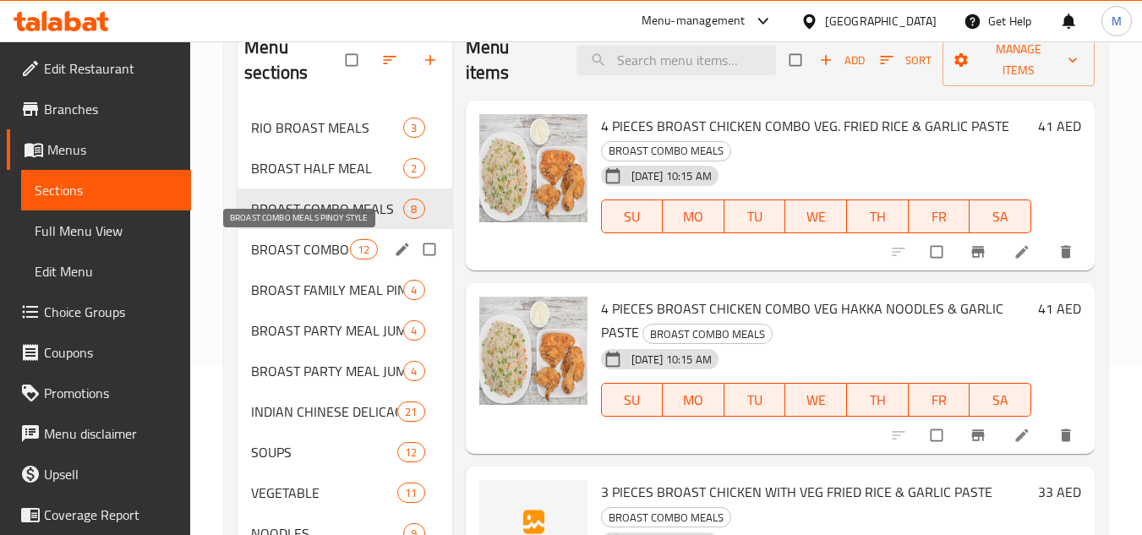
click at [328, 243] on span "BROAST COMBO MEALS PINOY STYLE" at bounding box center [300, 249] width 99 height 20
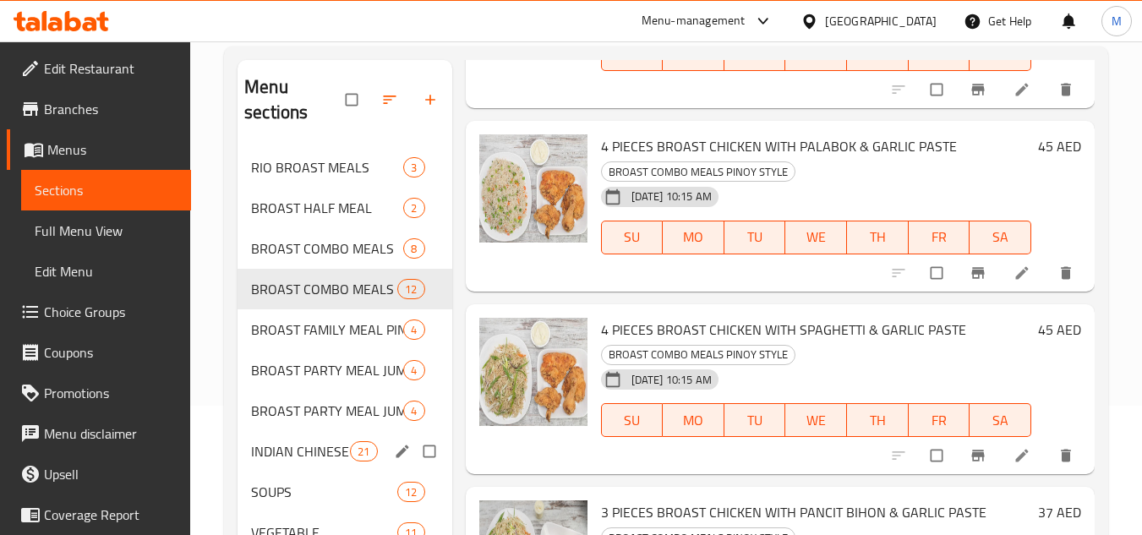
scroll to position [169, 0]
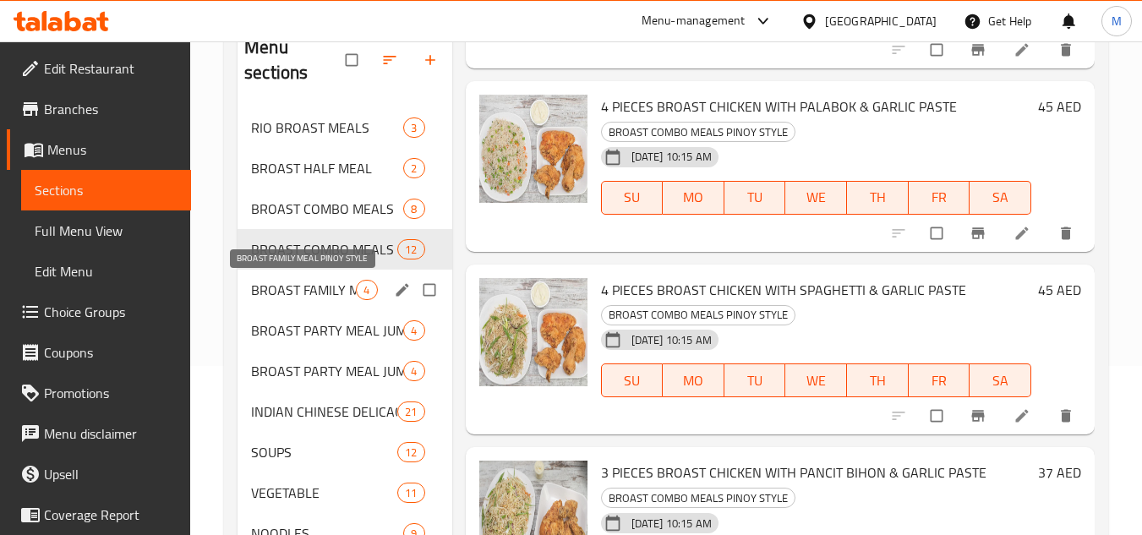
click at [327, 280] on span "BROAST FAMILY MEAL PINOY STYLE" at bounding box center [303, 290] width 105 height 20
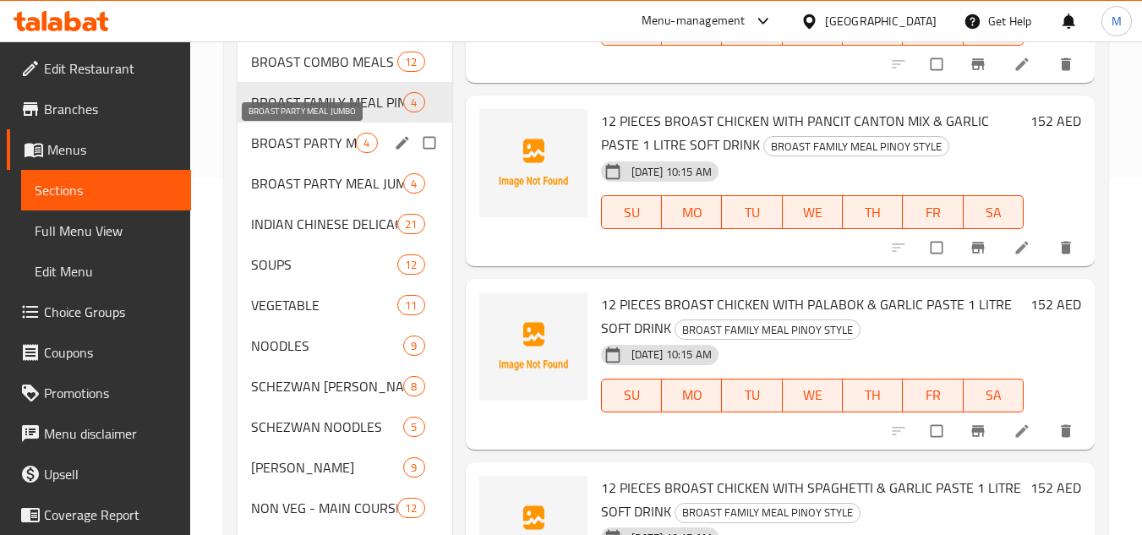
scroll to position [338, 0]
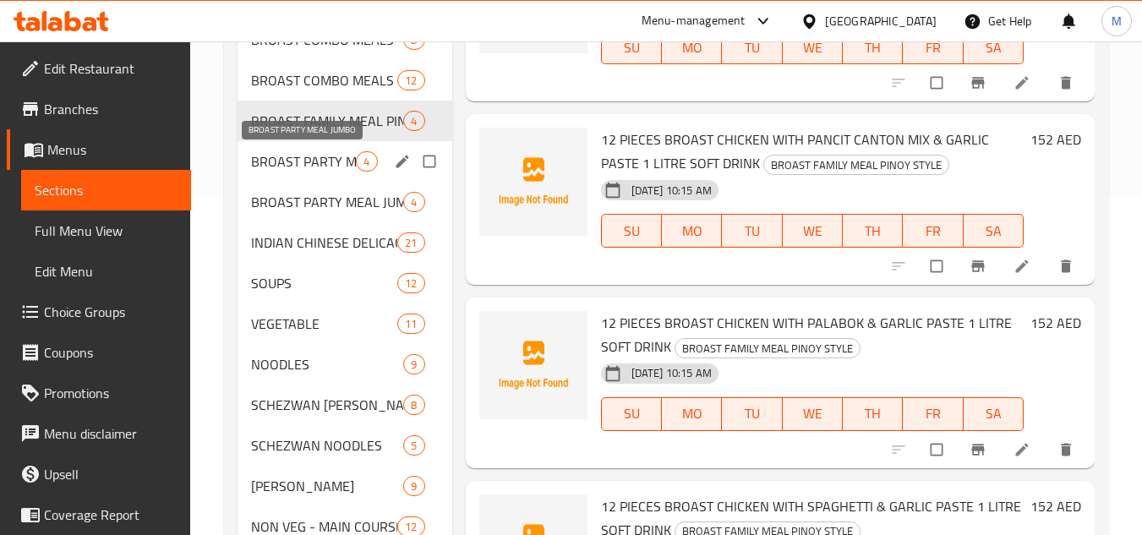
click at [327, 162] on span "BROAST PARTY MEAL JUMBO" at bounding box center [303, 161] width 105 height 20
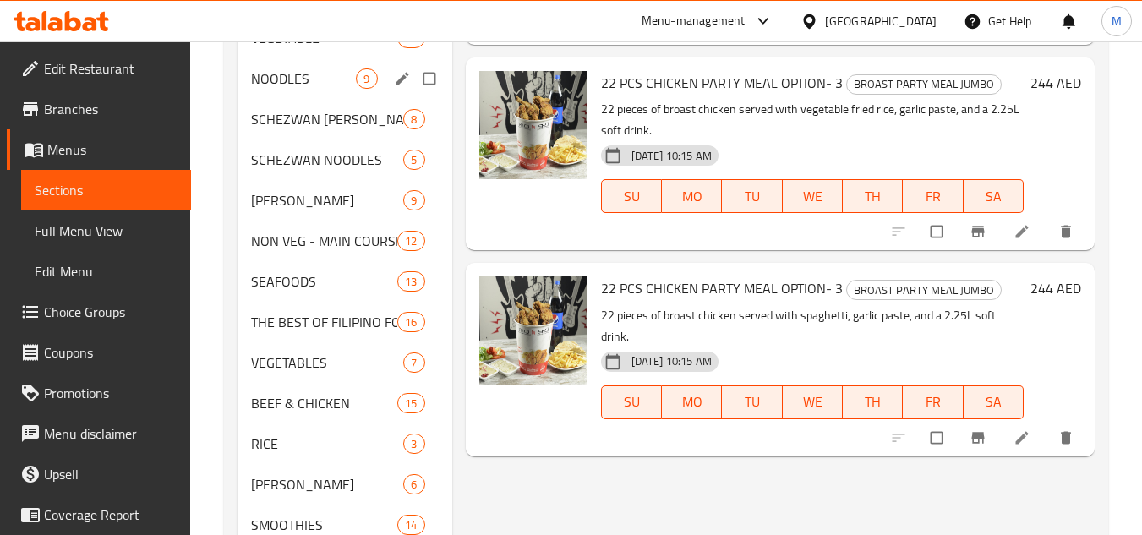
scroll to position [423, 0]
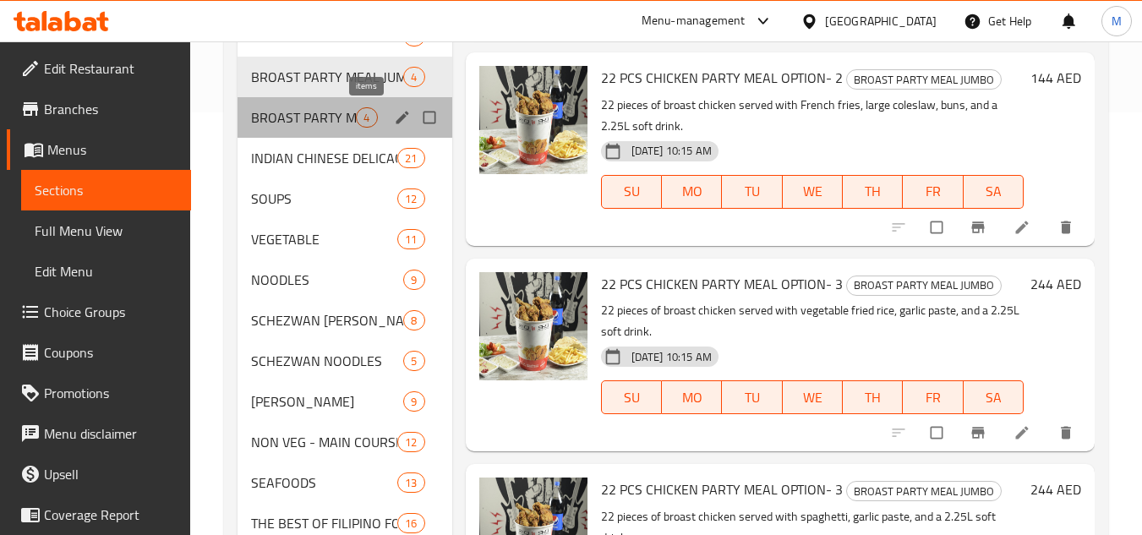
click at [361, 117] on span "4" at bounding box center [366, 118] width 19 height 16
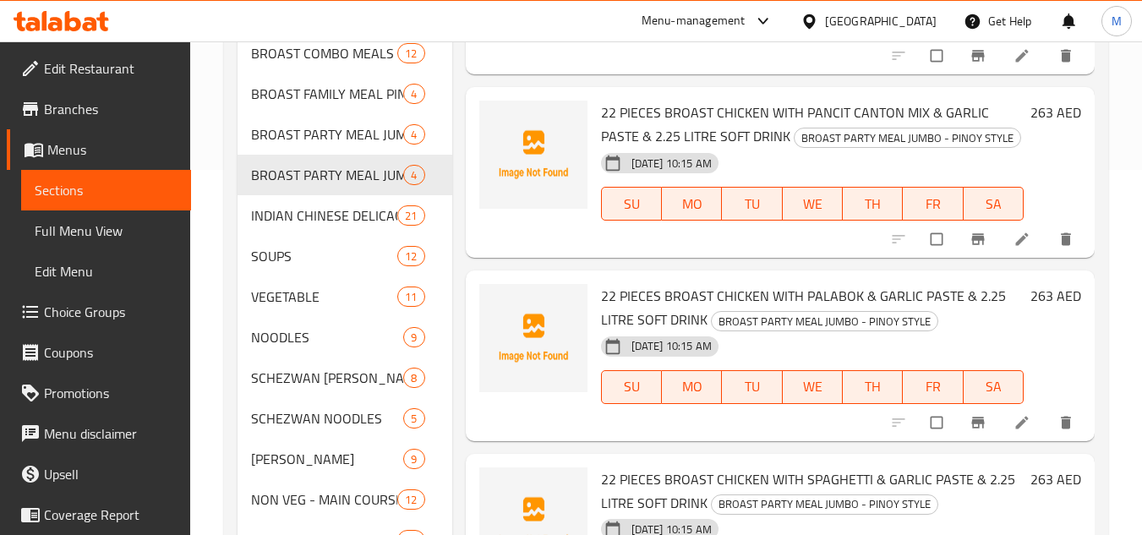
scroll to position [254, 0]
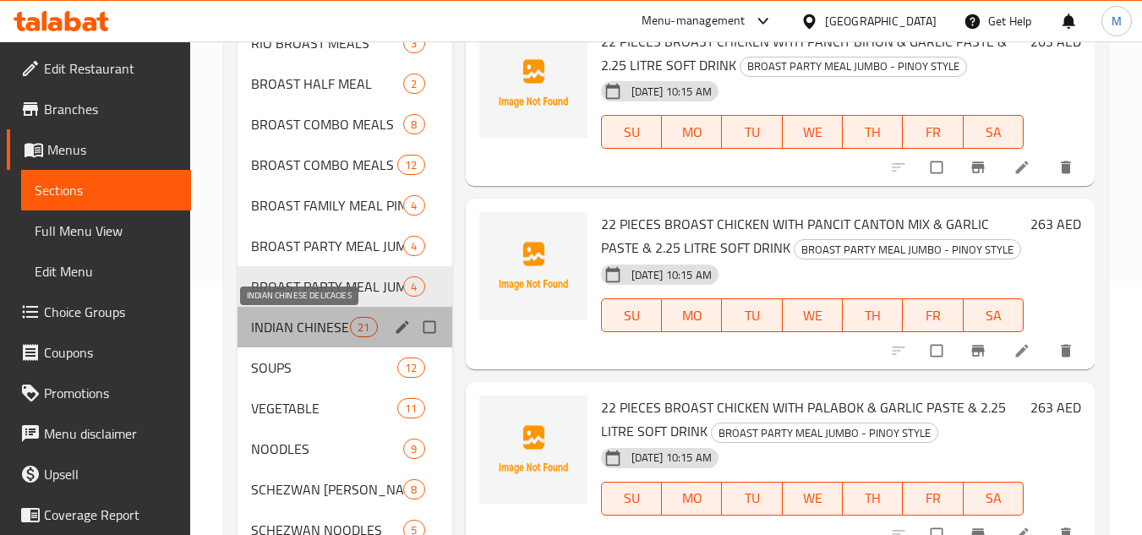
click at [348, 325] on span "INDIAN CHINESE DELICACIES" at bounding box center [300, 327] width 99 height 20
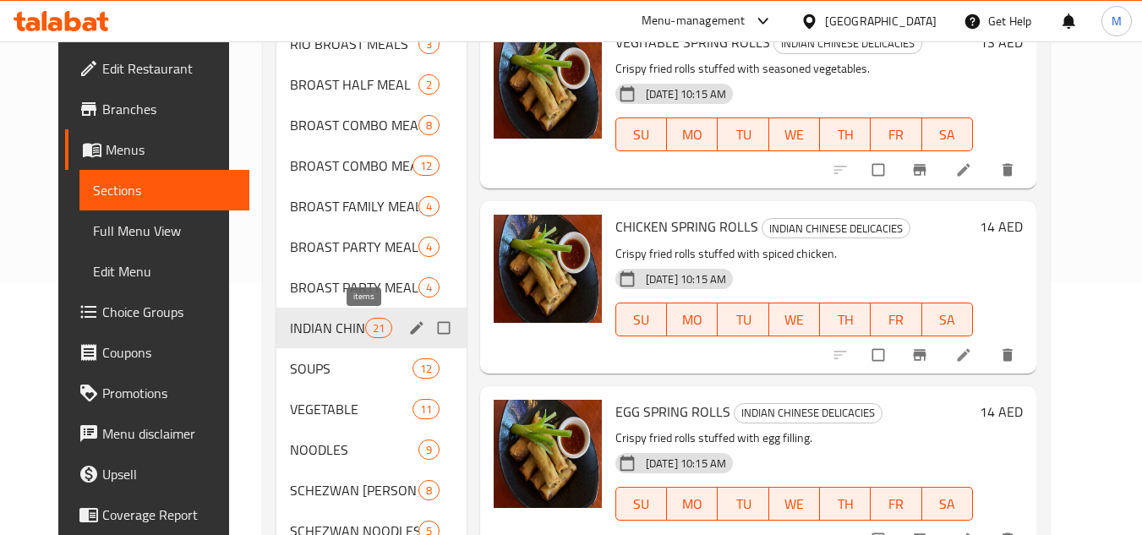
scroll to position [254, 0]
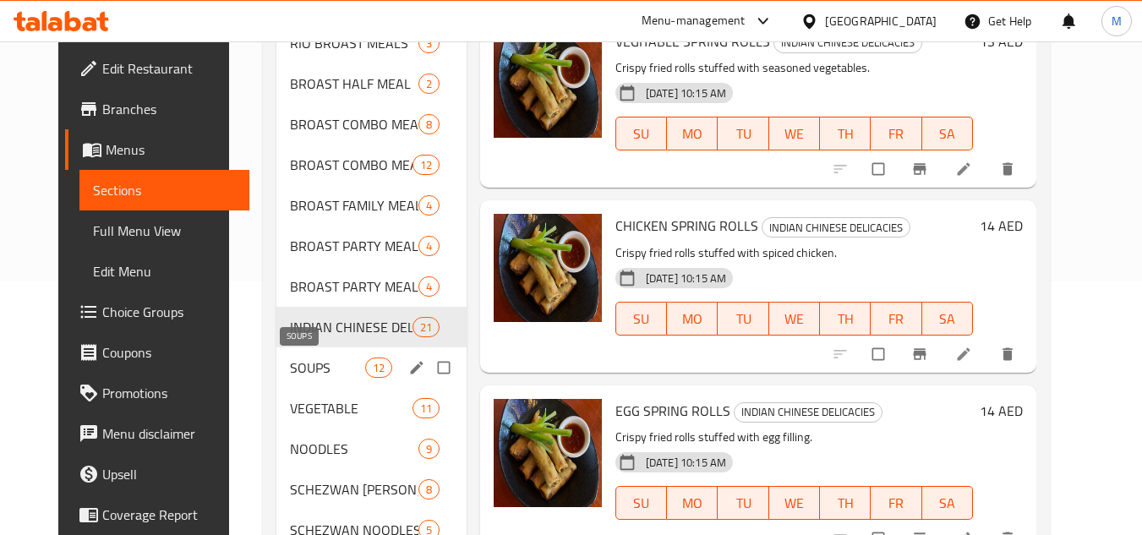
click at [324, 372] on span "SOUPS" at bounding box center [327, 368] width 74 height 20
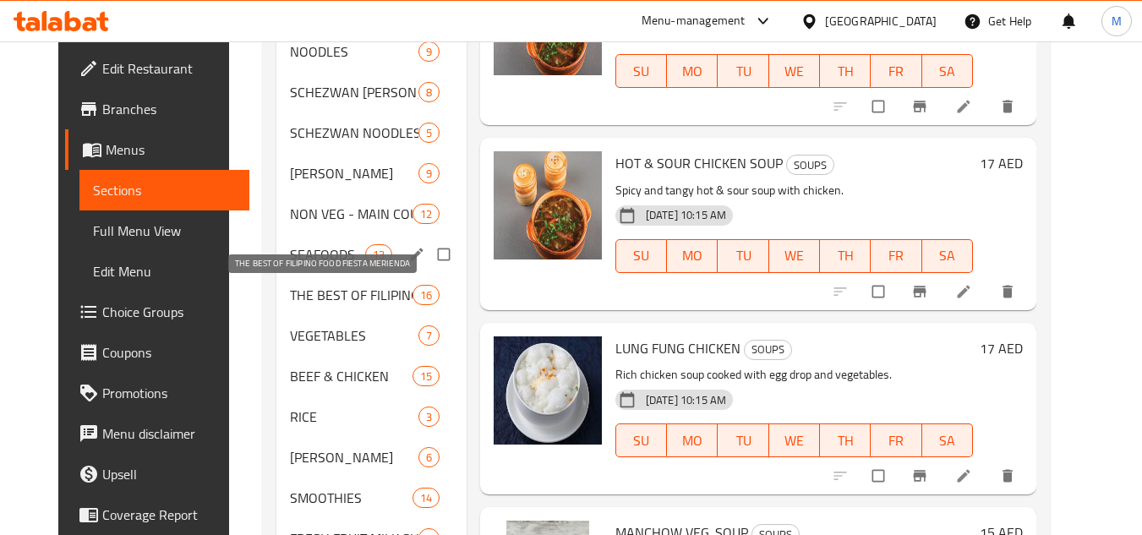
scroll to position [397, 0]
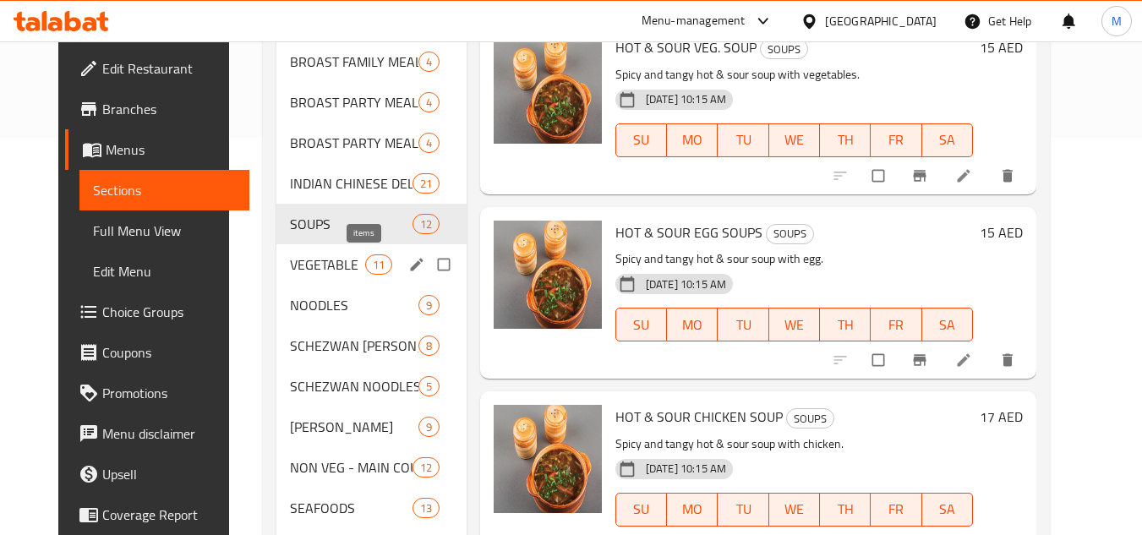
click at [366, 260] on span "11" at bounding box center [378, 265] width 25 height 16
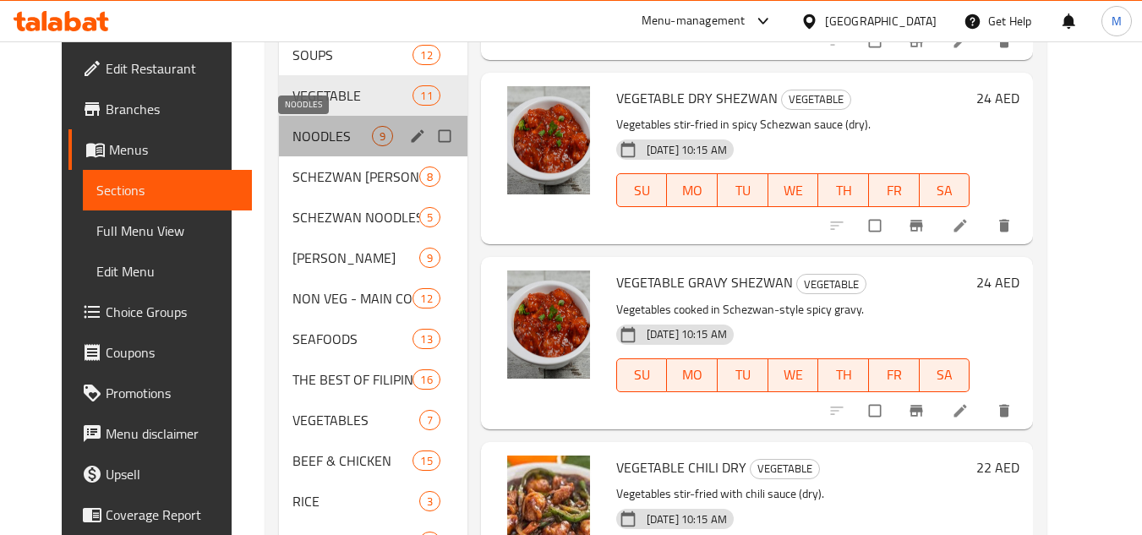
click at [323, 135] on span "NOODLES" at bounding box center [332, 136] width 79 height 20
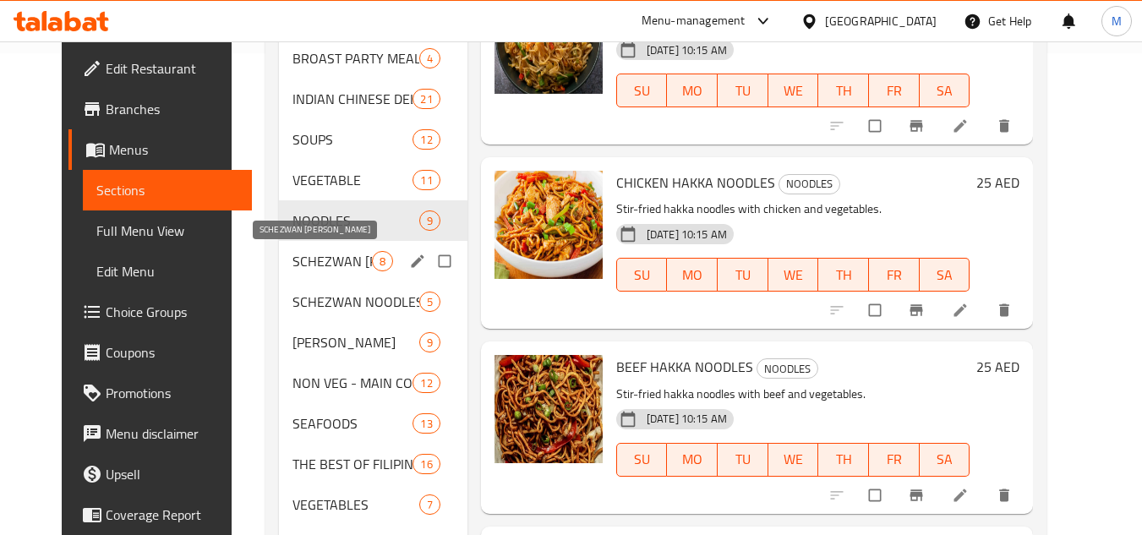
click at [349, 260] on span "SCHEZWAN [PERSON_NAME]" at bounding box center [332, 261] width 79 height 20
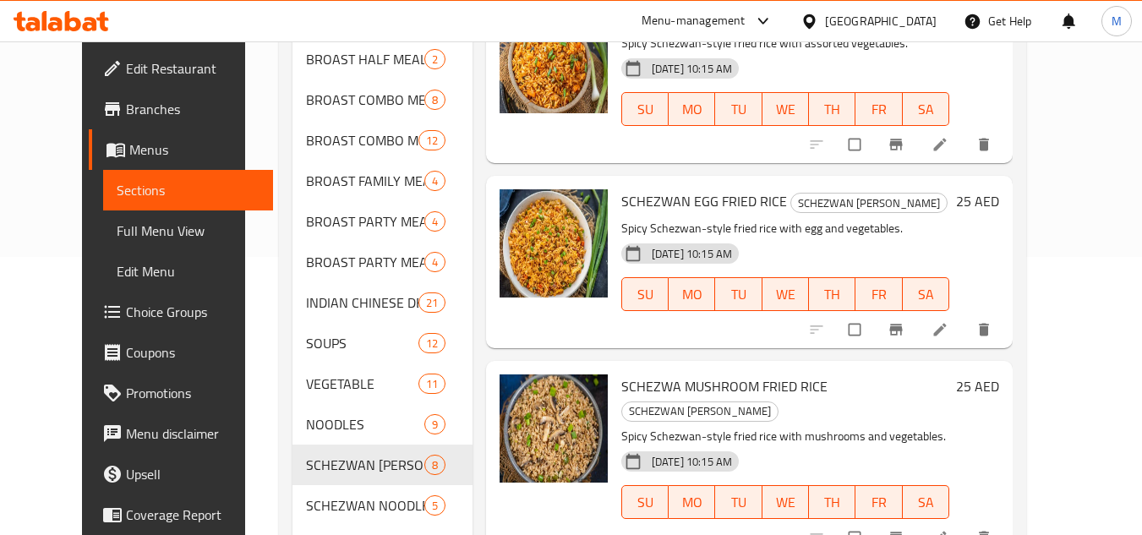
scroll to position [254, 0]
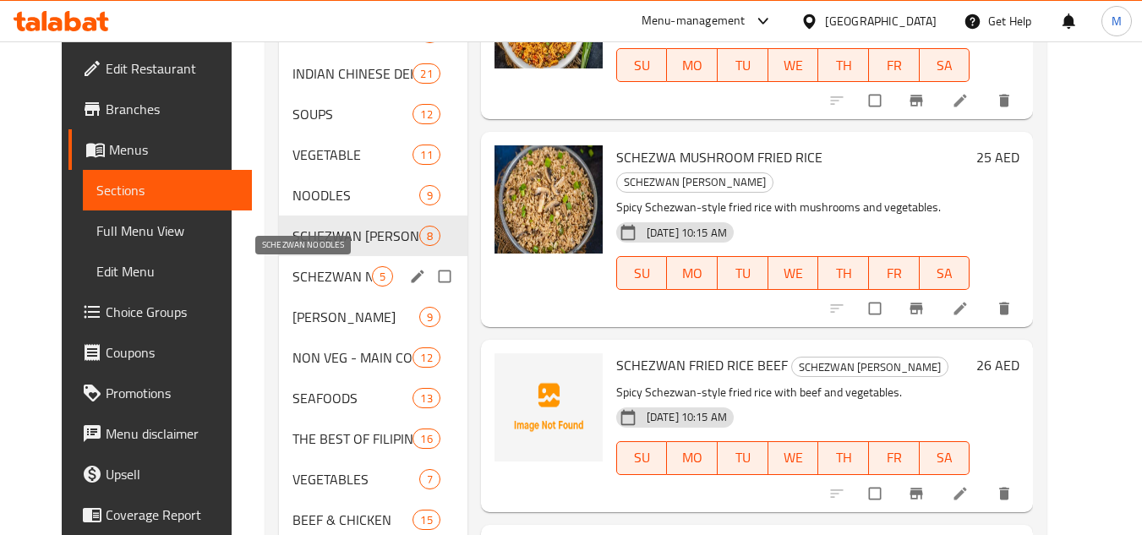
click at [348, 283] on span "SCHEZWAN NOODLES" at bounding box center [332, 276] width 79 height 20
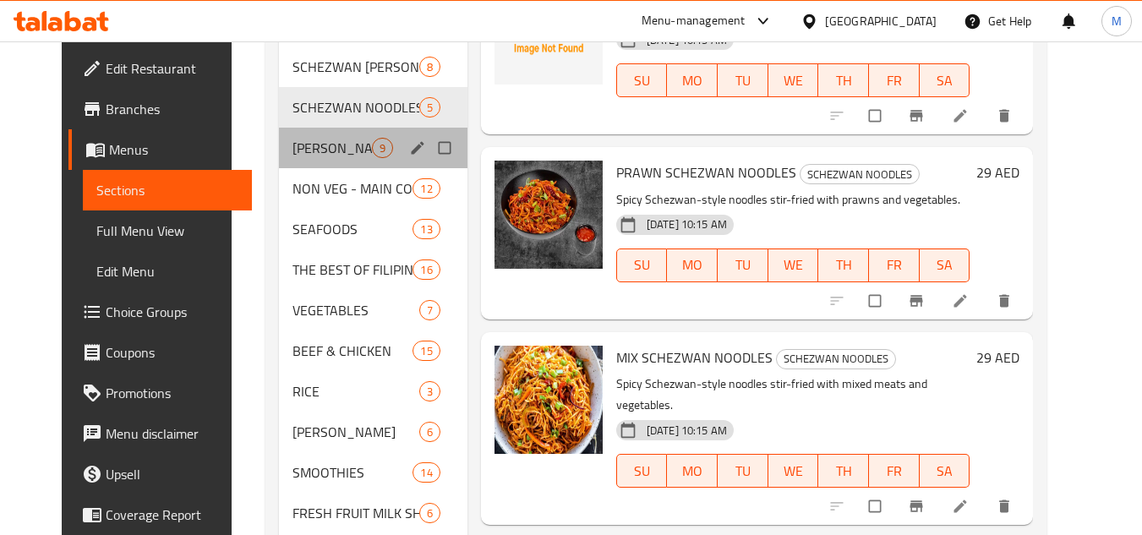
click at [340, 158] on div "FRIED RICE 9" at bounding box center [373, 148] width 189 height 41
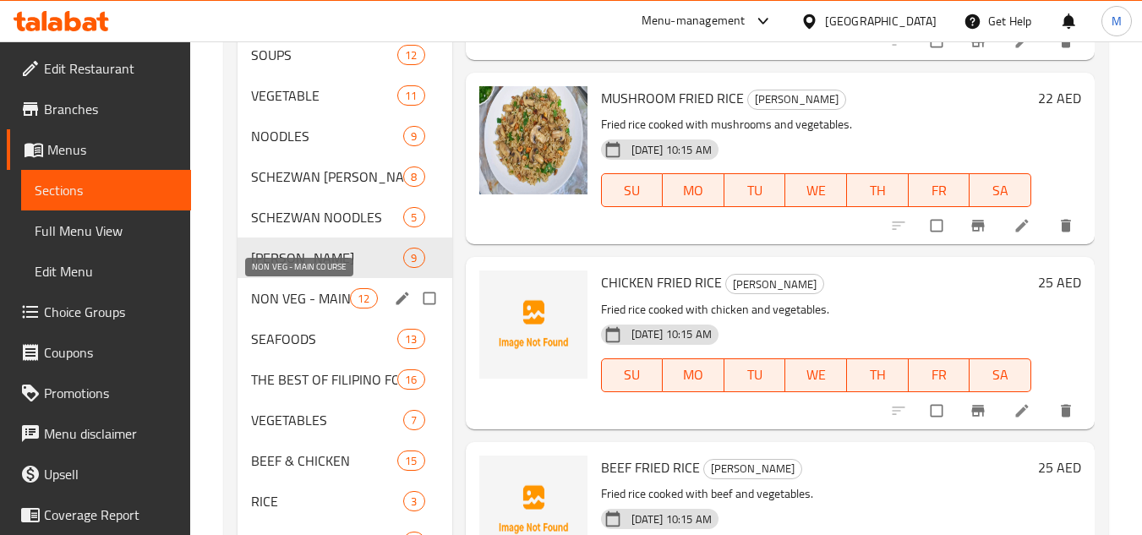
click at [318, 293] on span "NON VEG - MAIN COURSE" at bounding box center [300, 298] width 99 height 20
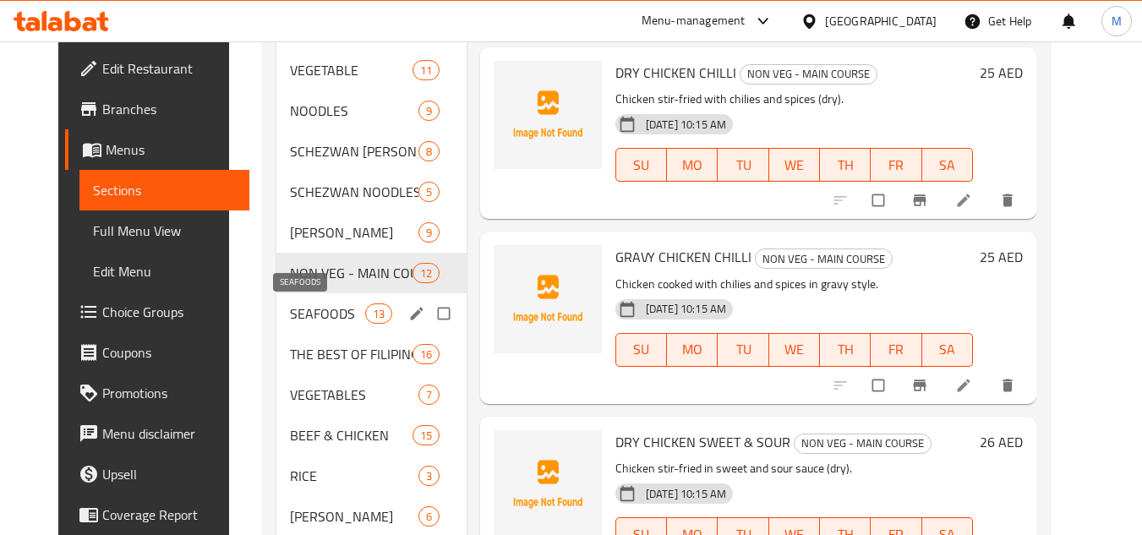
click at [336, 317] on span "SEAFOODS" at bounding box center [327, 314] width 74 height 20
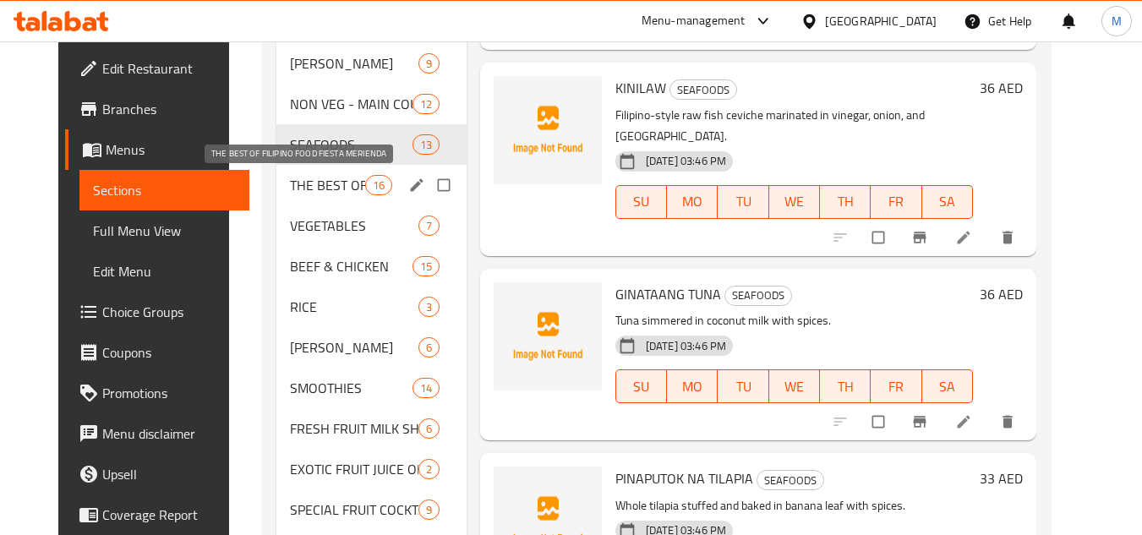
click at [324, 192] on span "THE BEST OF FILIPINO FOOD FIESTA MERIENDA" at bounding box center [327, 185] width 74 height 20
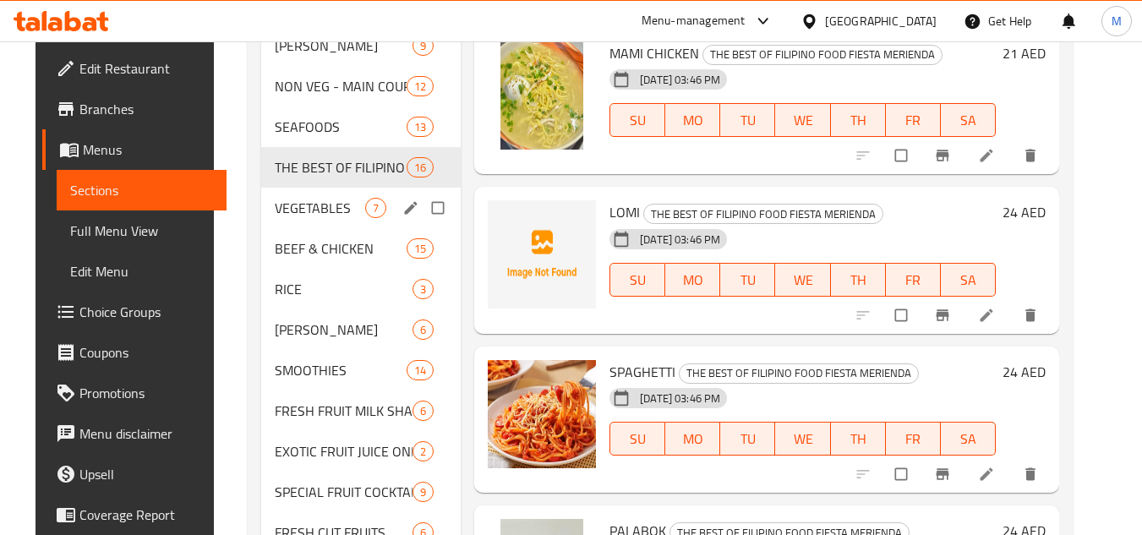
scroll to position [736, 0]
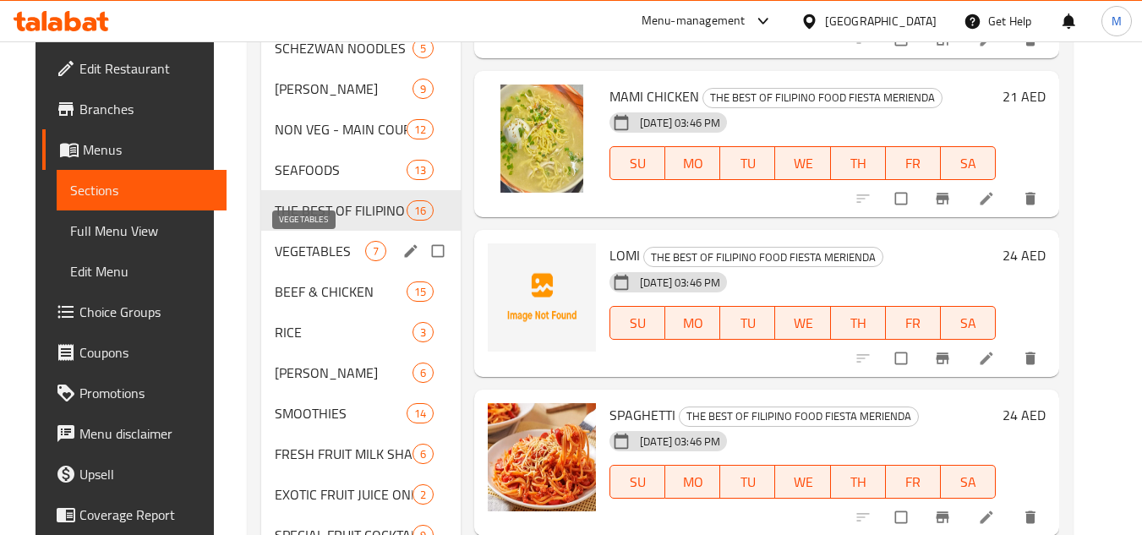
click at [308, 258] on span "VEGETABLES" at bounding box center [320, 251] width 90 height 20
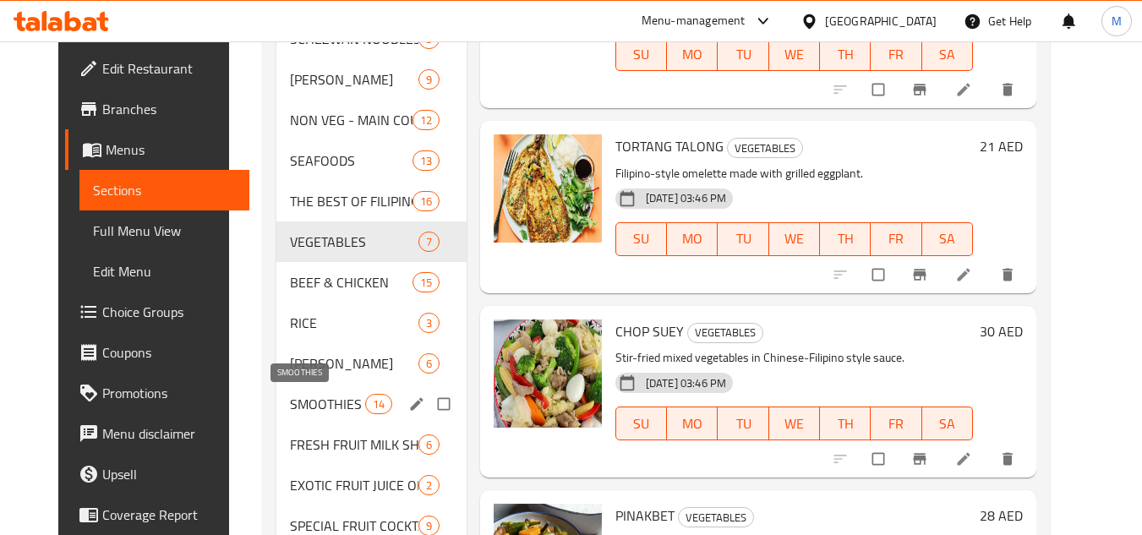
scroll to position [820, 0]
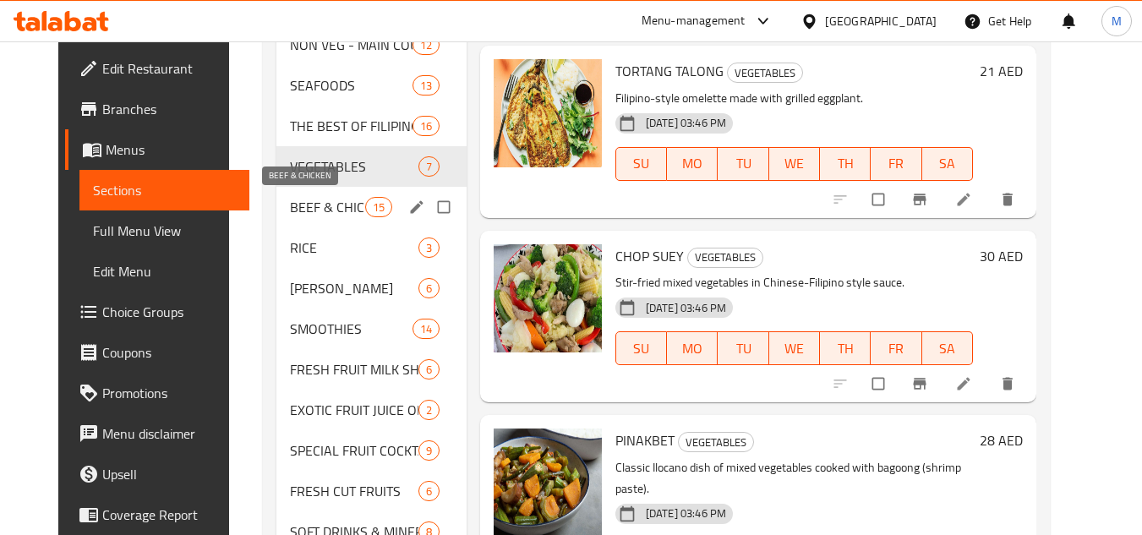
click at [331, 202] on span "BEEF & CHICKEN" at bounding box center [327, 207] width 74 height 20
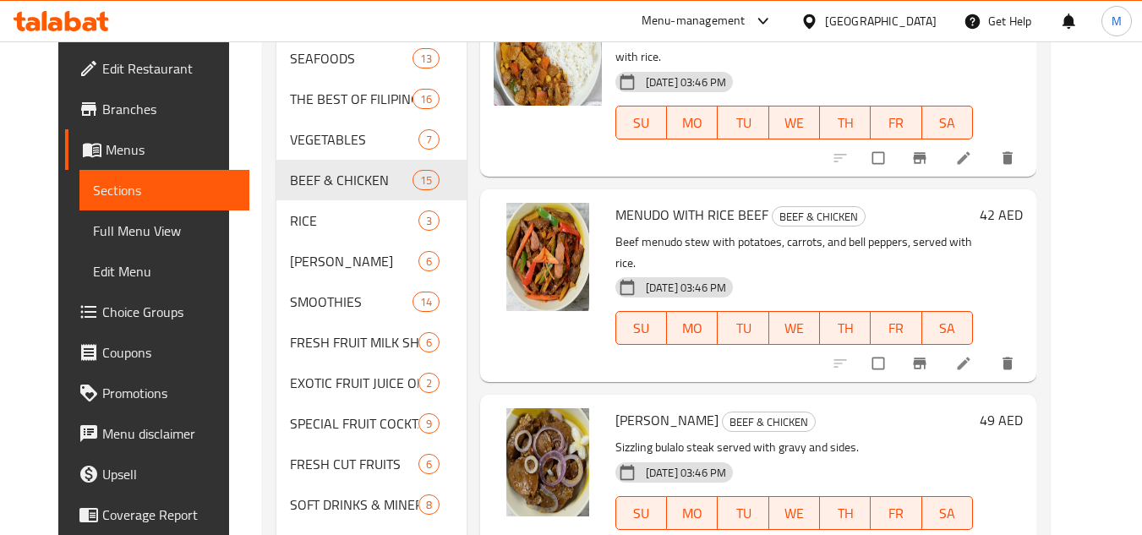
scroll to position [820, 0]
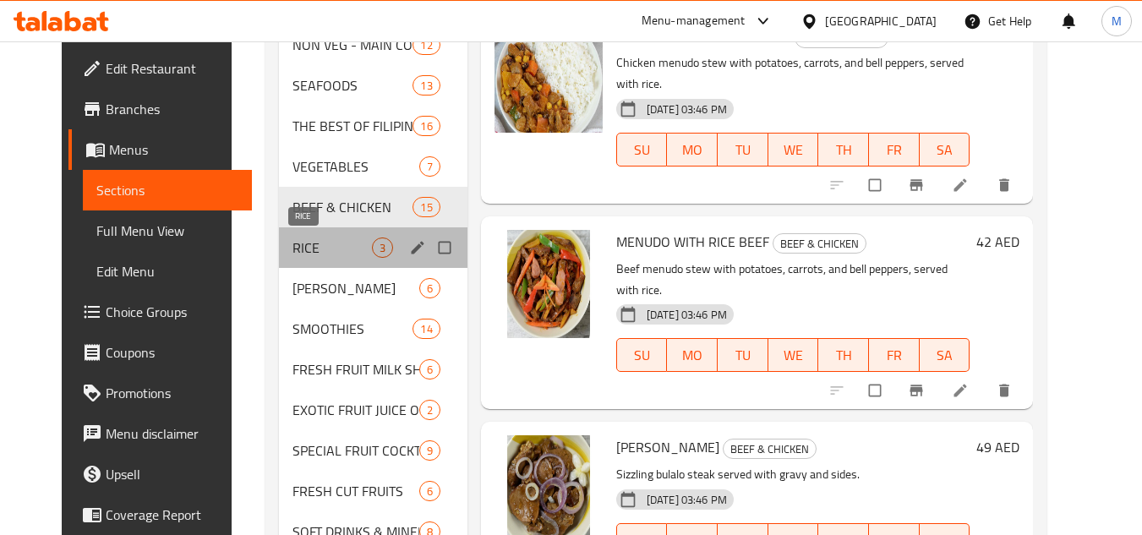
click at [318, 250] on span "RICE" at bounding box center [332, 248] width 79 height 20
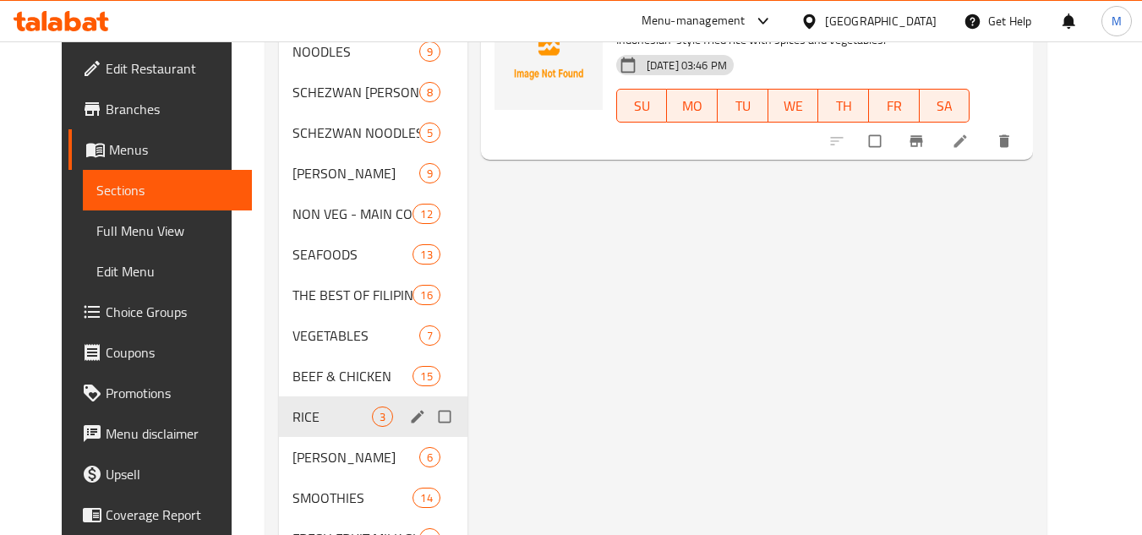
scroll to position [905, 0]
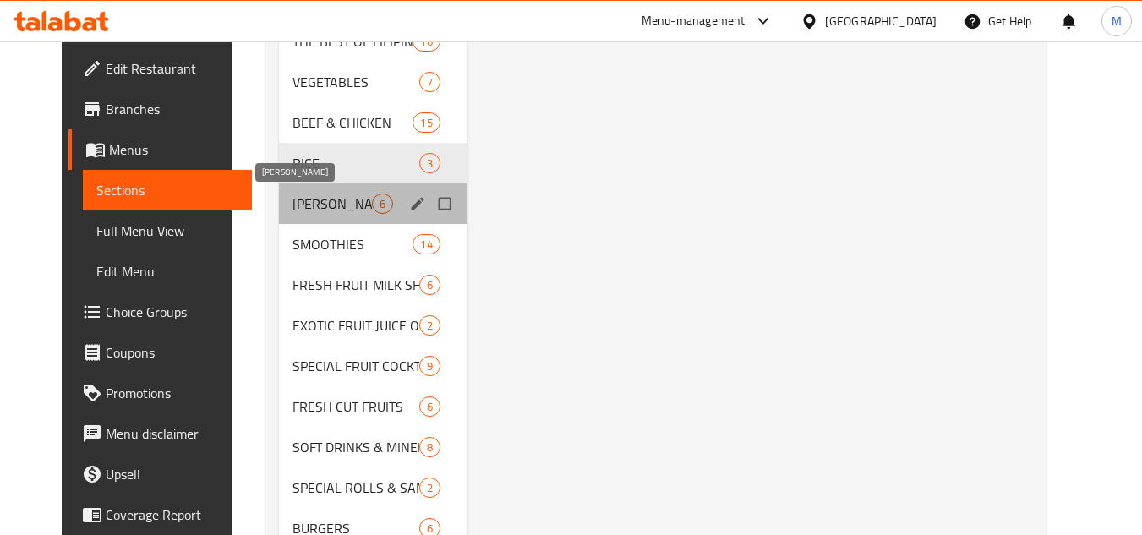
click at [318, 205] on span "[PERSON_NAME]" at bounding box center [332, 204] width 79 height 20
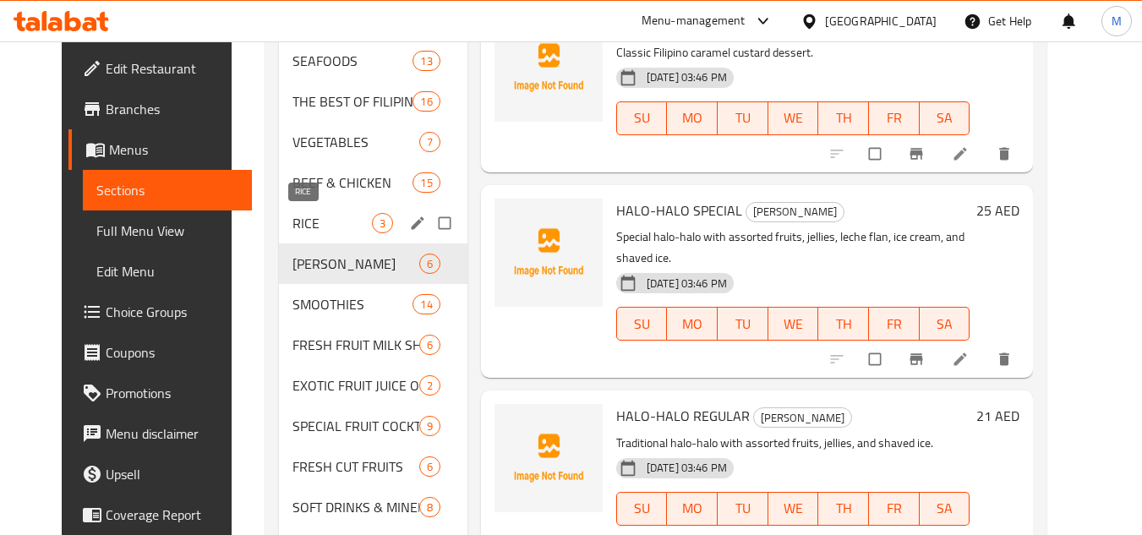
scroll to position [846, 0]
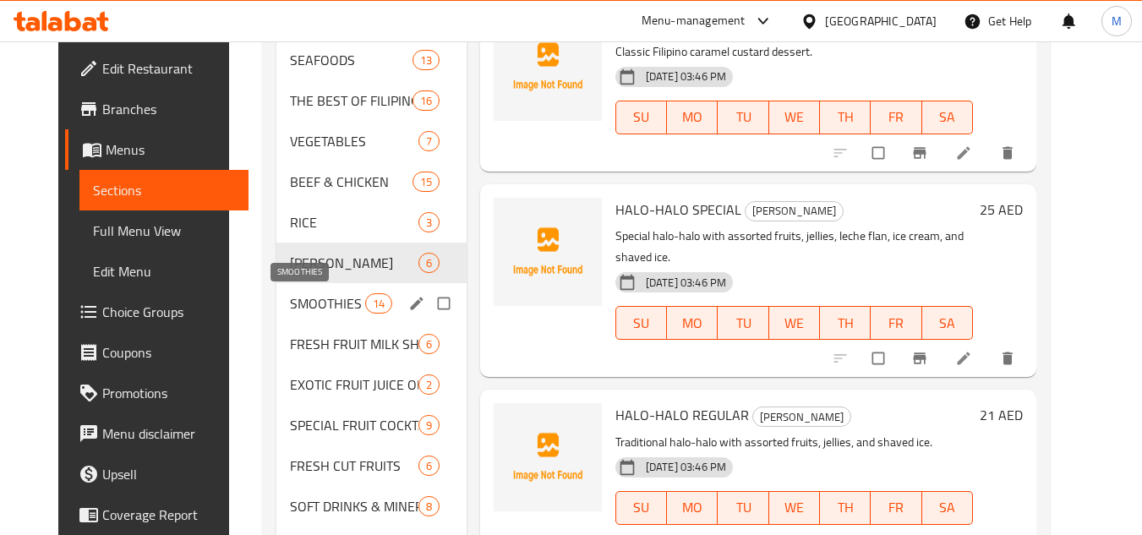
click at [340, 299] on span "SMOOTHIES" at bounding box center [327, 303] width 74 height 20
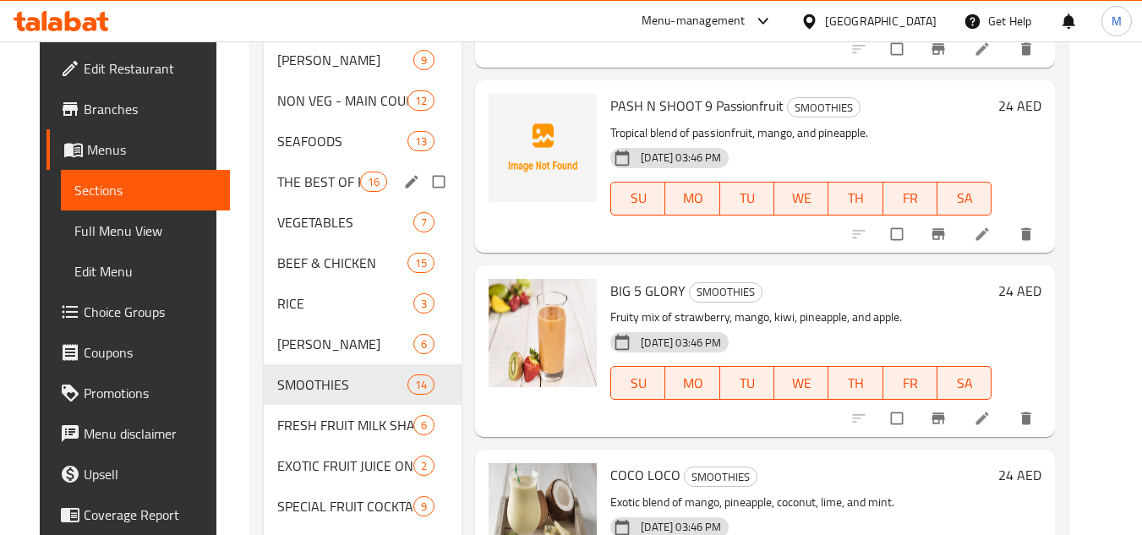
scroll to position [846, 0]
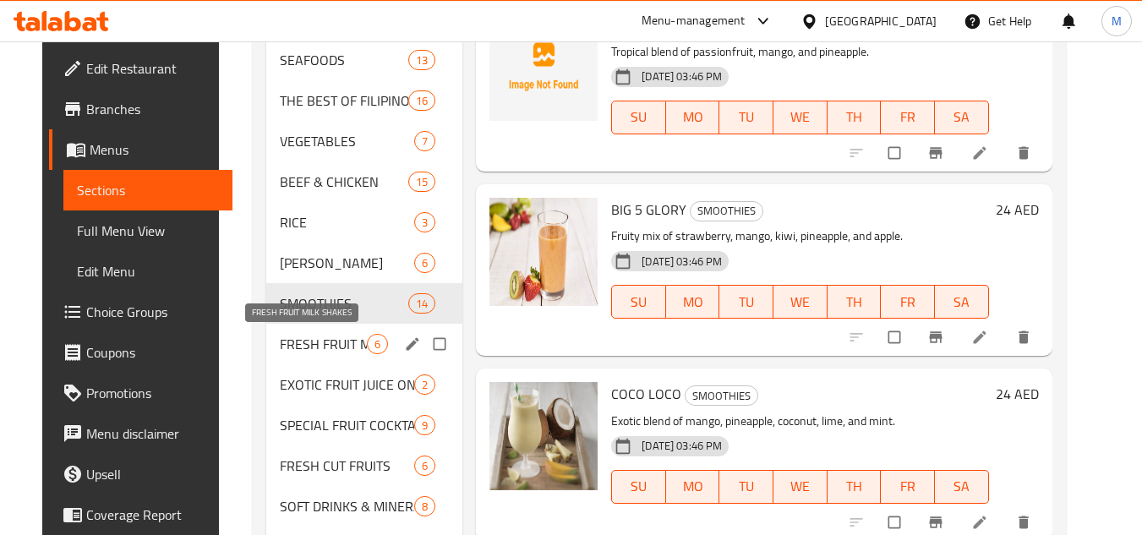
click at [345, 343] on span "FRESH FRUIT MILK SHAKES" at bounding box center [323, 344] width 87 height 20
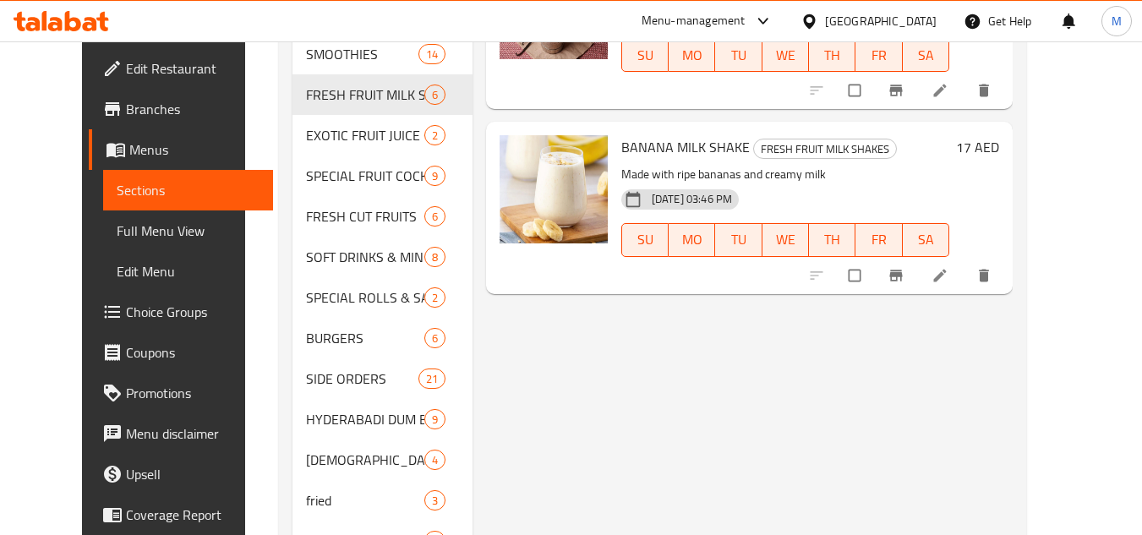
scroll to position [1099, 0]
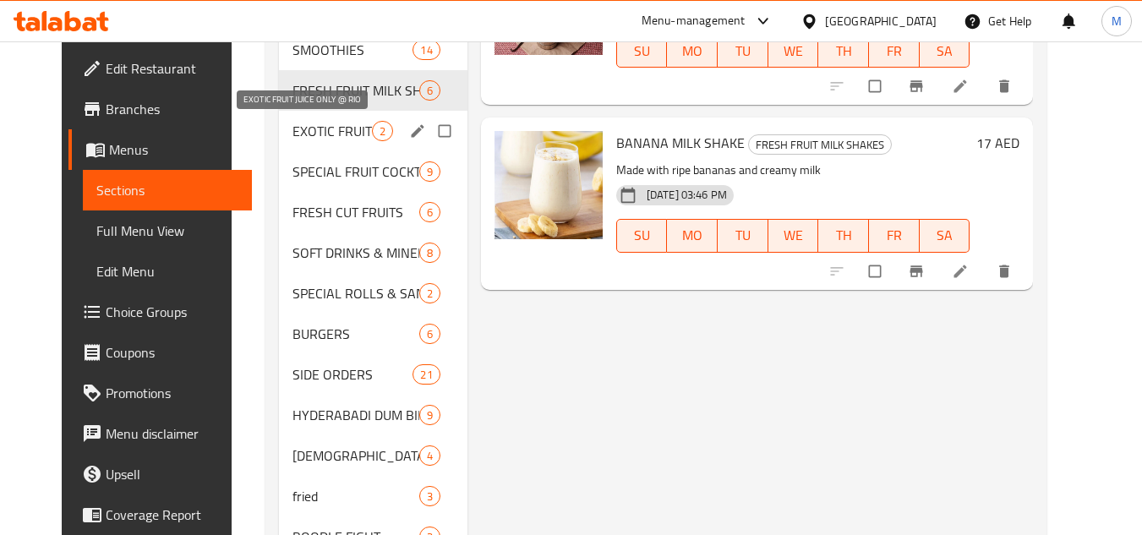
click at [323, 130] on span "EXOTIC FRUIT JUICE ONLY @ RIO" at bounding box center [332, 131] width 79 height 20
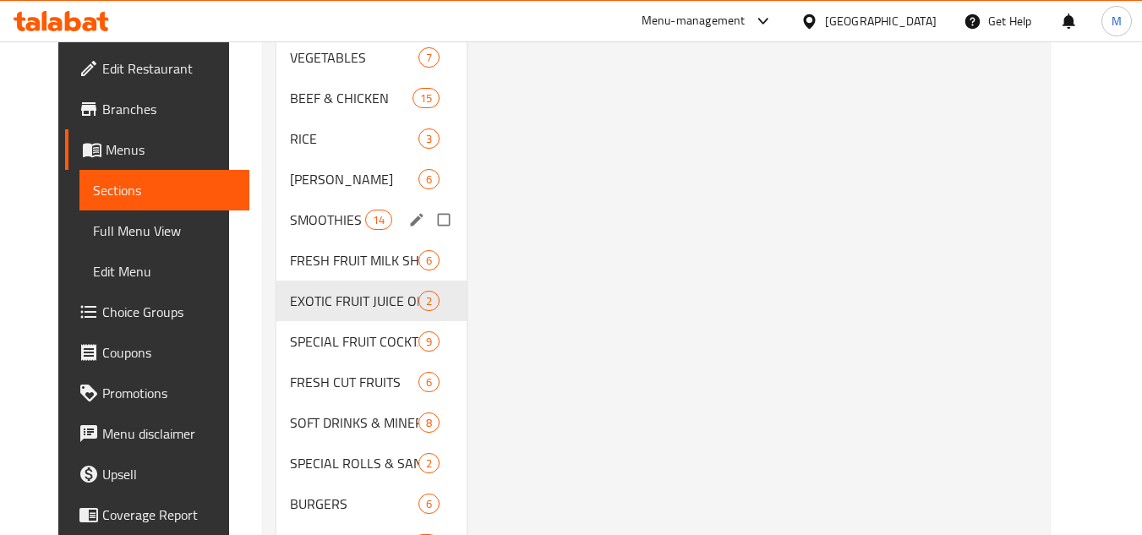
scroll to position [930, 0]
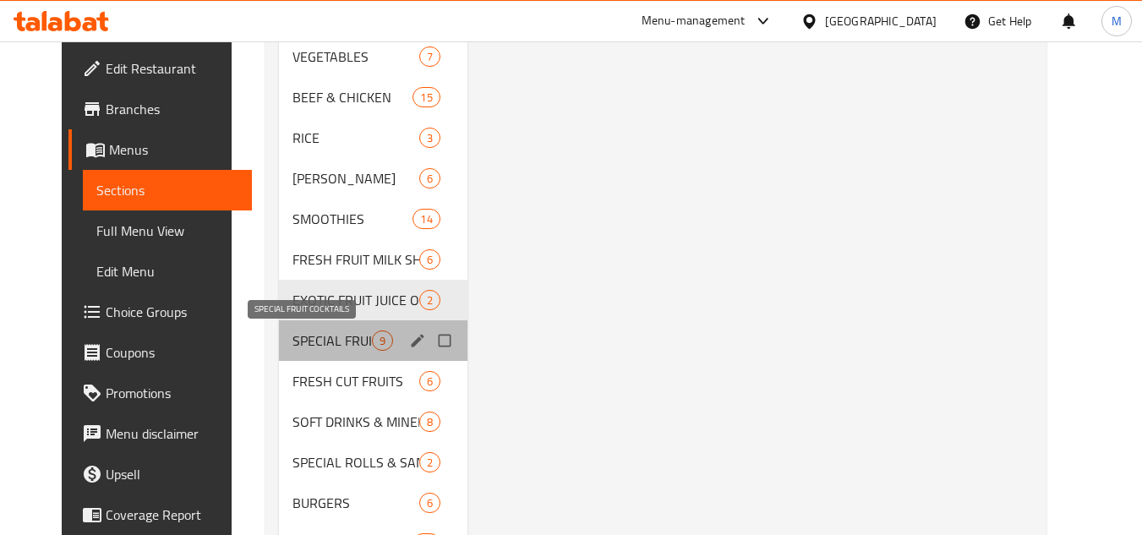
click at [344, 342] on span "SPECIAL FRUIT COCKTAILS" at bounding box center [332, 341] width 79 height 20
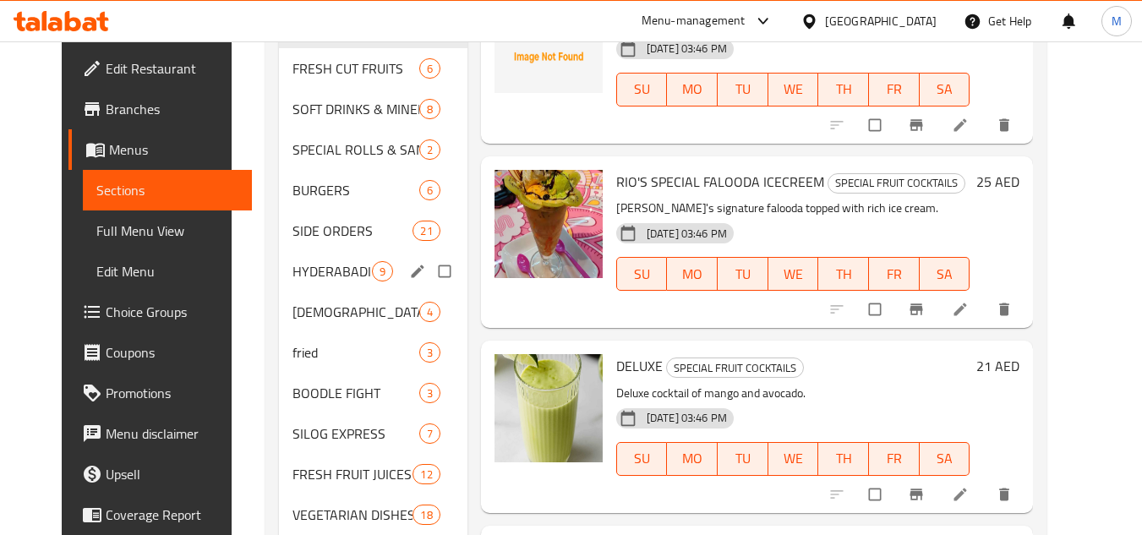
scroll to position [989, 0]
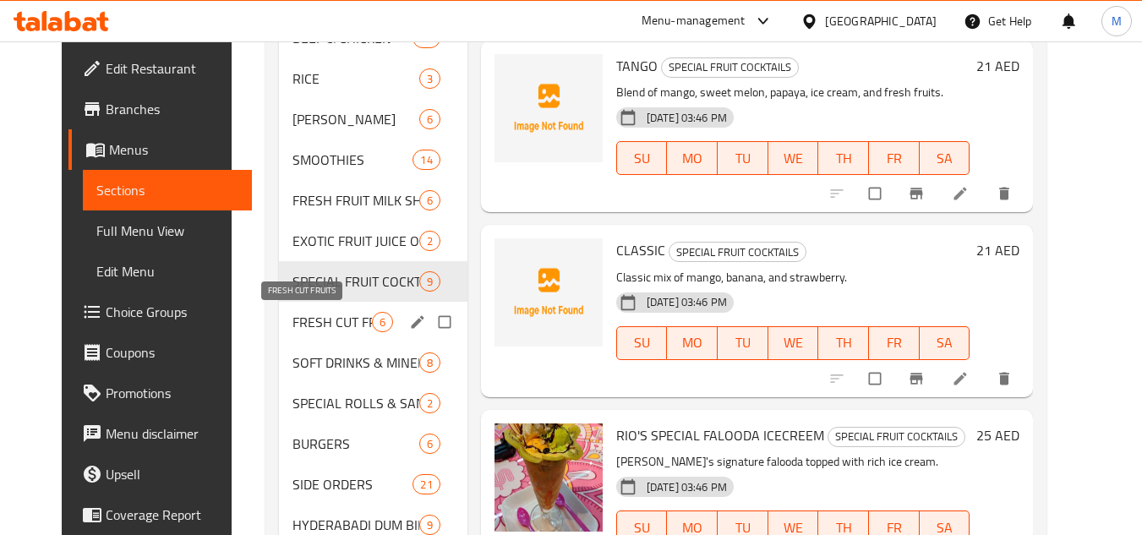
click at [314, 326] on span "FRESH CUT FRUITS" at bounding box center [332, 322] width 79 height 20
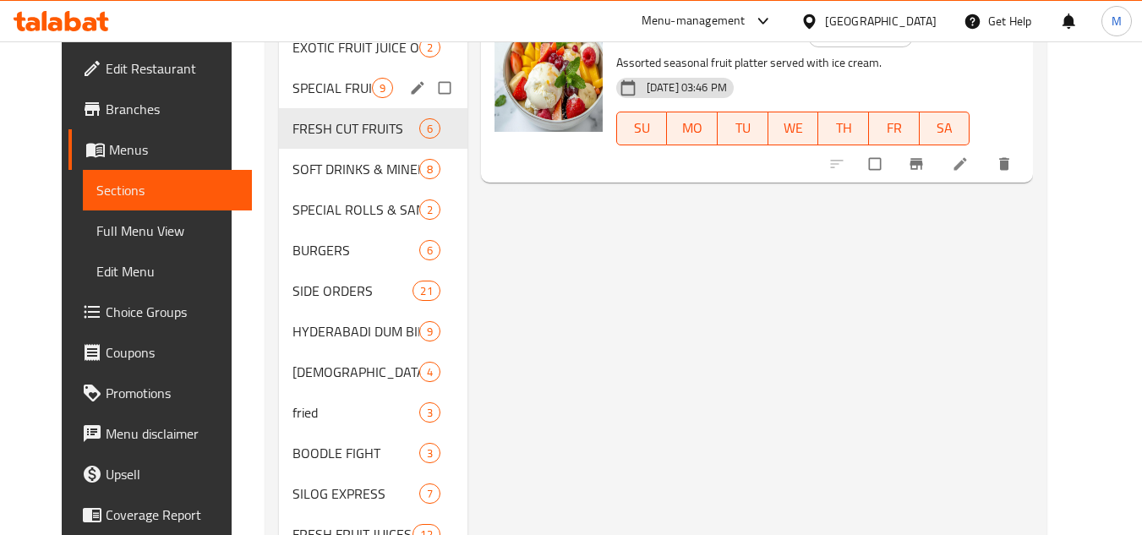
scroll to position [1184, 0]
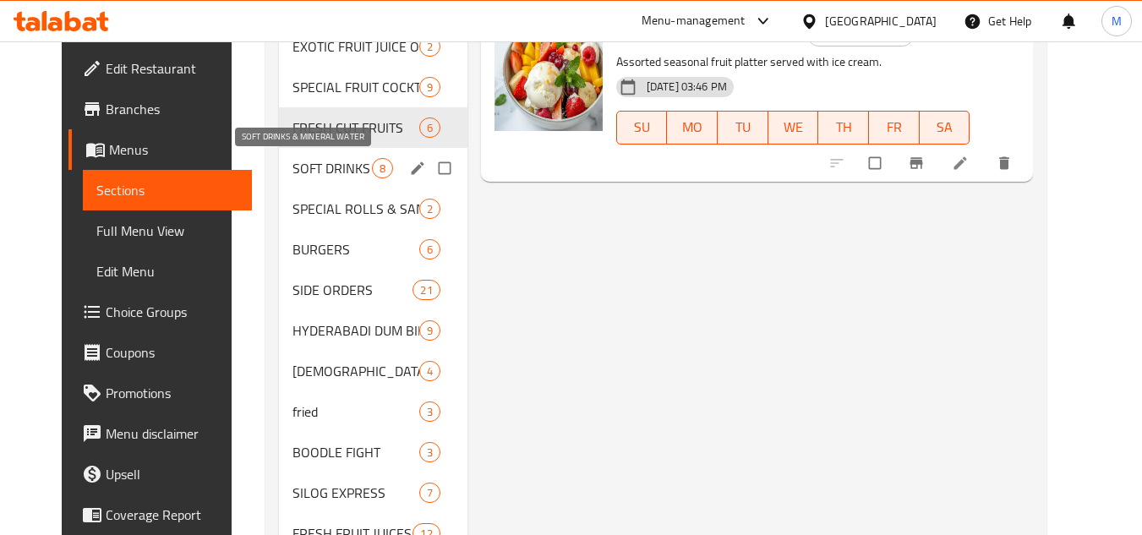
click at [339, 167] on span "SOFT DRINKS & MINERAL WATER" at bounding box center [332, 168] width 79 height 20
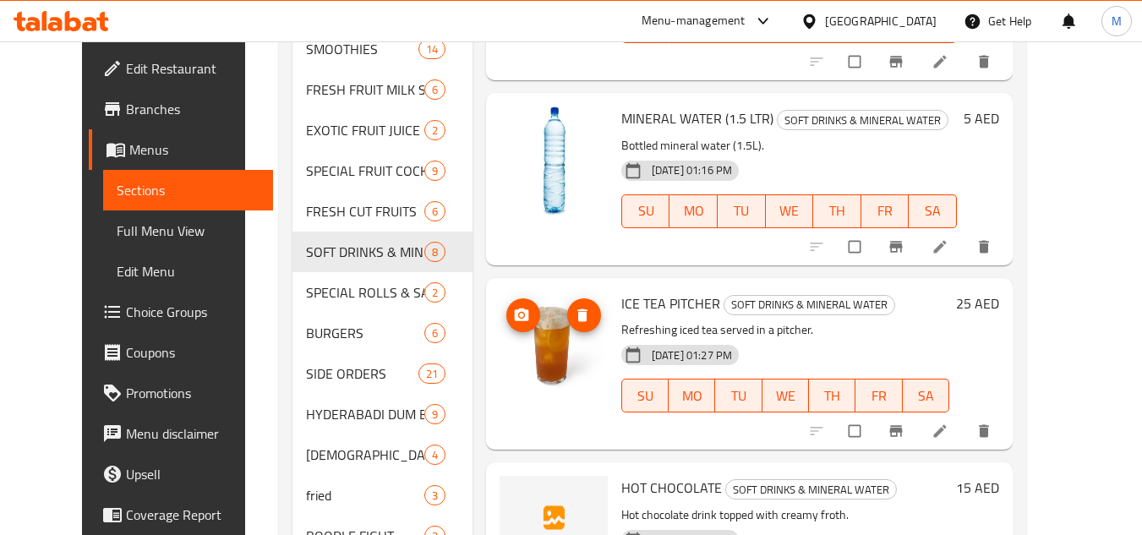
scroll to position [1099, 0]
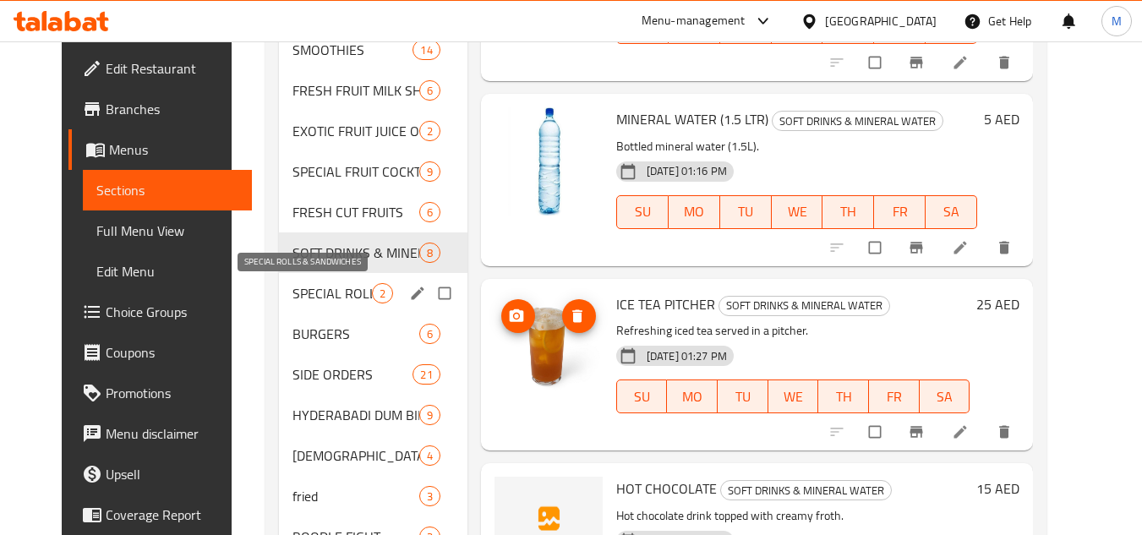
click at [302, 302] on span "SPECIAL ROLLS & SANDWICHES" at bounding box center [332, 293] width 79 height 20
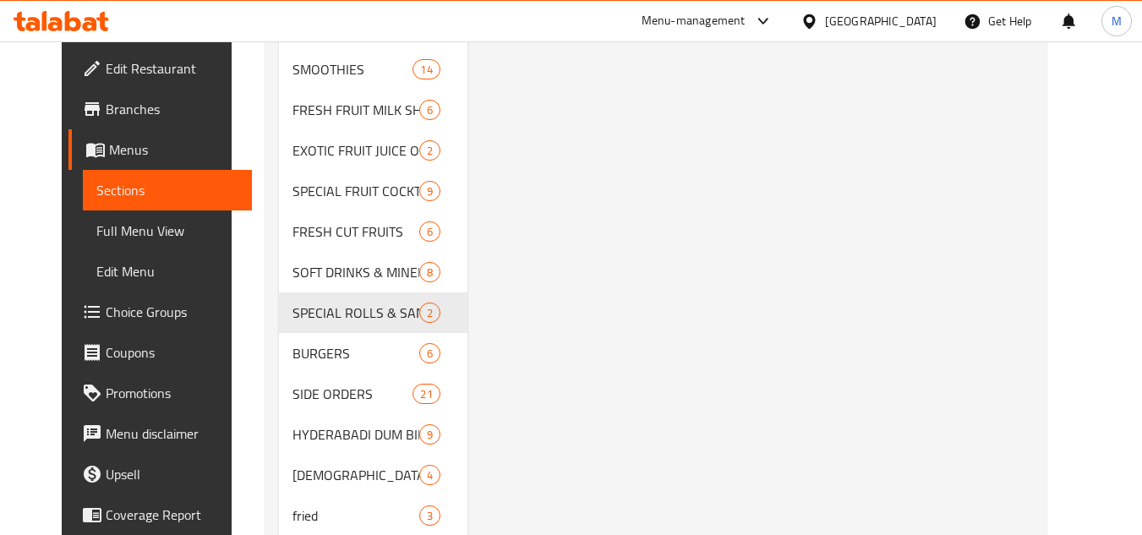
scroll to position [1184, 0]
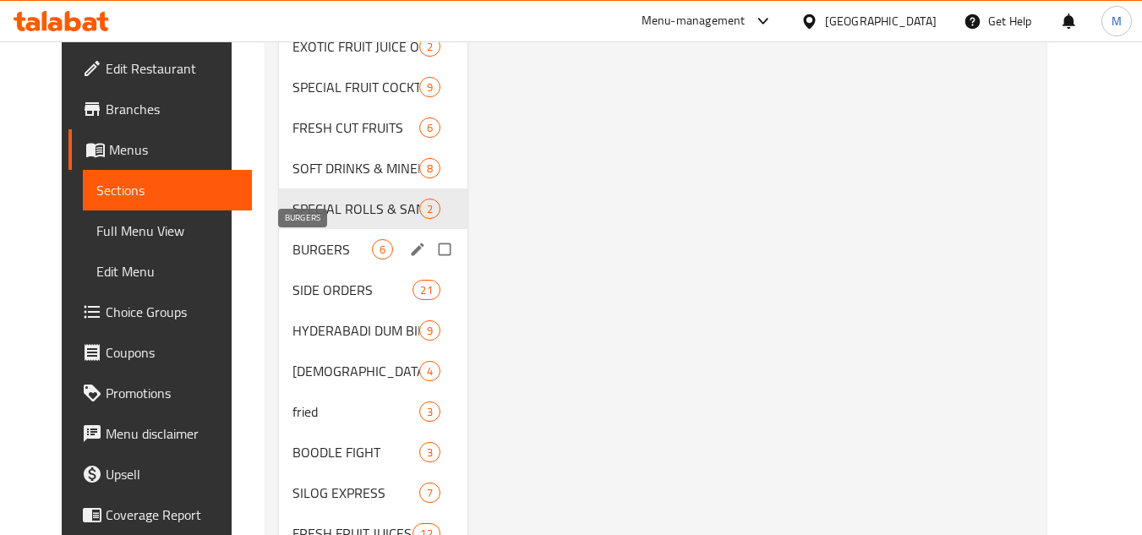
click at [353, 244] on span "BURGERS" at bounding box center [332, 249] width 79 height 20
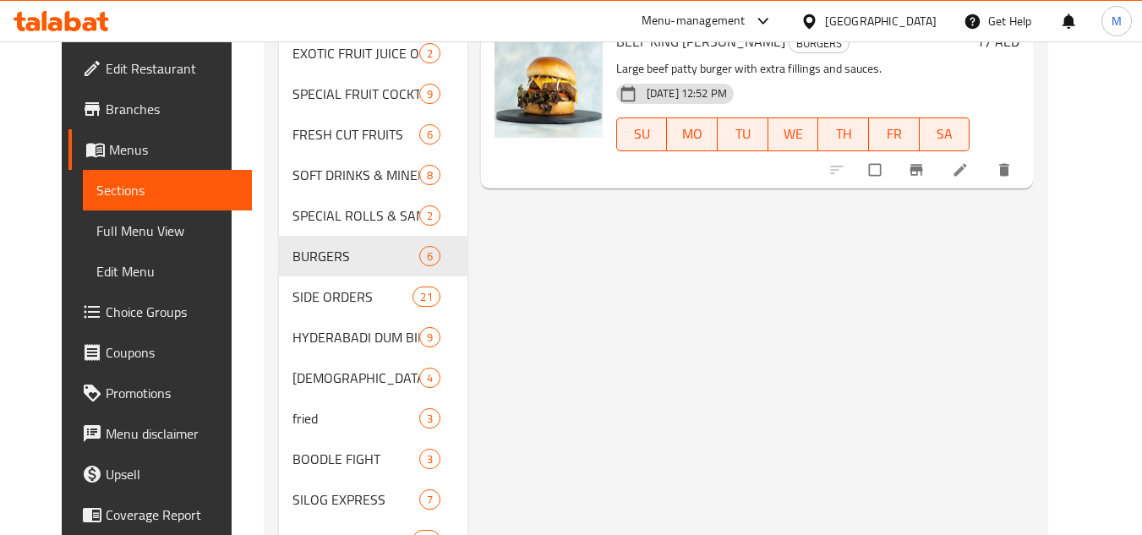
scroll to position [1184, 0]
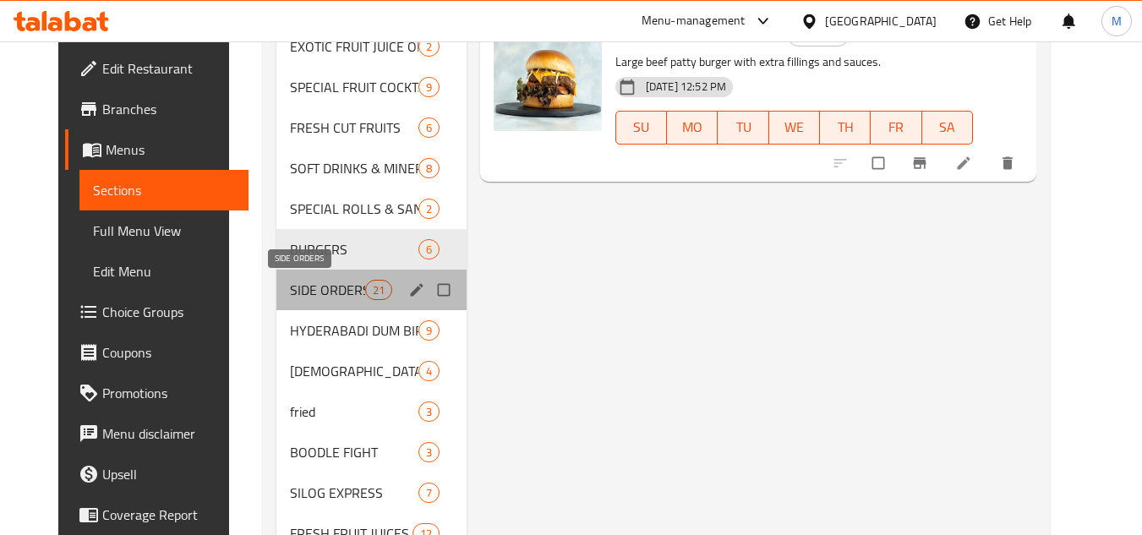
click at [349, 291] on span "SIDE ORDERS" at bounding box center [327, 290] width 74 height 20
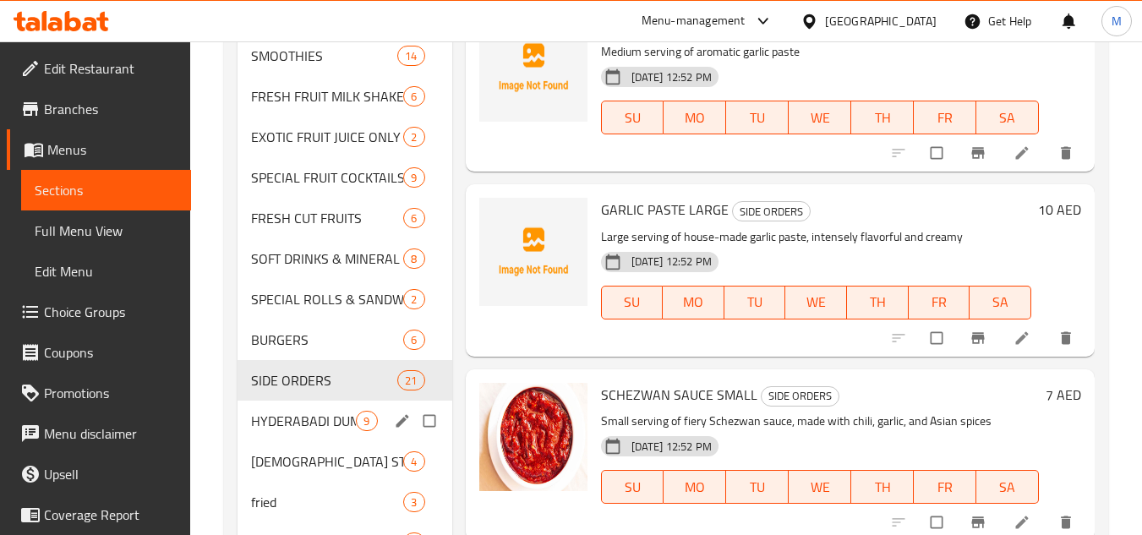
scroll to position [1184, 0]
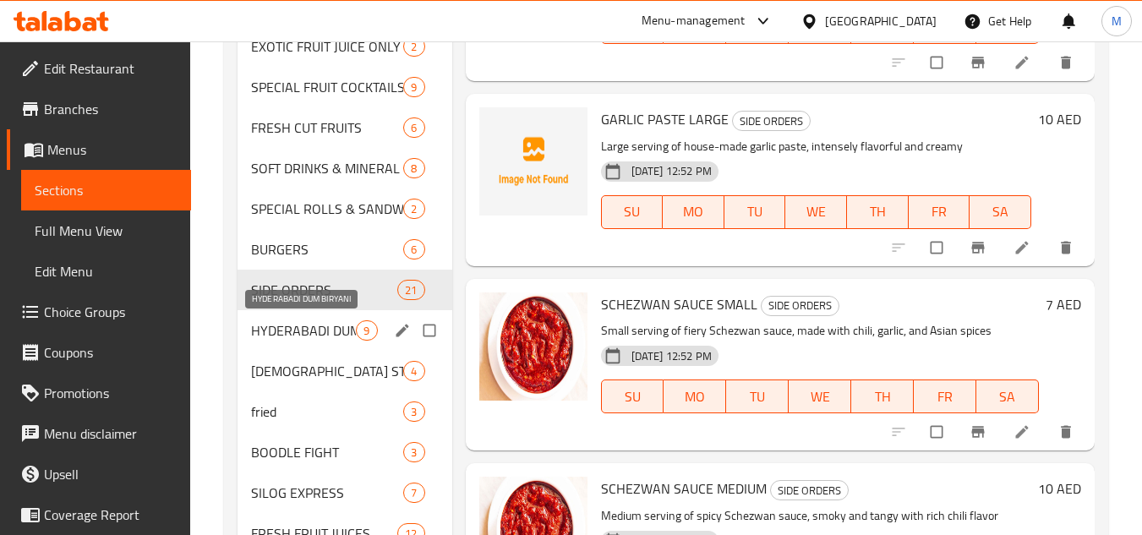
click at [339, 338] on span "HYDERABADI DUM BIRYANI" at bounding box center [303, 330] width 105 height 20
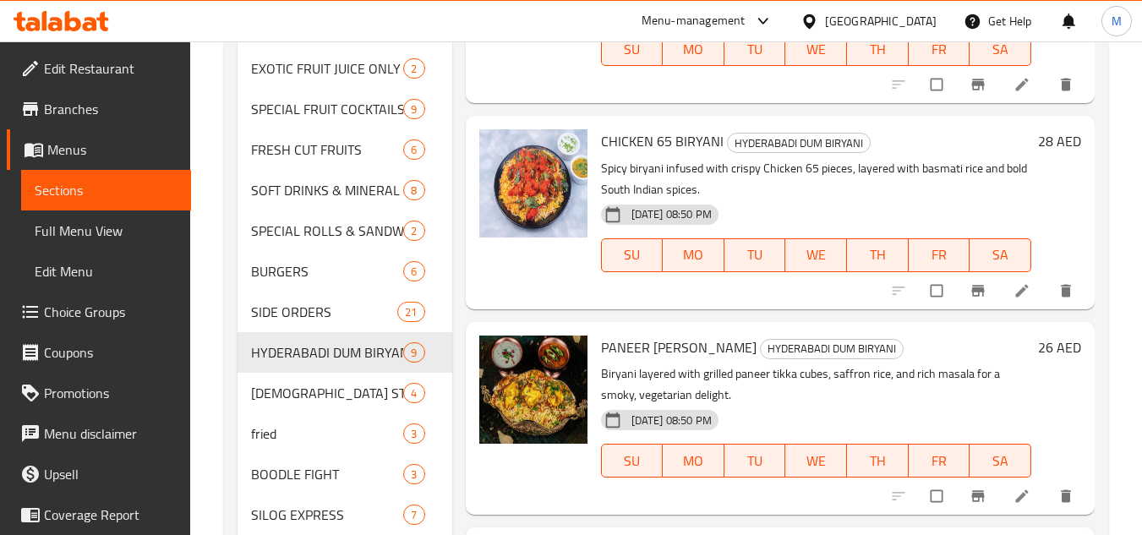
scroll to position [1243, 0]
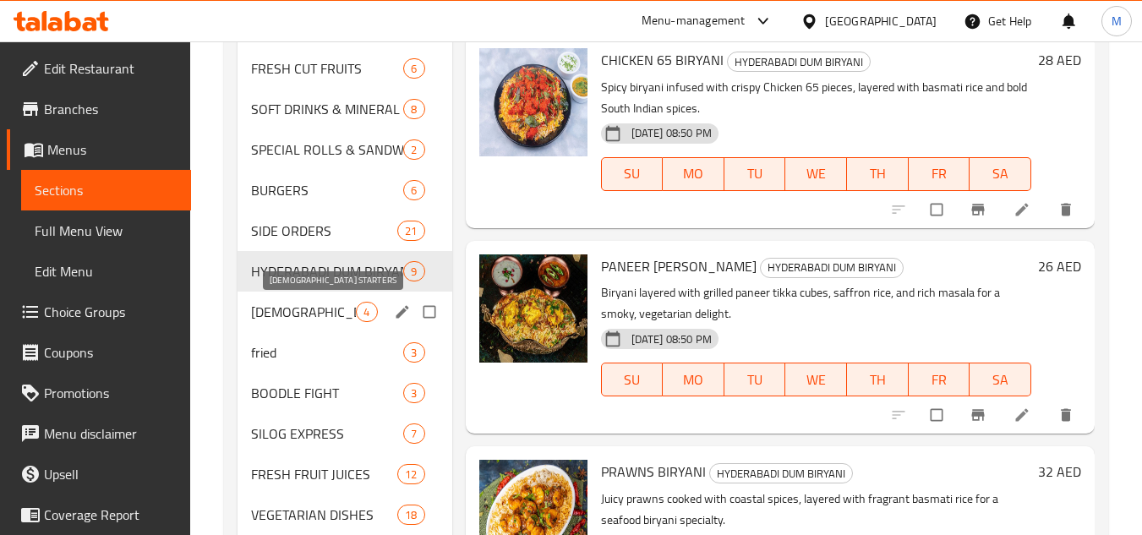
click at [330, 308] on span "[DEMOGRAPHIC_DATA] STARTERS" at bounding box center [303, 312] width 105 height 20
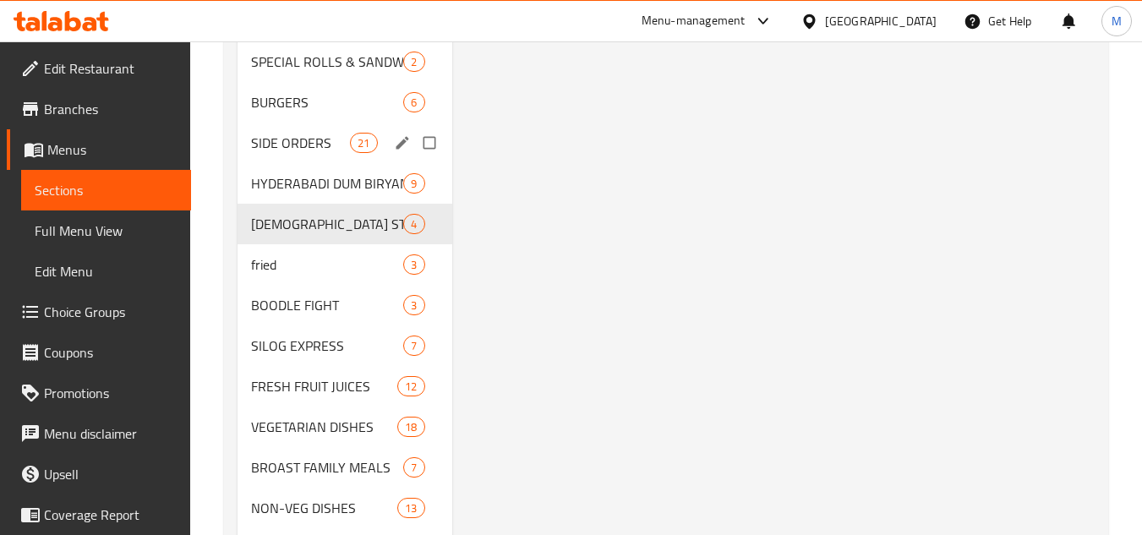
scroll to position [1353, 0]
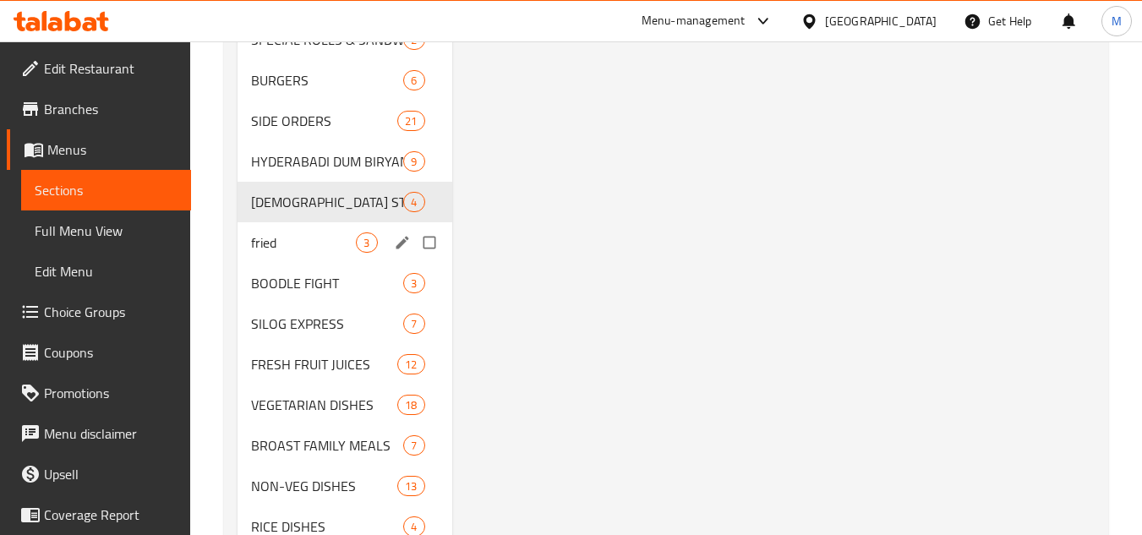
click at [344, 254] on div "fried 3" at bounding box center [345, 242] width 214 height 41
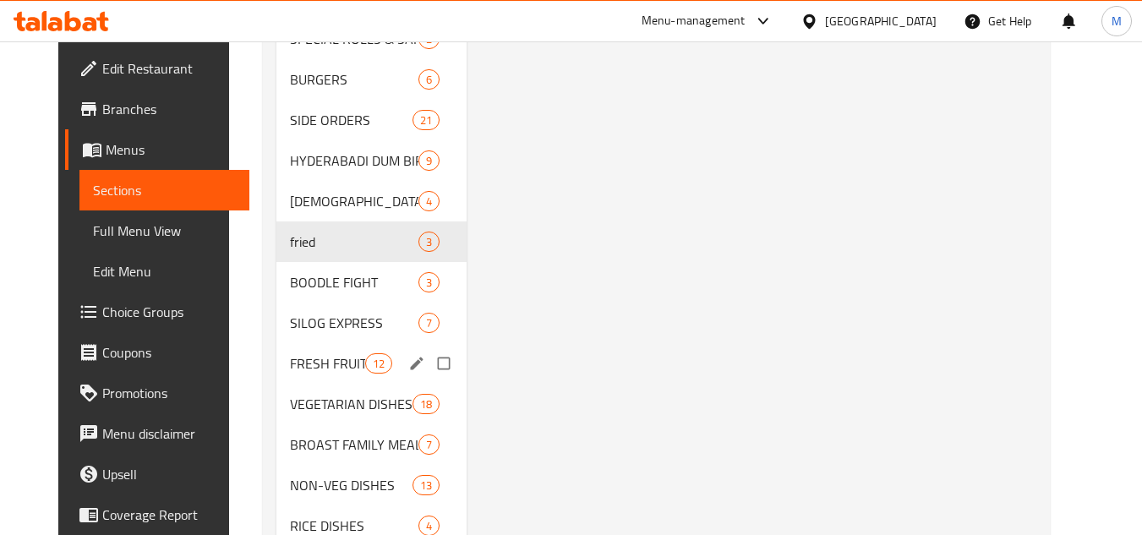
scroll to position [1438, 0]
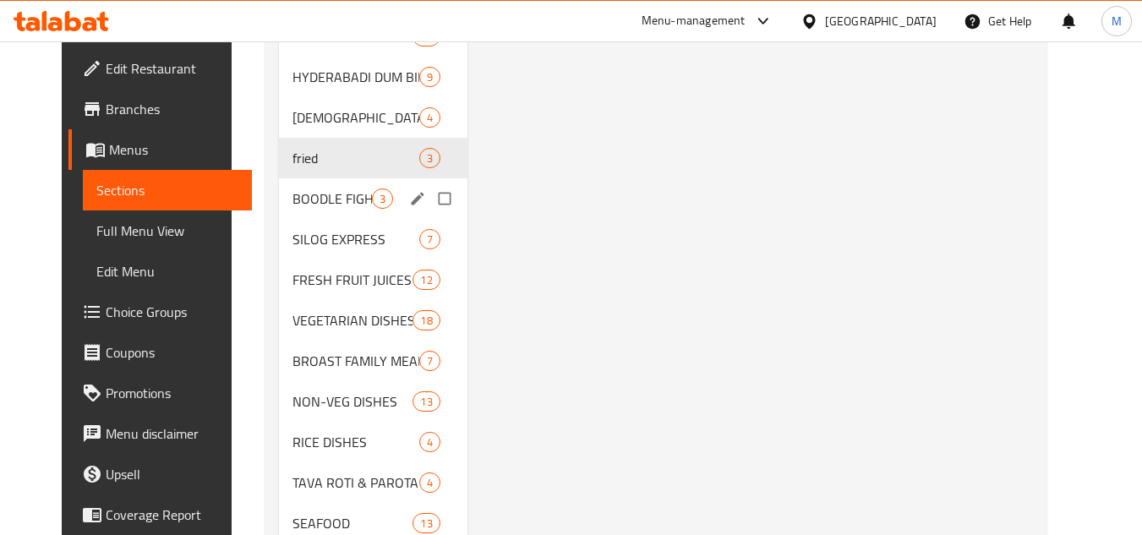
click at [327, 211] on div "BOODLE FIGHT 3" at bounding box center [373, 198] width 189 height 41
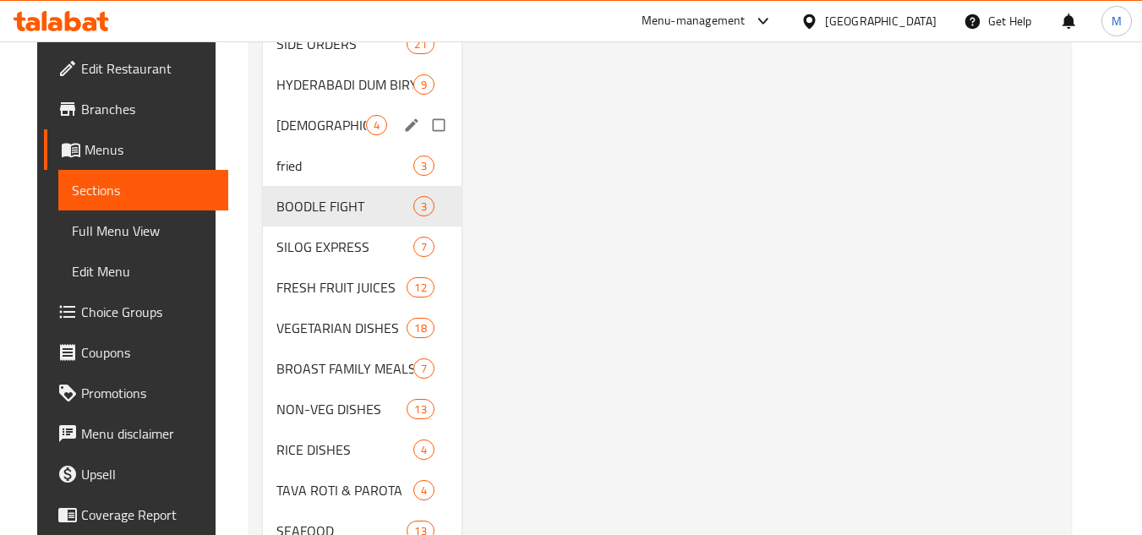
scroll to position [1522, 0]
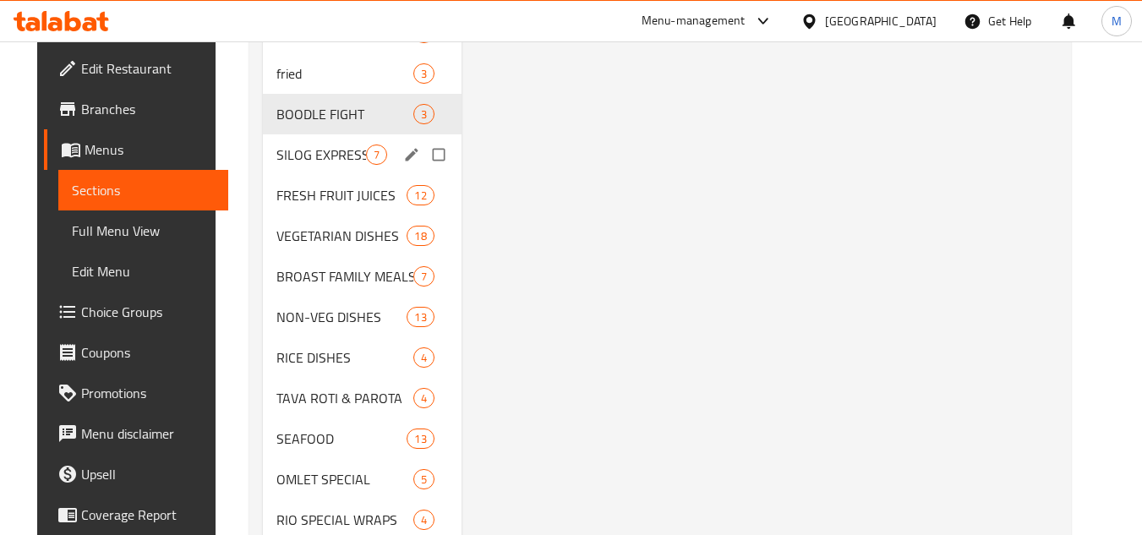
click at [337, 153] on span "SILOG EXPRESS" at bounding box center [322, 155] width 90 height 20
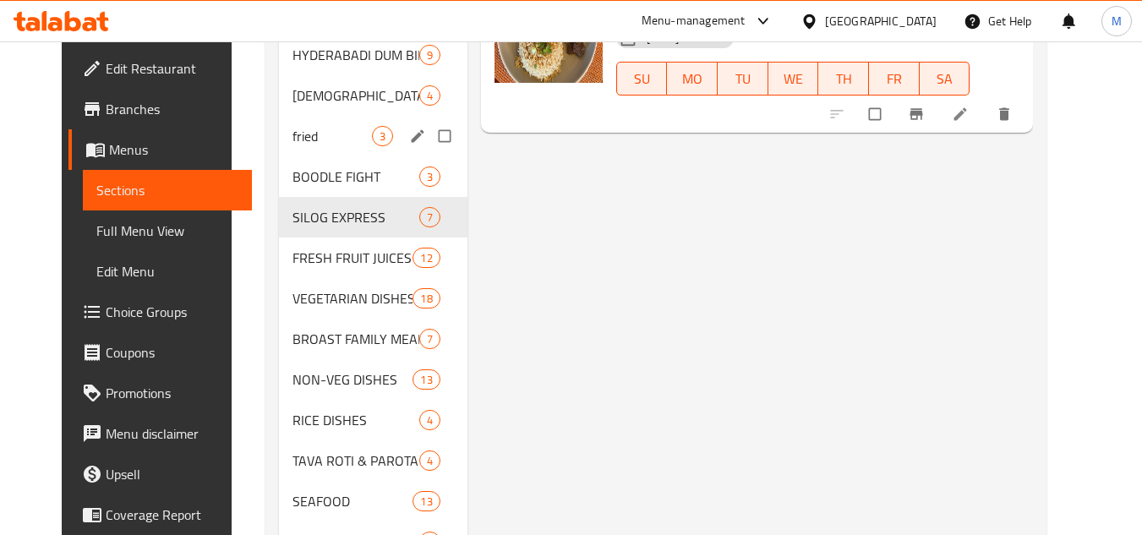
scroll to position [1522, 0]
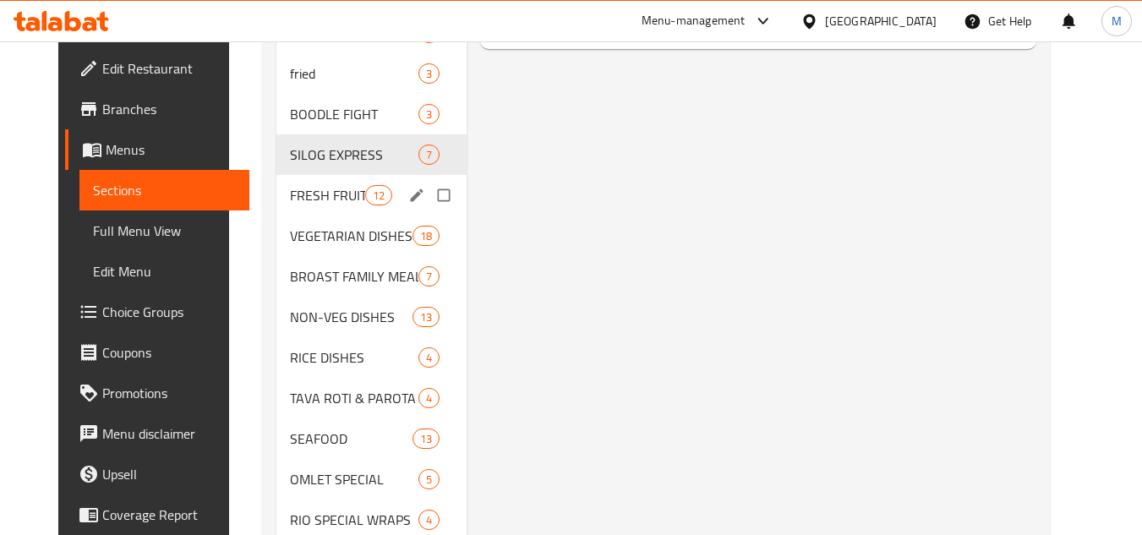
click at [322, 208] on div "FRESH FRUIT JUICES 12" at bounding box center [372, 195] width 190 height 41
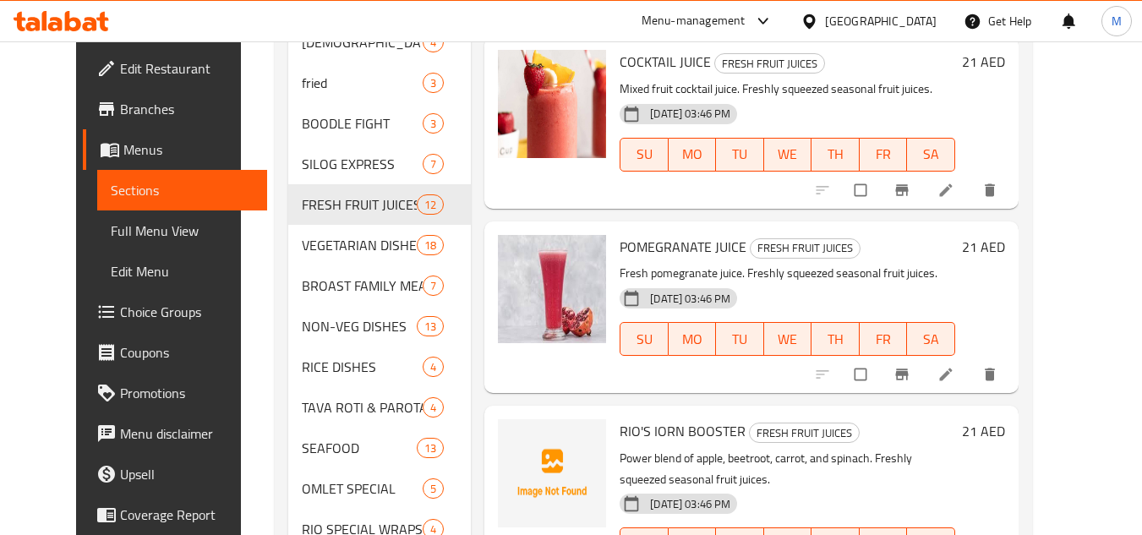
scroll to position [1581, 0]
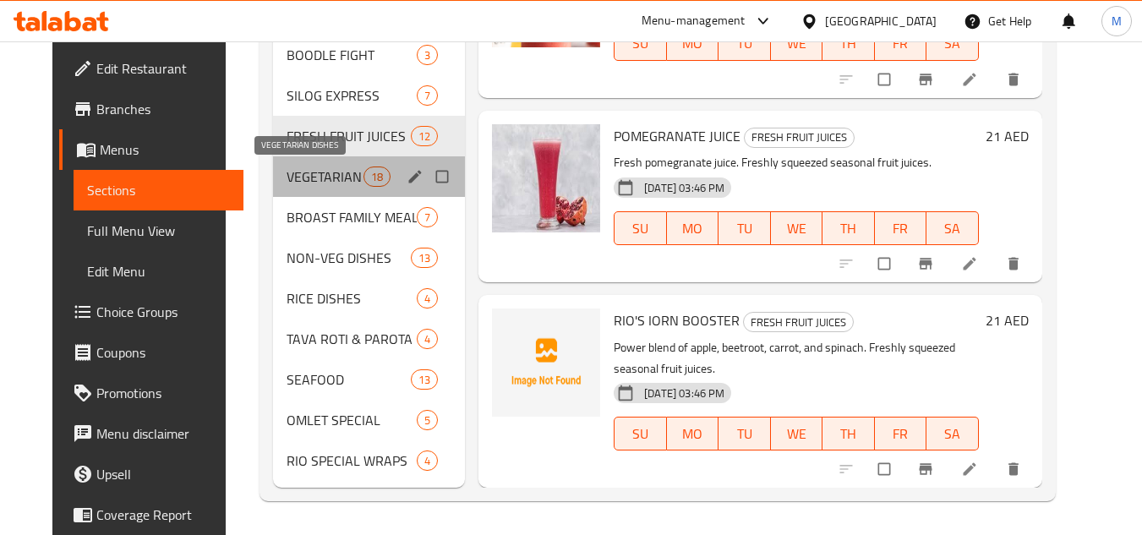
click at [313, 181] on span "VEGETARIAN DISHES" at bounding box center [325, 177] width 77 height 20
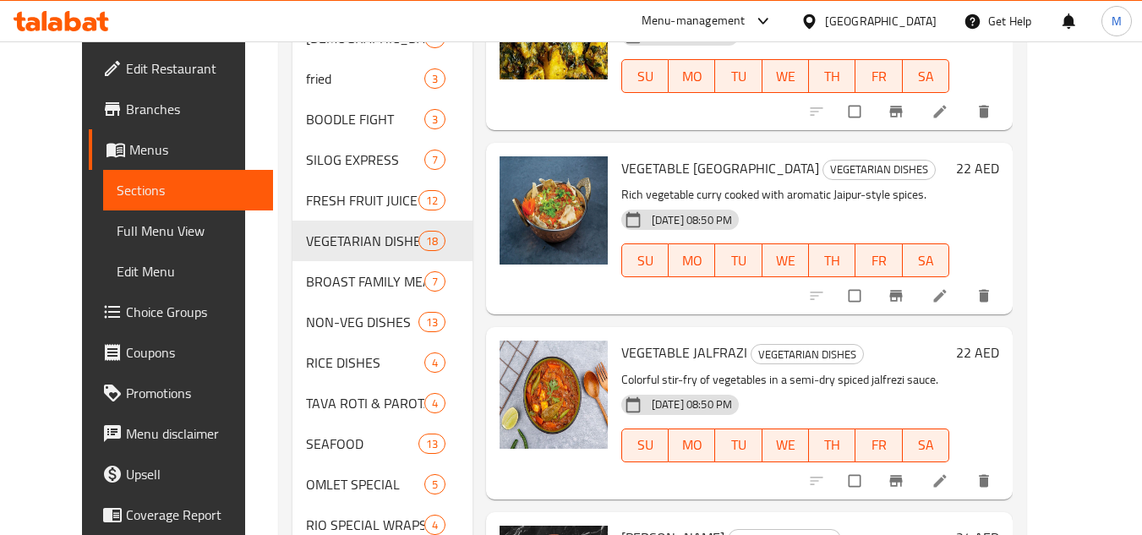
scroll to position [1581, 0]
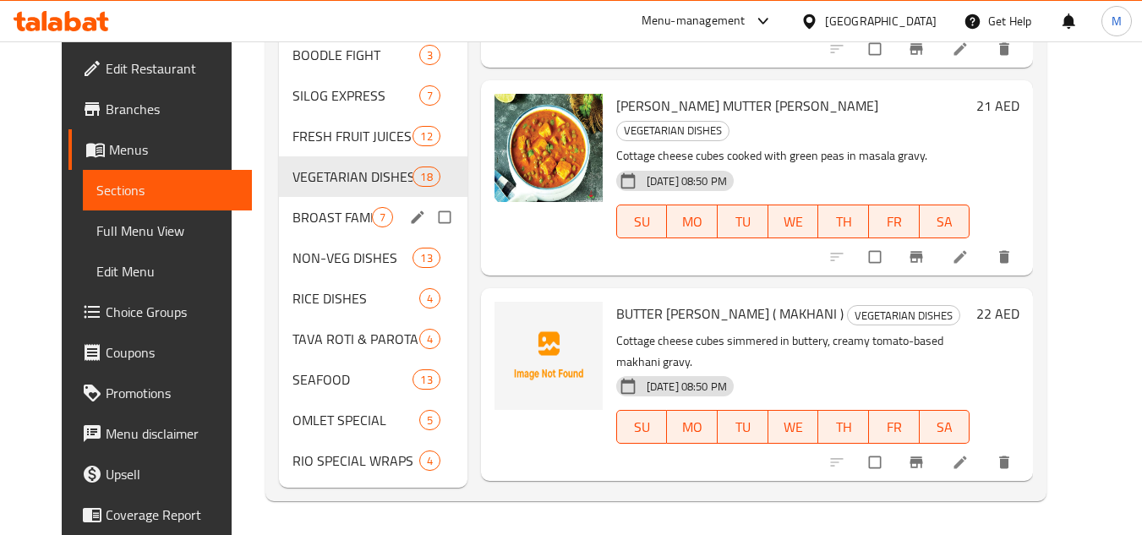
click at [345, 218] on span "BROAST FAMILY MEALS" at bounding box center [332, 217] width 79 height 20
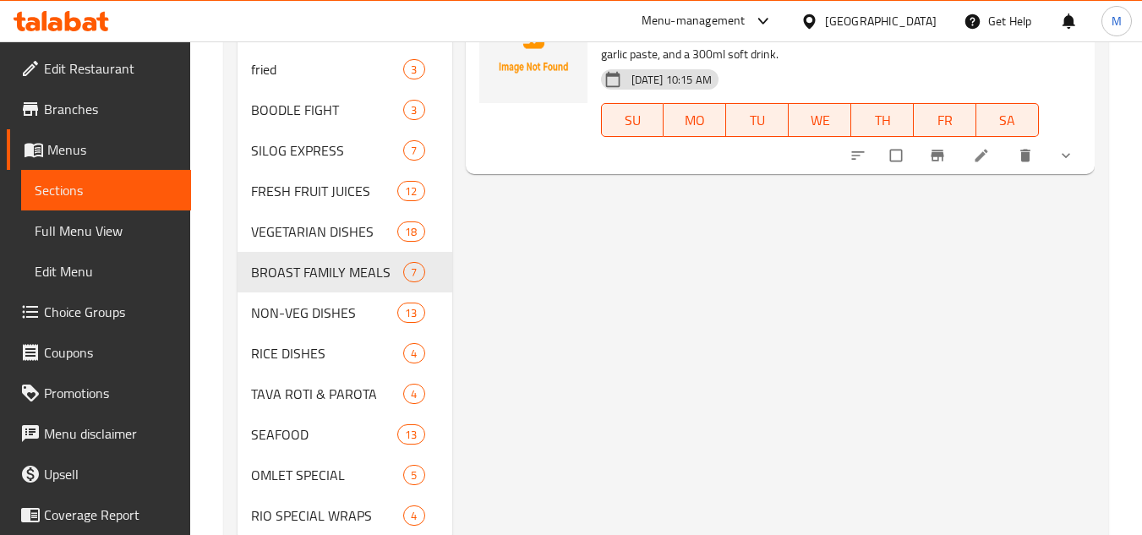
scroll to position [1581, 0]
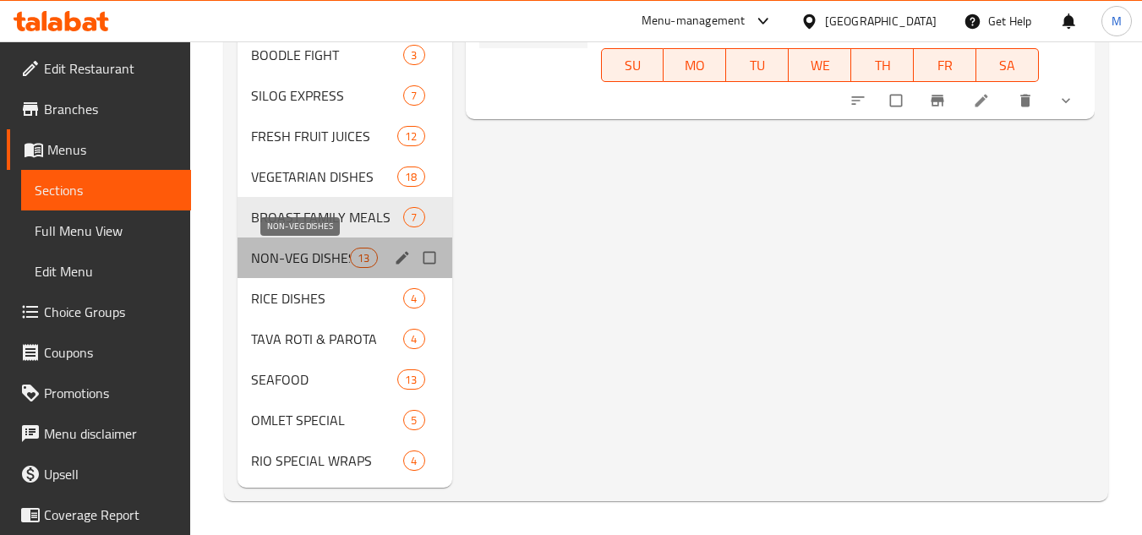
click at [325, 256] on span "NON-VEG DISHES" at bounding box center [300, 258] width 99 height 20
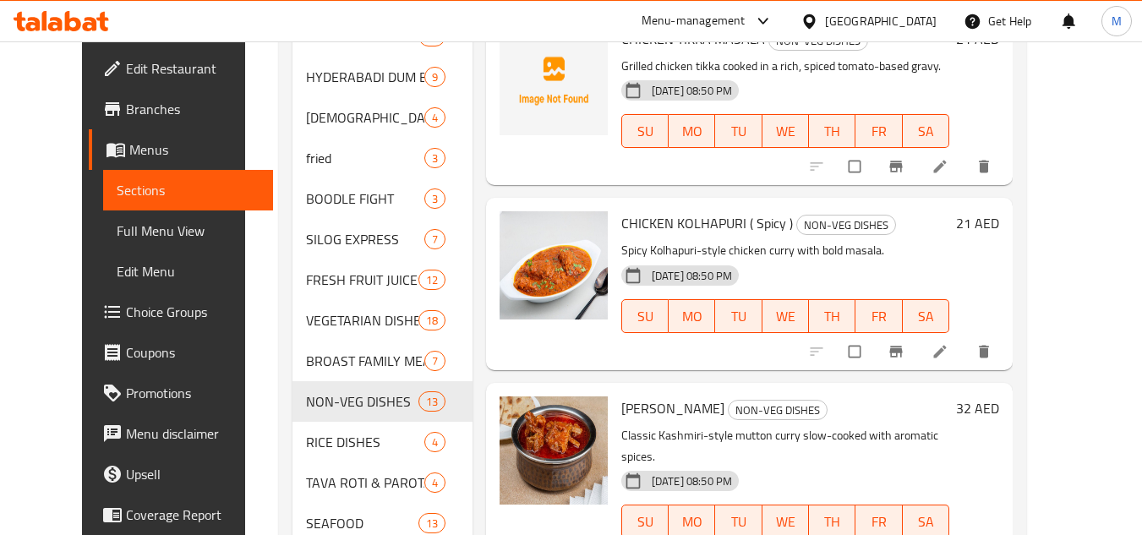
scroll to position [1581, 0]
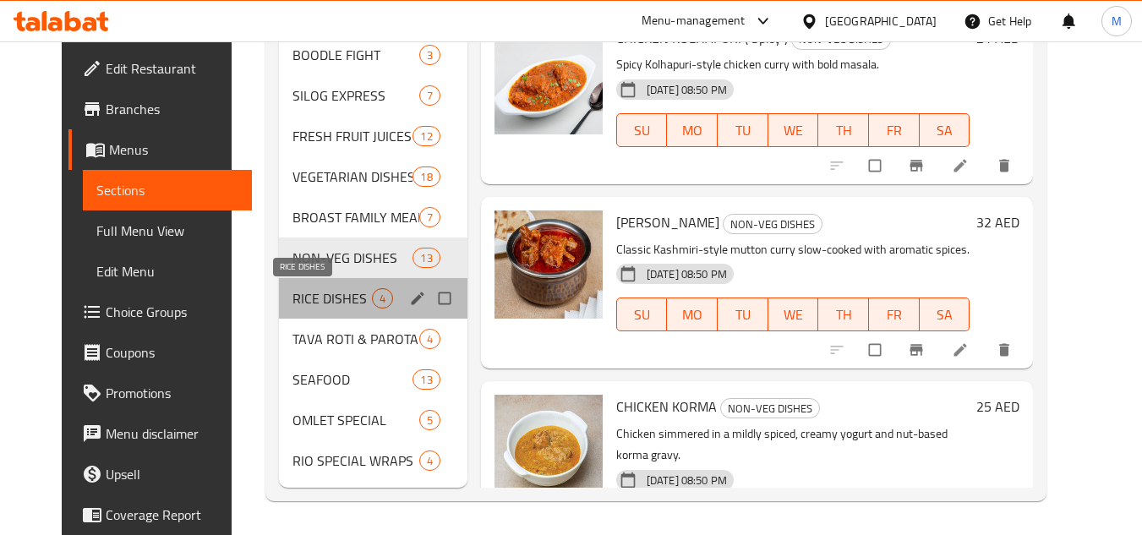
click at [334, 297] on span "RICE DISHES" at bounding box center [332, 298] width 79 height 20
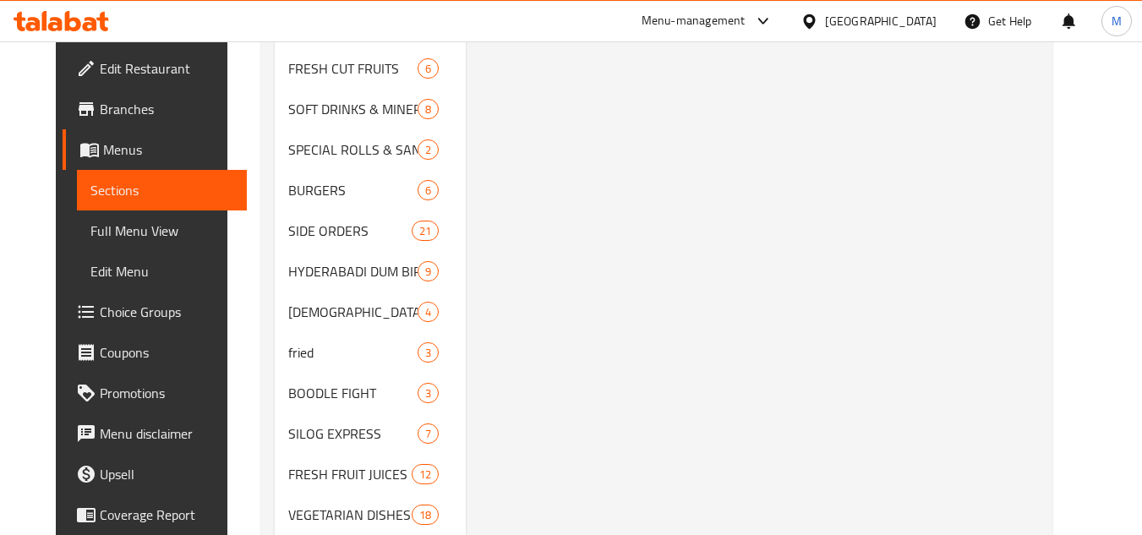
scroll to position [1581, 0]
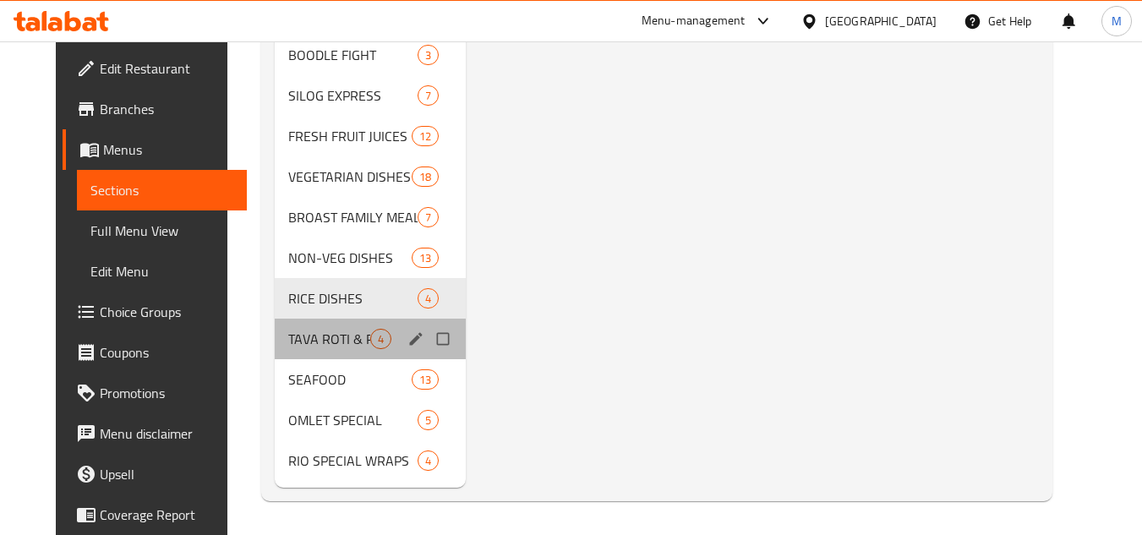
click at [343, 349] on div "TAVA ROTI & PAROTA 4" at bounding box center [370, 339] width 191 height 41
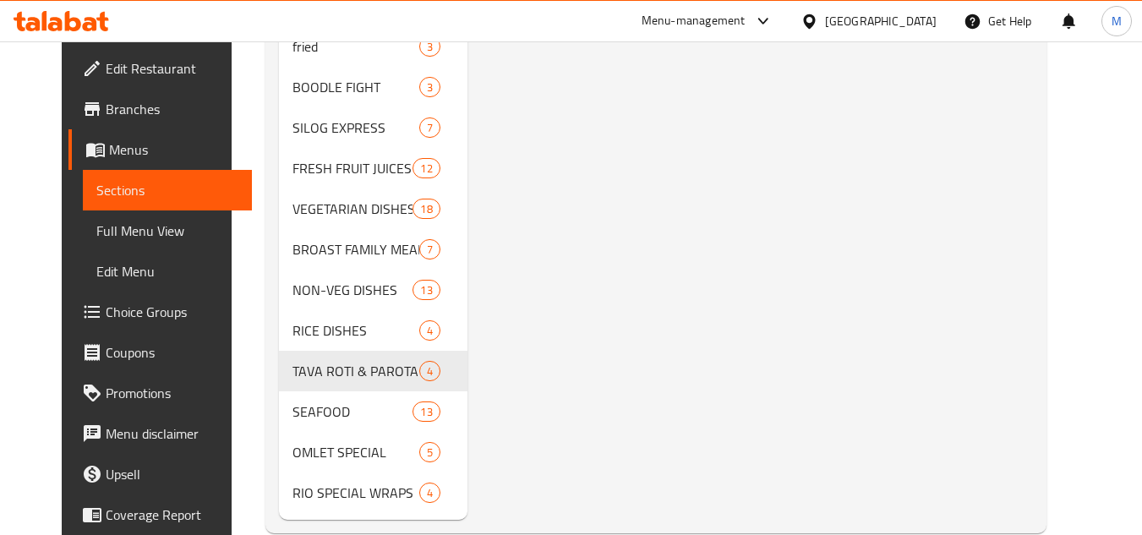
scroll to position [1581, 0]
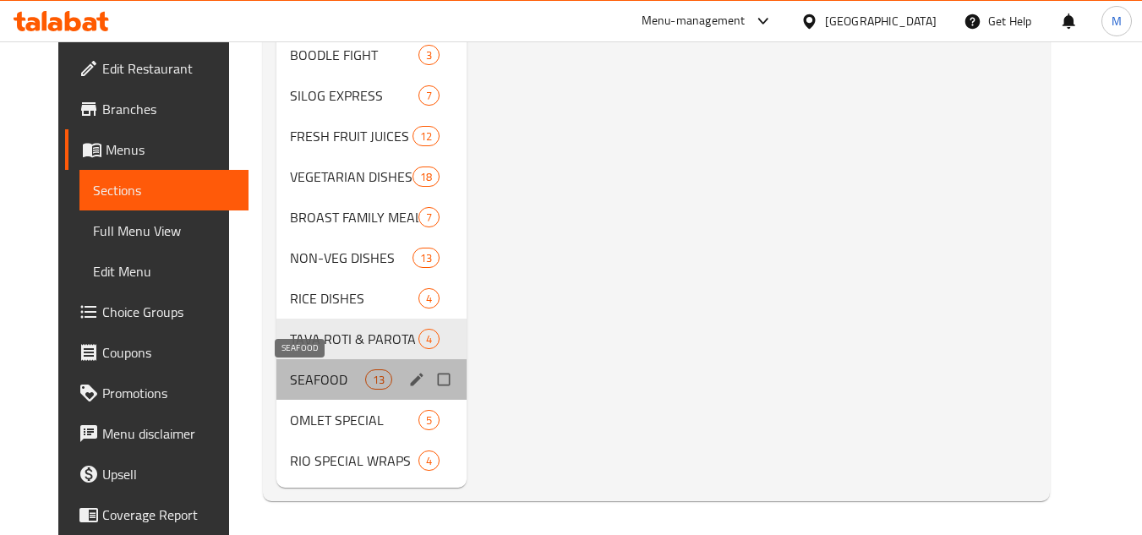
click at [326, 371] on span "SEAFOOD" at bounding box center [327, 380] width 74 height 20
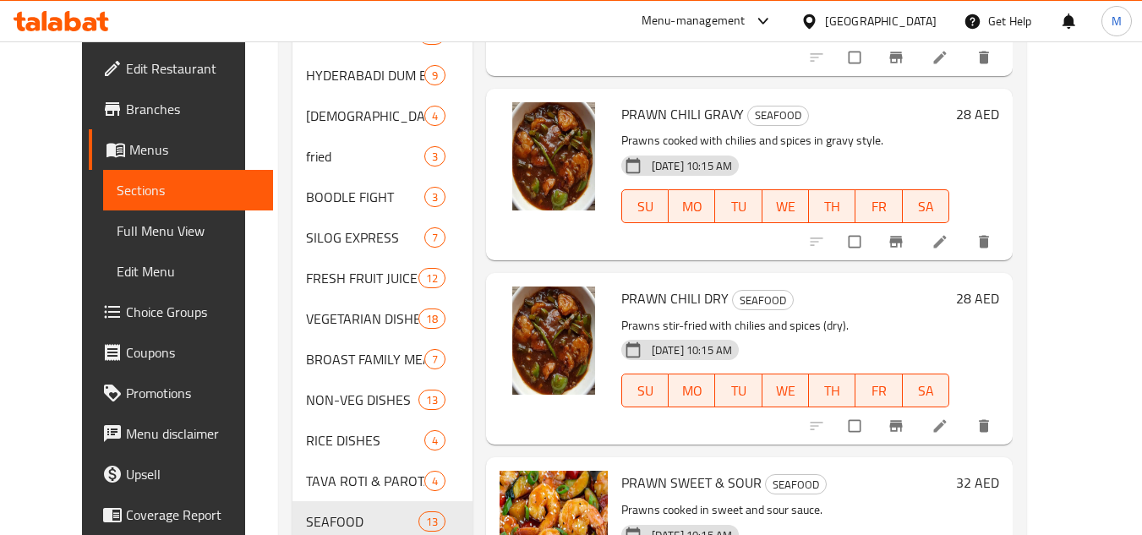
scroll to position [1581, 0]
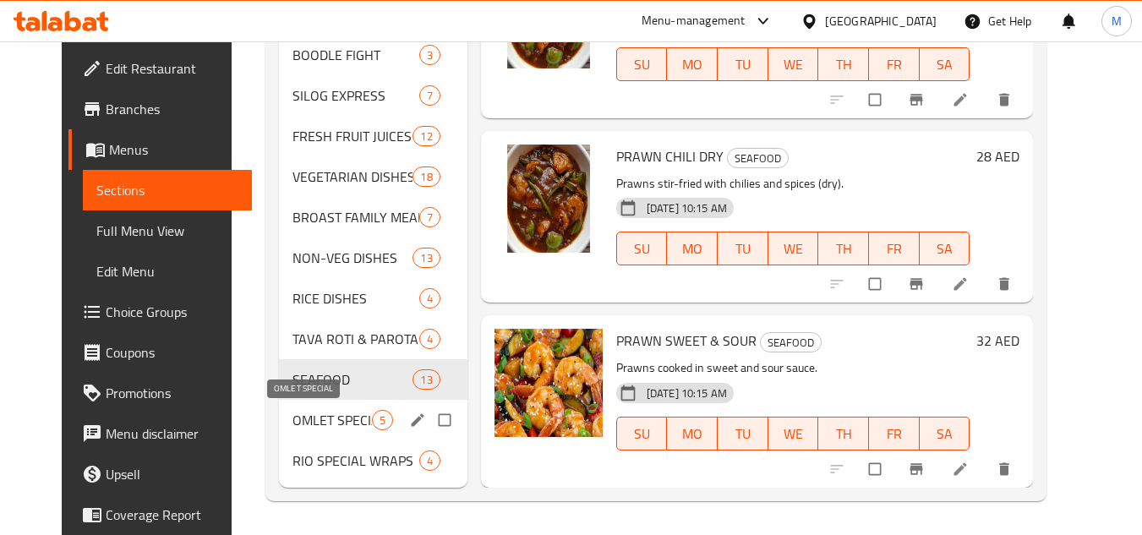
click at [347, 419] on span "OMLET SPECIAL" at bounding box center [332, 420] width 79 height 20
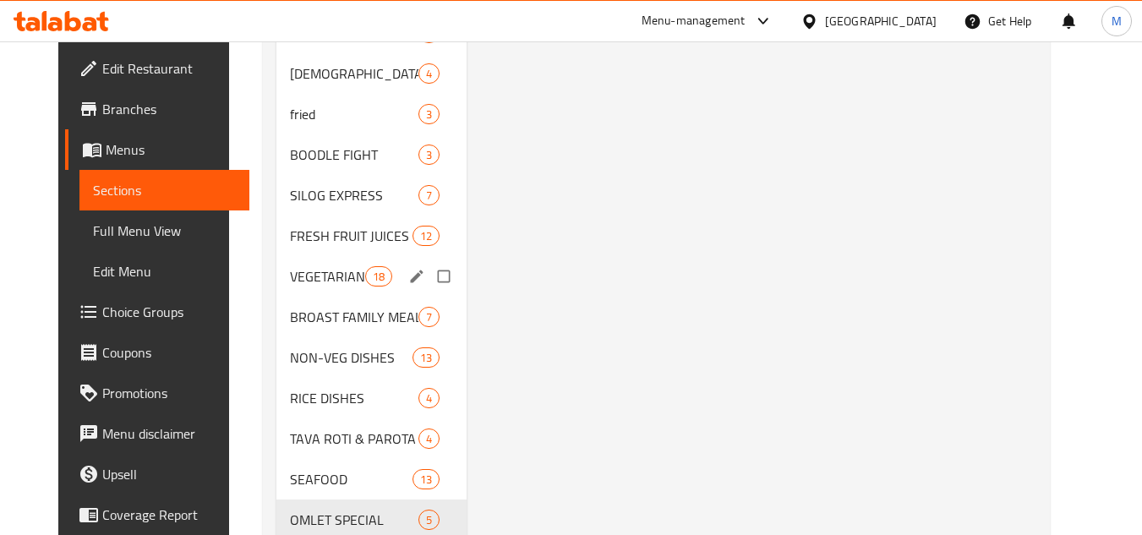
scroll to position [1581, 0]
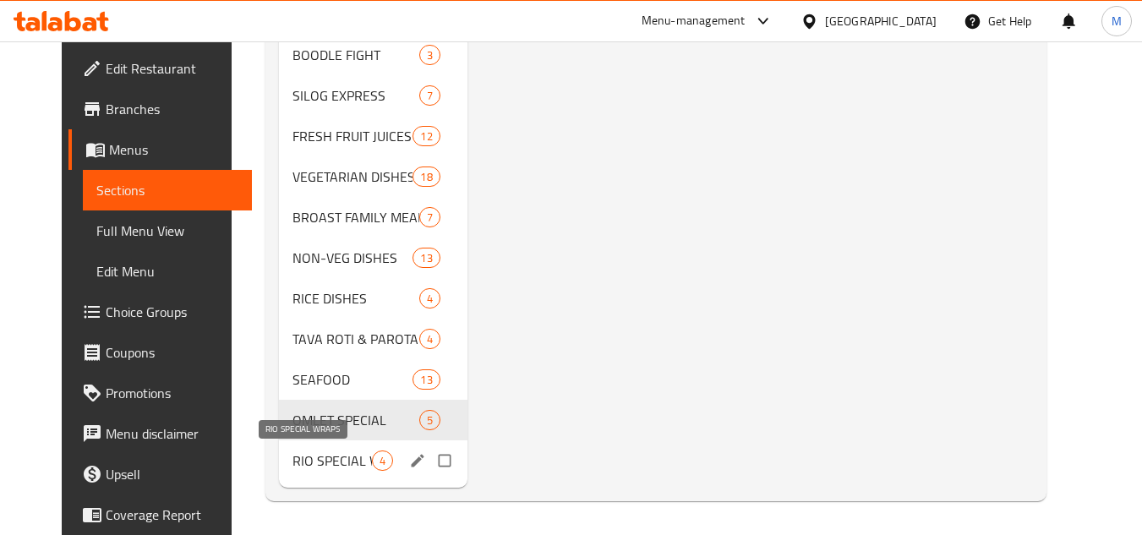
click at [354, 461] on span "RIO SPECIAL WRAPS" at bounding box center [332, 461] width 79 height 20
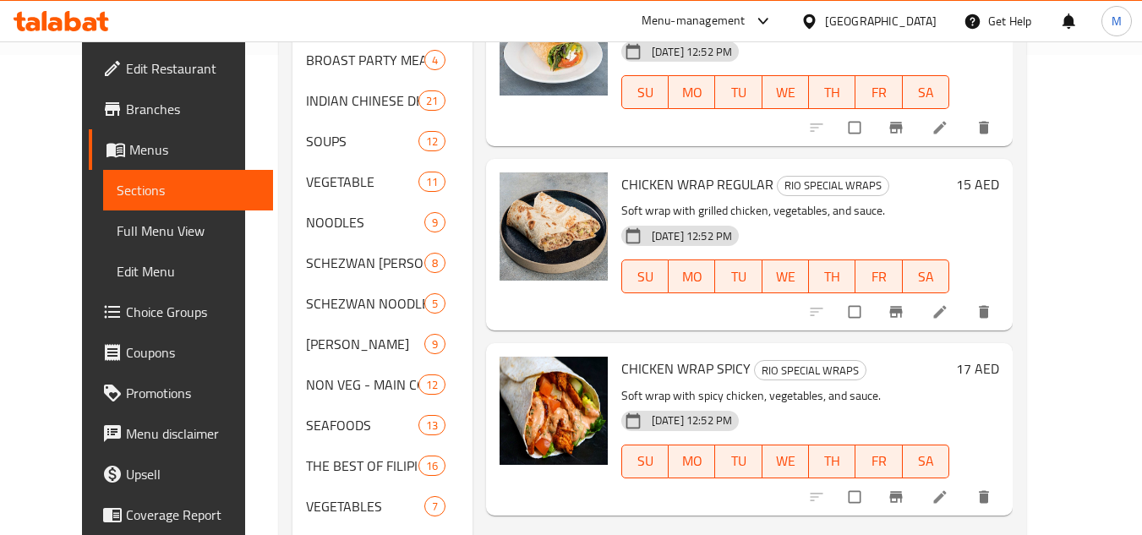
scroll to position [482, 0]
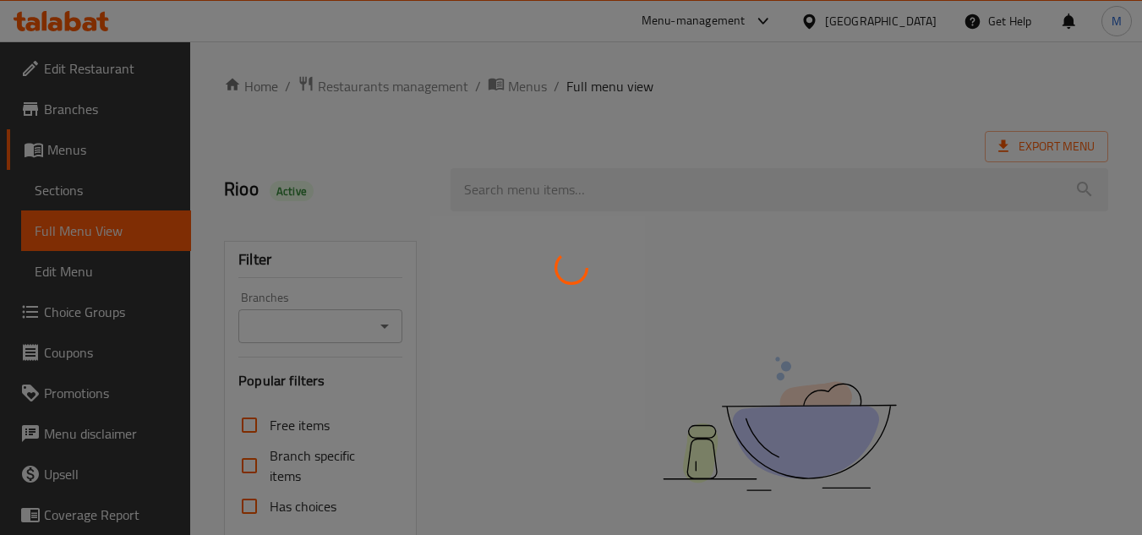
click at [244, 209] on div at bounding box center [571, 267] width 1142 height 535
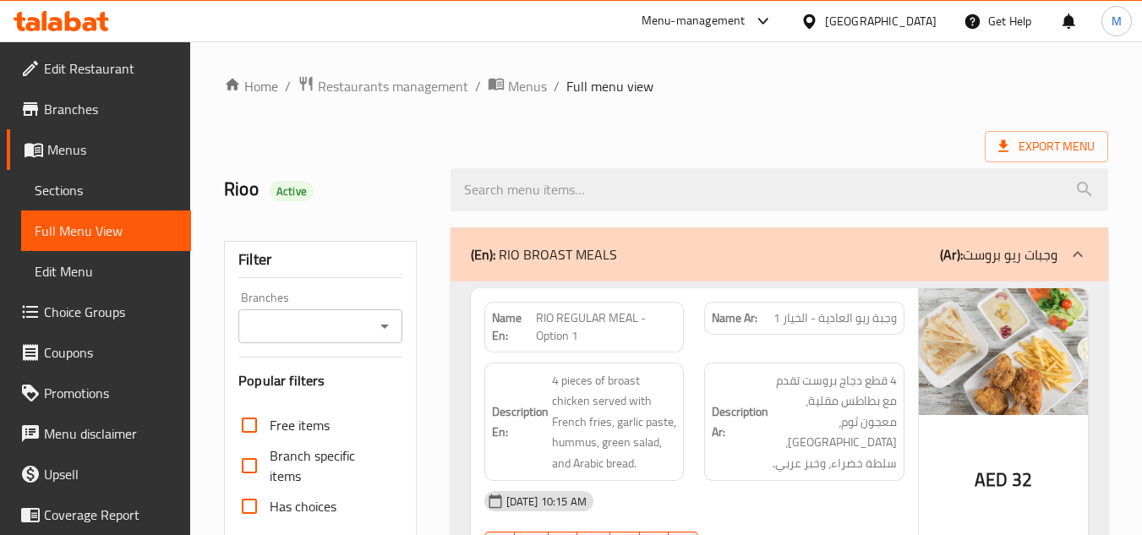
scroll to position [592, 0]
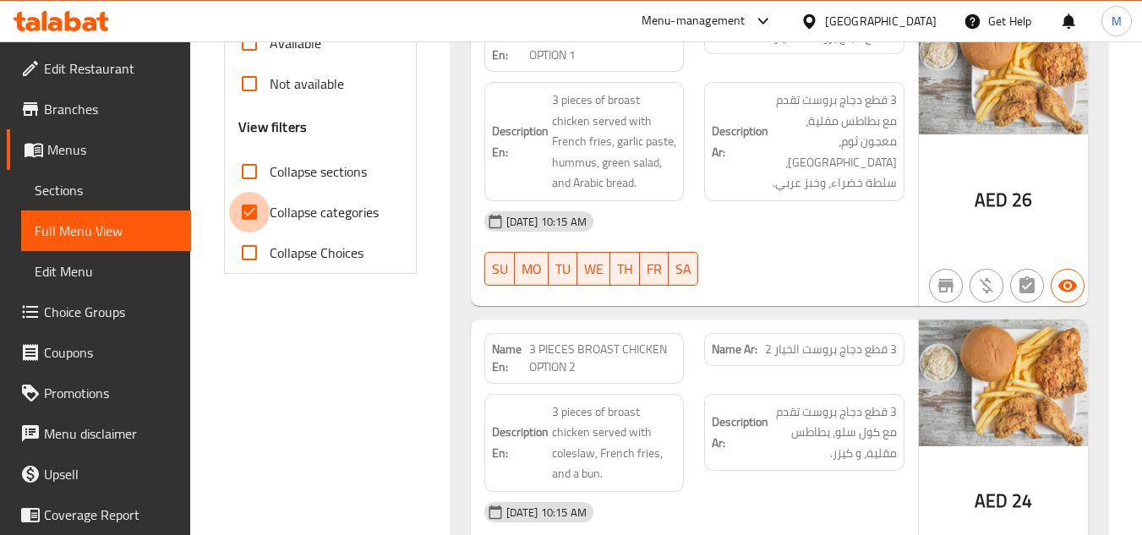
click at [252, 207] on input "Collapse categories" at bounding box center [249, 212] width 41 height 41
checkbox input "false"
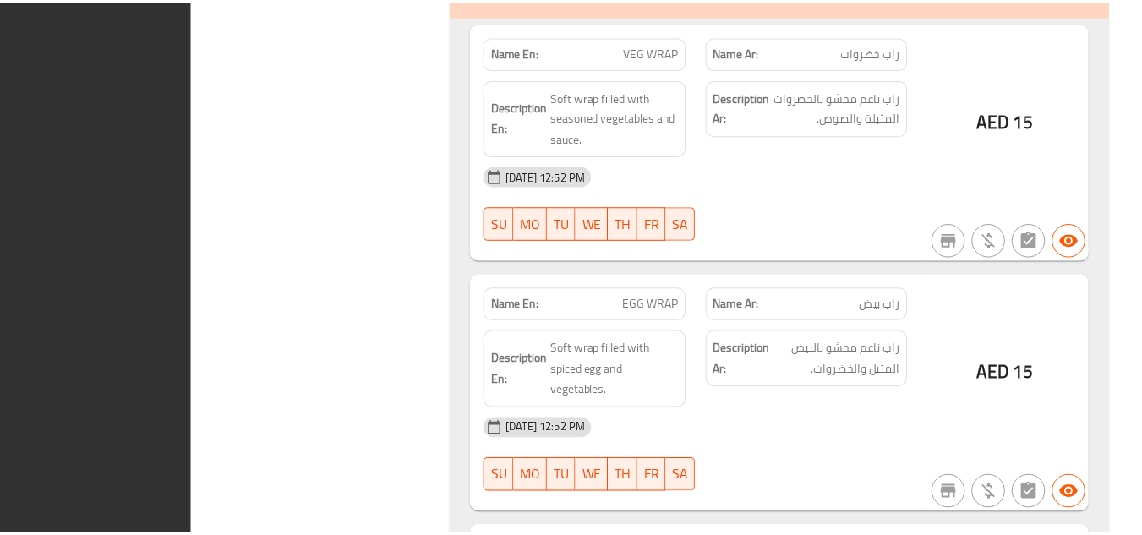
scroll to position [98273, 0]
